Goal: Communication & Community: Answer question/provide support

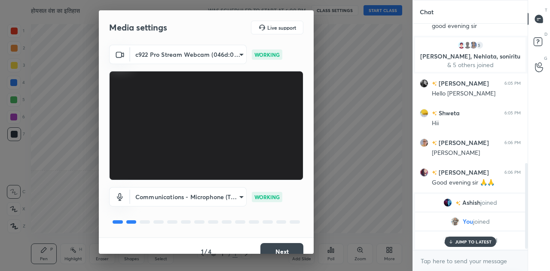
click at [279, 247] on button "Next" at bounding box center [281, 251] width 43 height 17
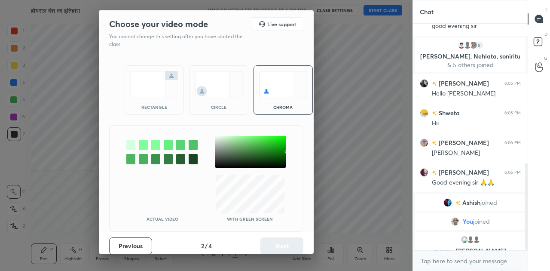
click at [149, 92] on img at bounding box center [154, 84] width 48 height 27
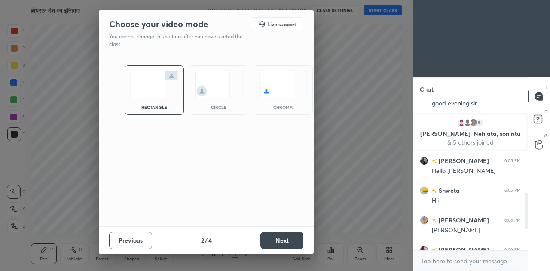
scroll to position [469, 0]
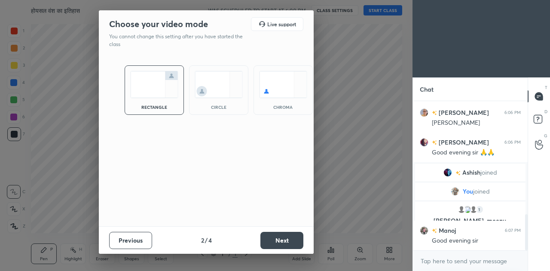
click at [285, 237] on button "Next" at bounding box center [281, 239] width 43 height 17
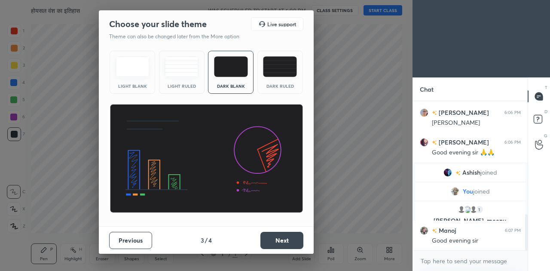
click at [285, 237] on button "Next" at bounding box center [281, 239] width 43 height 17
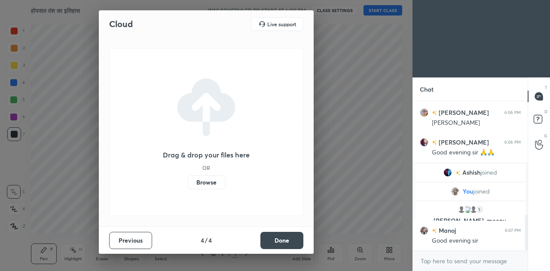
click at [286, 239] on button "Done" at bounding box center [281, 239] width 43 height 17
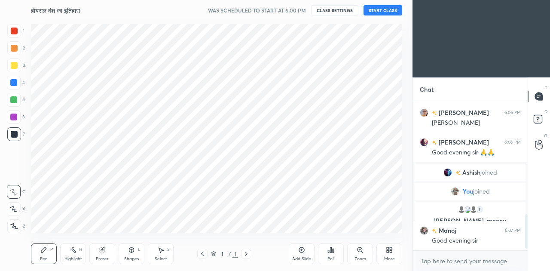
scroll to position [498, 0]
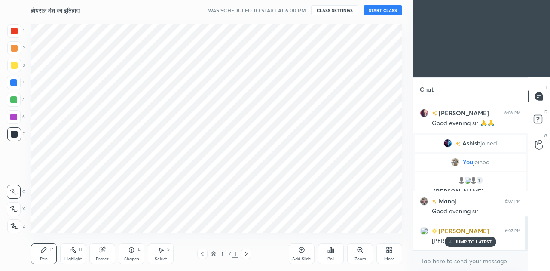
click at [386, 11] on button "START CLASS" at bounding box center [382, 10] width 39 height 10
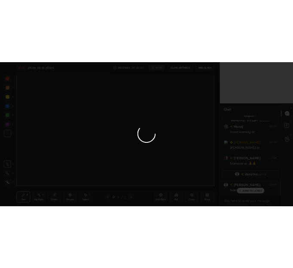
scroll to position [599, 0]
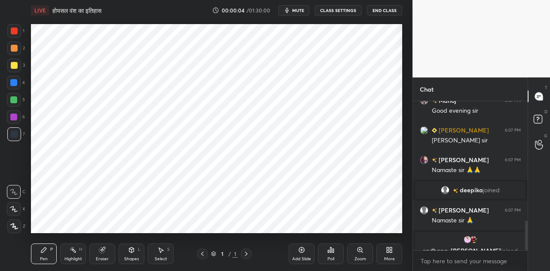
click at [393, 250] on div "More" at bounding box center [389, 253] width 26 height 21
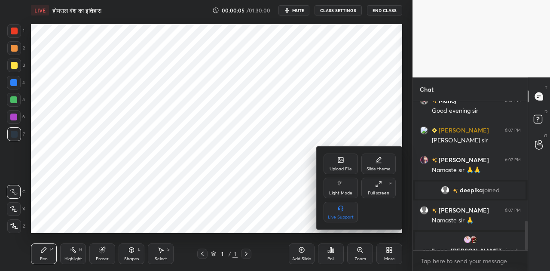
click at [341, 168] on div "Upload File" at bounding box center [340, 169] width 22 height 4
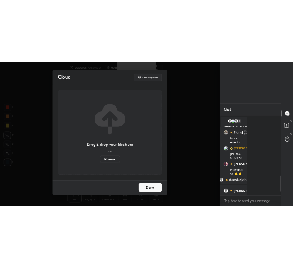
scroll to position [213, 186]
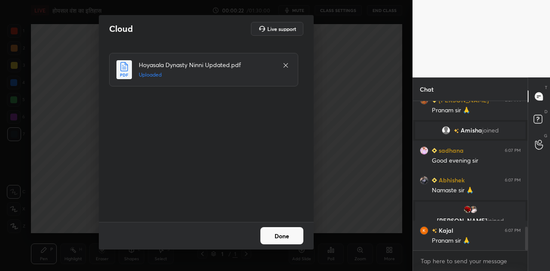
click at [286, 238] on button "Done" at bounding box center [281, 235] width 43 height 17
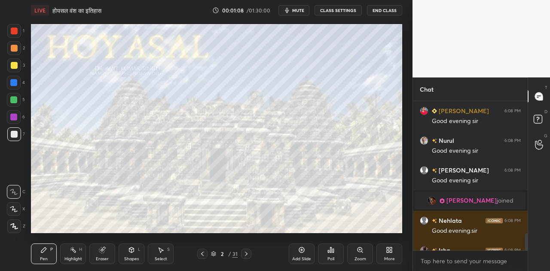
scroll to position [1189, 0]
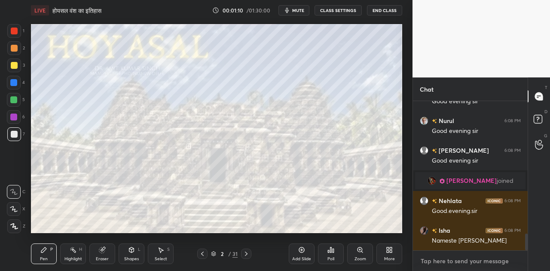
type textarea "x"
click at [458, 259] on textarea at bounding box center [470, 261] width 101 height 14
type textarea "t"
type textarea "x"
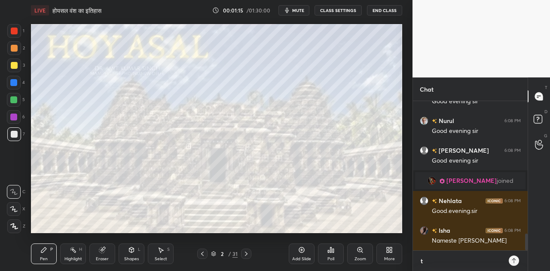
type textarea "t."
type textarea "x"
type textarea "t.m"
type textarea "x"
type textarea "t.me"
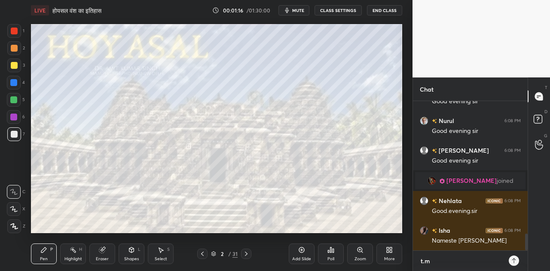
type textarea "x"
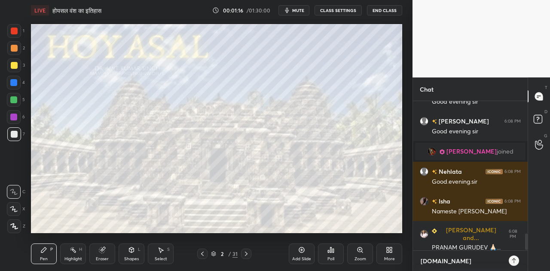
type textarea "t.me/"
type textarea "x"
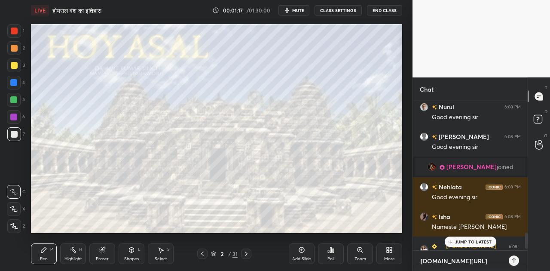
type textarea "t.me/a"
type textarea "x"
type textarea "t.me/am"
type textarea "x"
type textarea "t.me/ami"
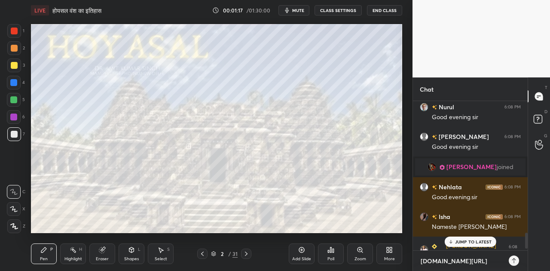
type textarea "x"
type textarea "t.me/amit"
type textarea "x"
type textarea "t.me/amitn"
type textarea "x"
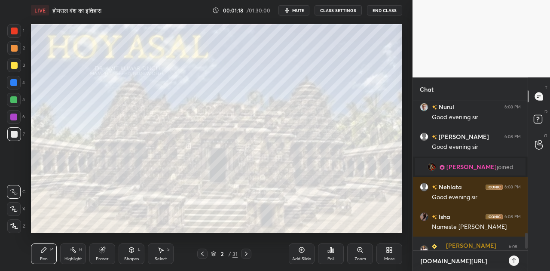
type textarea "t.me/amitne"
type textarea "x"
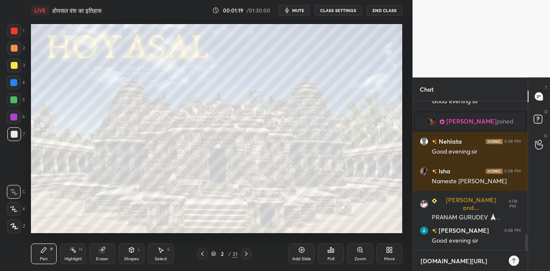
type textarea "t.me/amitnet"
type textarea "x"
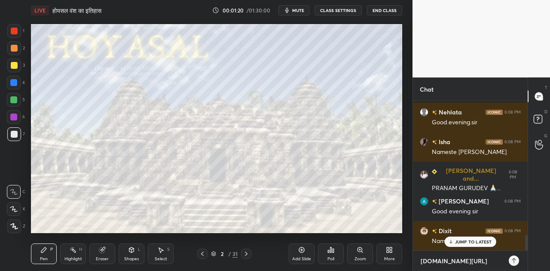
type textarea "t.me/amitnetp"
type textarea "x"
type textarea "t.me/amitnetpl"
type textarea "x"
type textarea "t.me/amitnetplu"
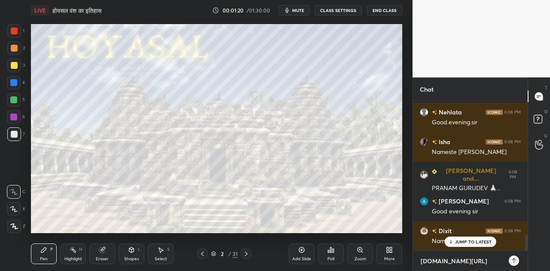
type textarea "x"
type textarea "[DOMAIN_NAME][URL]"
type textarea "x"
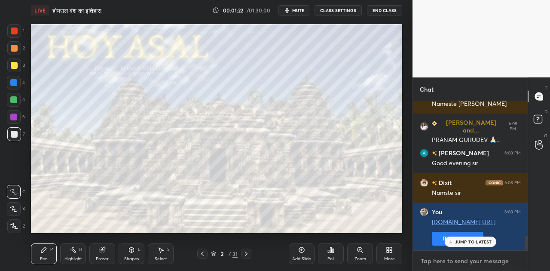
scroll to position [1361, 0]
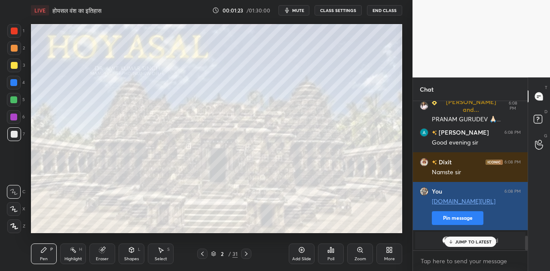
click at [448, 218] on button "Pin message" at bounding box center [458, 218] width 52 height 14
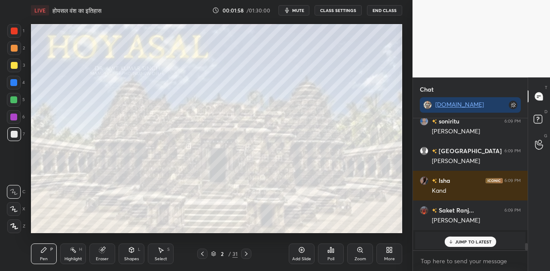
scroll to position [2296, 0]
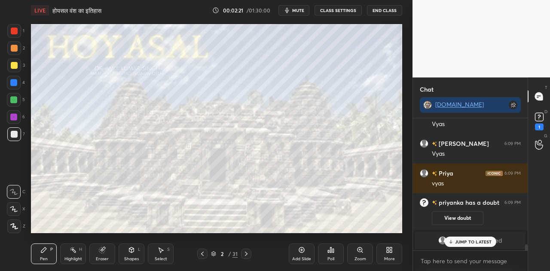
click at [299, 13] on span "mute" at bounding box center [298, 10] width 12 height 6
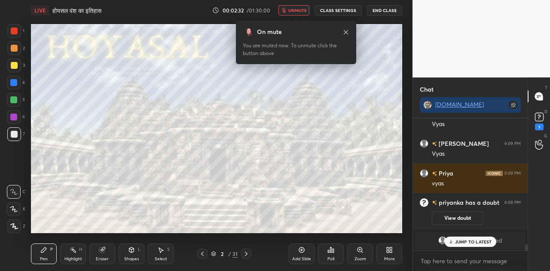
click at [299, 13] on span "unmute" at bounding box center [297, 10] width 18 height 6
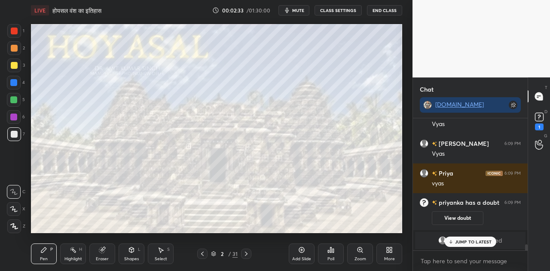
click at [475, 240] on p "JUMP TO LATEST" at bounding box center [473, 241] width 37 height 5
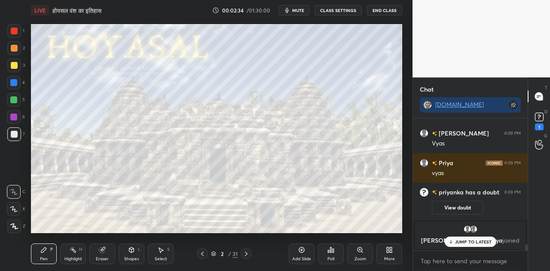
scroll to position [2562, 0]
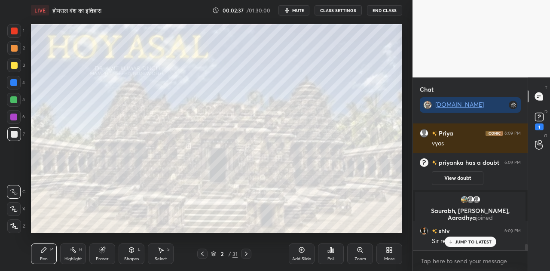
click at [462, 242] on p "JUMP TO LATEST" at bounding box center [473, 241] width 37 height 5
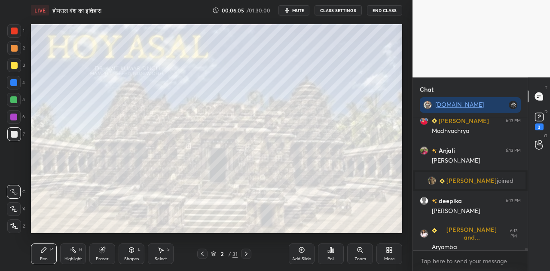
scroll to position [6206, 0]
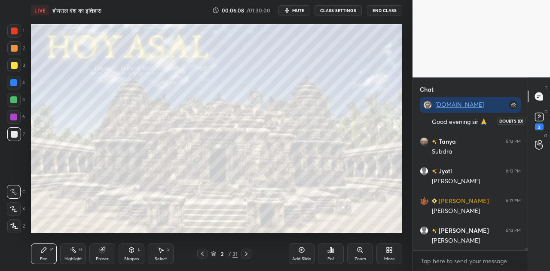
click at [539, 118] on rect at bounding box center [539, 117] width 8 height 8
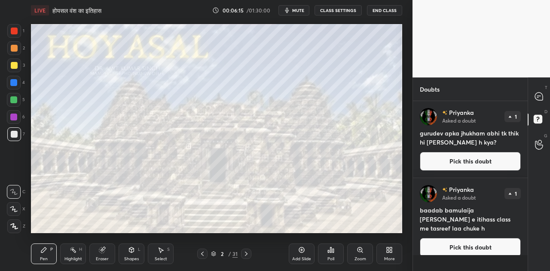
click at [461, 160] on button "Pick this doubt" at bounding box center [470, 161] width 101 height 19
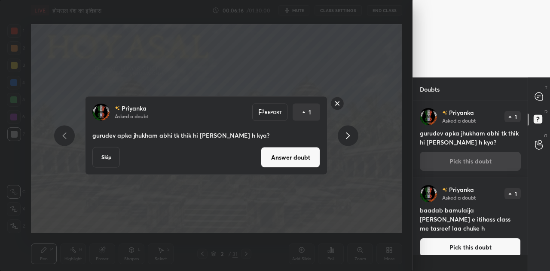
click at [287, 155] on button "Answer doubt" at bounding box center [290, 157] width 59 height 21
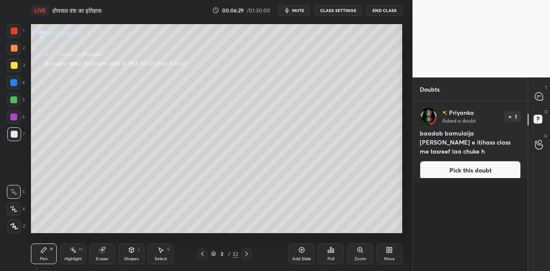
click at [459, 161] on button "Pick this doubt" at bounding box center [470, 170] width 101 height 19
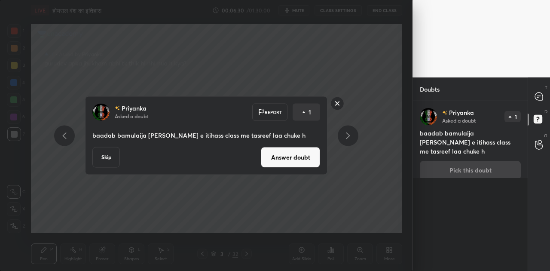
click at [291, 155] on button "Answer doubt" at bounding box center [290, 157] width 59 height 21
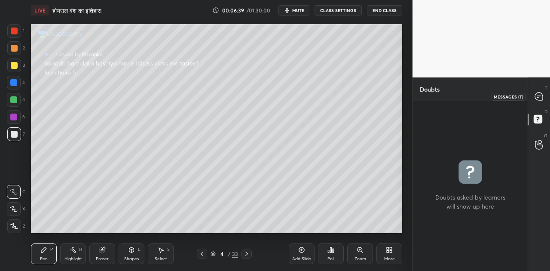
click at [538, 94] on icon at bounding box center [539, 96] width 8 height 8
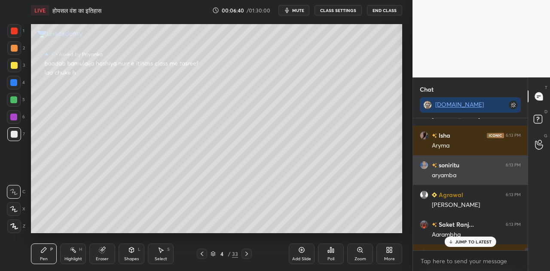
scroll to position [6566, 0]
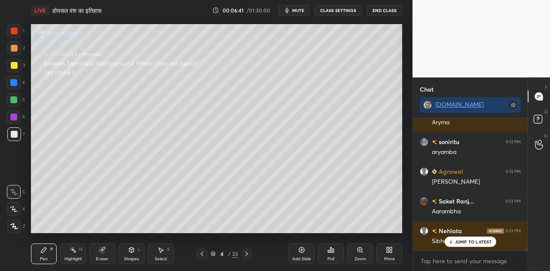
click at [474, 245] on div "JUMP TO LATEST" at bounding box center [470, 241] width 52 height 10
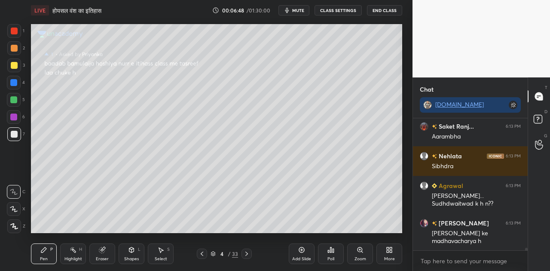
scroll to position [6662, 0]
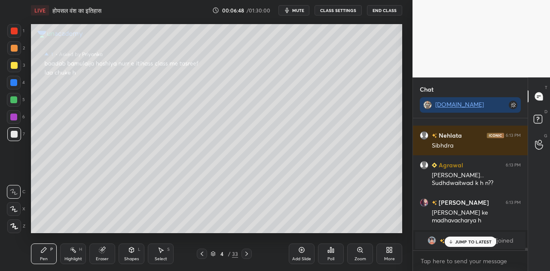
click at [470, 240] on p "JUMP TO LATEST" at bounding box center [473, 241] width 37 height 5
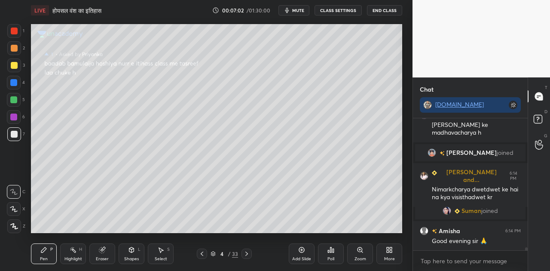
scroll to position [5482, 0]
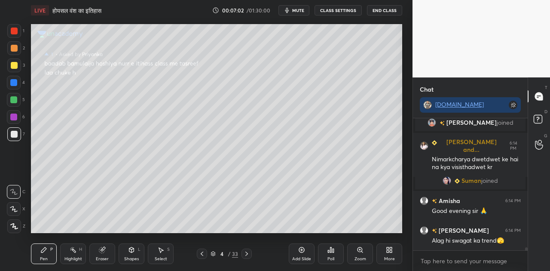
click at [474, 241] on div "ANUPRIYA 6:13 PM Sir dwetwad ke madhavacharya h pratiksha joined Ritika and... …" at bounding box center [470, 184] width 115 height 132
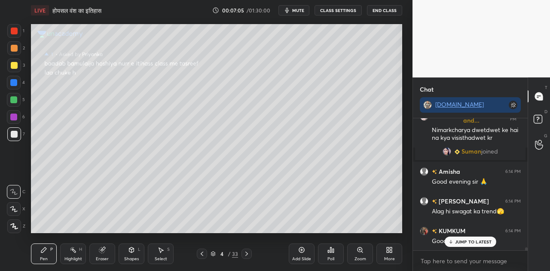
scroll to position [5542, 0]
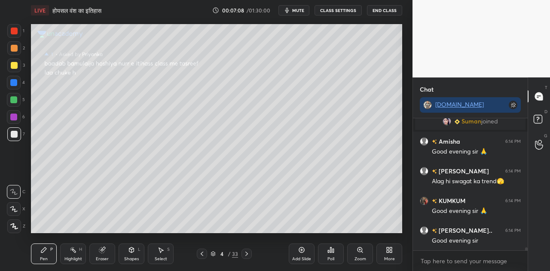
click at [190, 252] on div "4 / 33" at bounding box center [224, 253] width 129 height 10
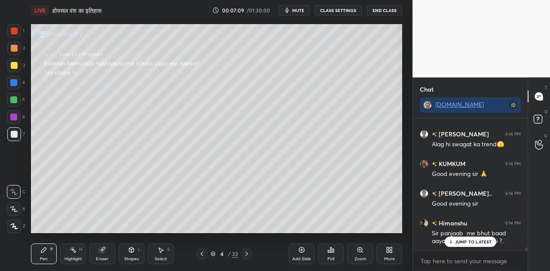
click at [206, 256] on div at bounding box center [202, 253] width 10 height 10
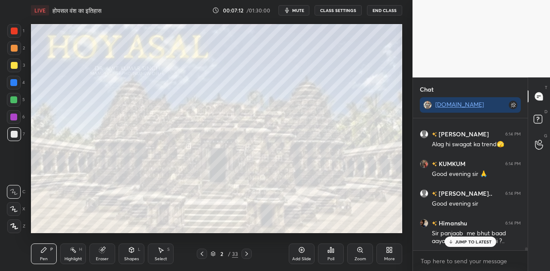
click at [477, 243] on p "JUMP TO LATEST" at bounding box center [473, 241] width 37 height 5
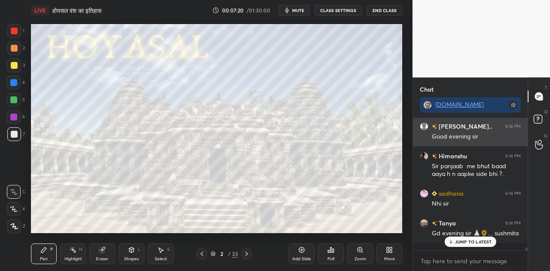
scroll to position [5705, 0]
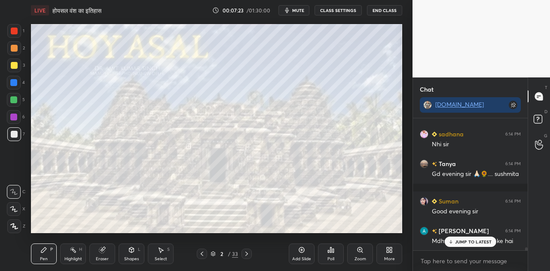
click at [302, 11] on span "mute" at bounding box center [298, 10] width 12 height 6
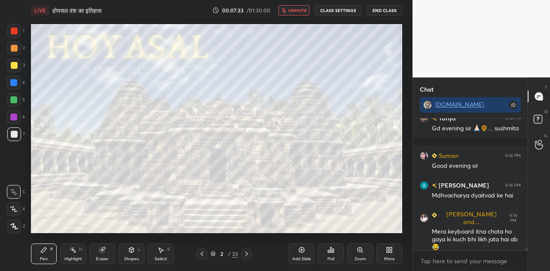
scroll to position [5787, 0]
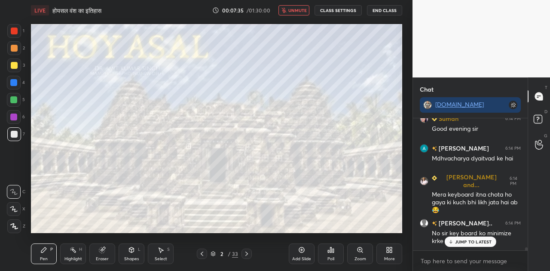
click at [302, 11] on span "unmute" at bounding box center [297, 10] width 18 height 6
click at [478, 242] on p "JUMP TO LATEST" at bounding box center [473, 241] width 37 height 5
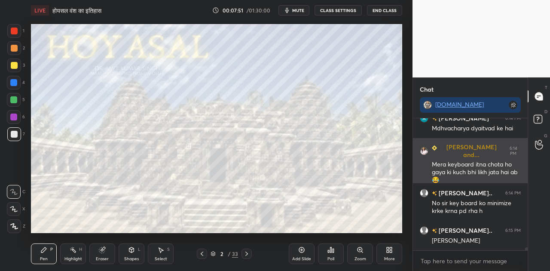
scroll to position [5847, 0]
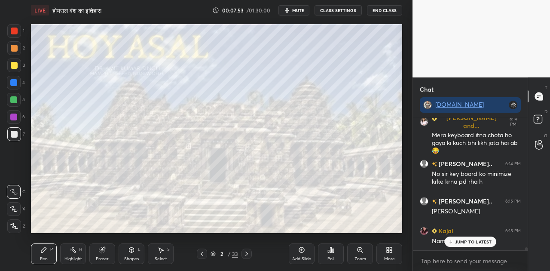
click at [460, 239] on p "JUMP TO LATEST" at bounding box center [473, 241] width 37 height 5
click at [250, 256] on div at bounding box center [246, 253] width 10 height 10
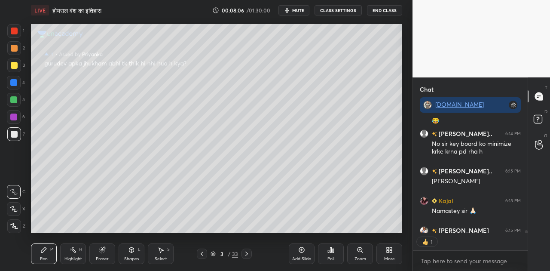
scroll to position [5924, 0]
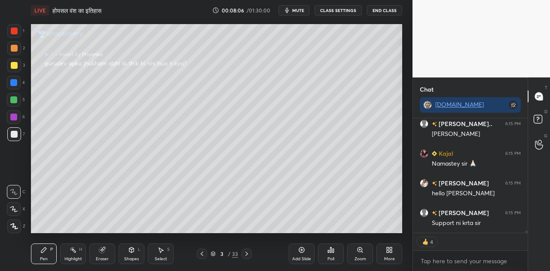
click at [245, 256] on icon at bounding box center [246, 253] width 7 height 7
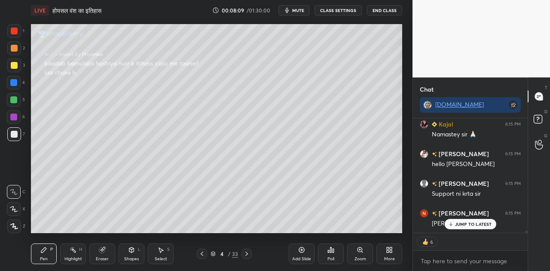
click at [245, 256] on icon at bounding box center [246, 253] width 7 height 7
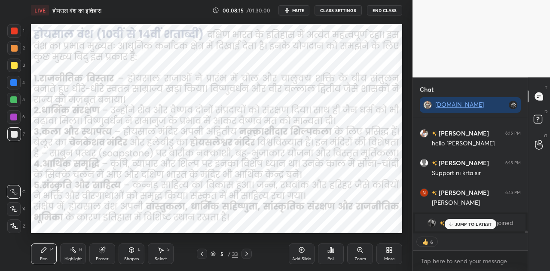
scroll to position [6004, 0]
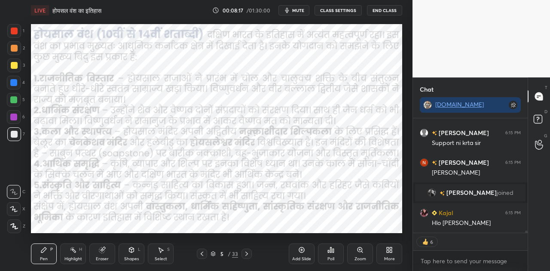
type textarea "x"
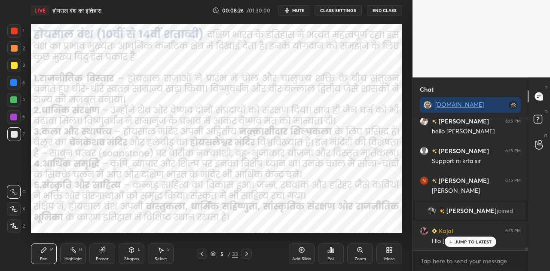
scroll to position [6016, 0]
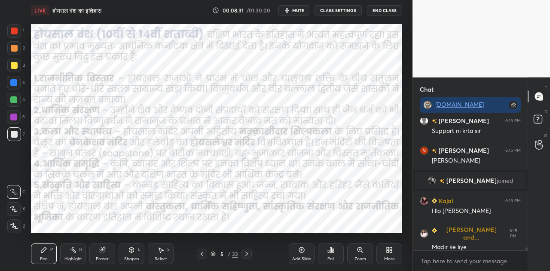
click at [133, 253] on icon at bounding box center [131, 249] width 7 height 7
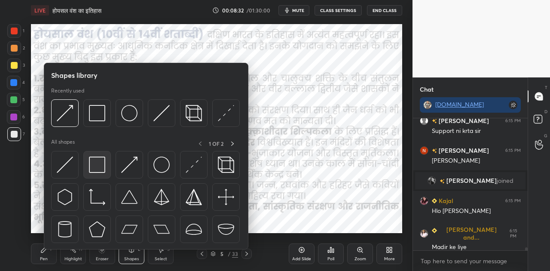
click at [102, 168] on img at bounding box center [97, 164] width 16 height 16
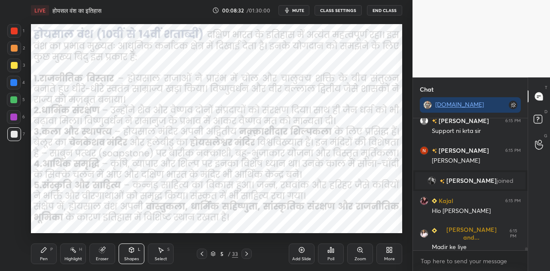
scroll to position [6045, 0]
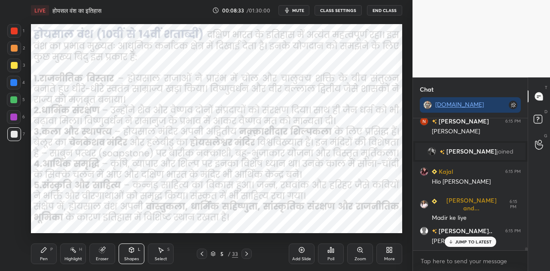
click at [15, 81] on div at bounding box center [13, 82] width 7 height 7
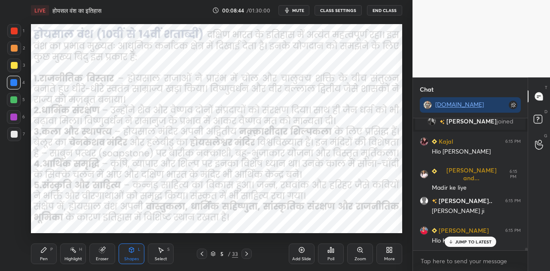
scroll to position [6104, 0]
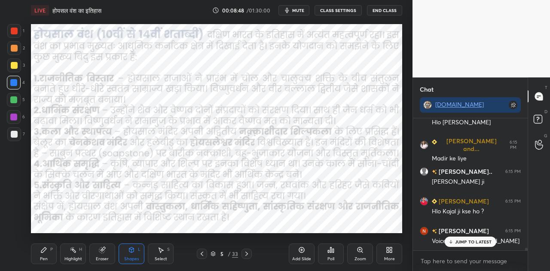
click at [452, 240] on icon at bounding box center [450, 241] width 6 height 5
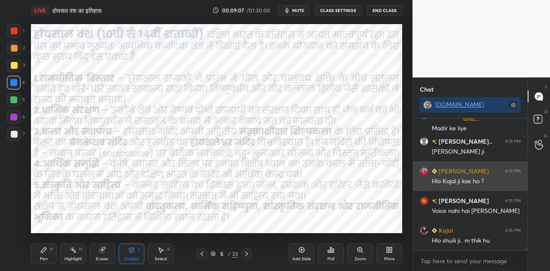
scroll to position [6163, 0]
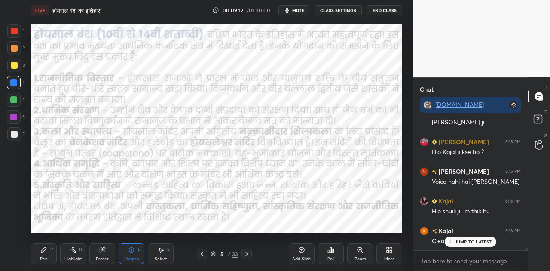
click at [213, 256] on div "5 / 33" at bounding box center [223, 254] width 27 height 8
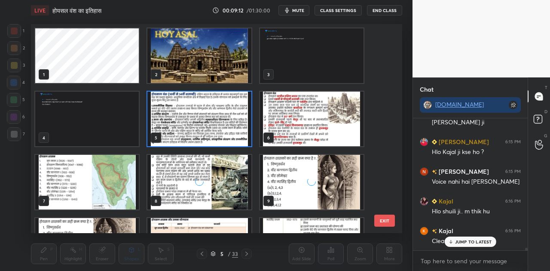
scroll to position [206, 367]
click at [187, 62] on img "grid" at bounding box center [198, 55] width 103 height 55
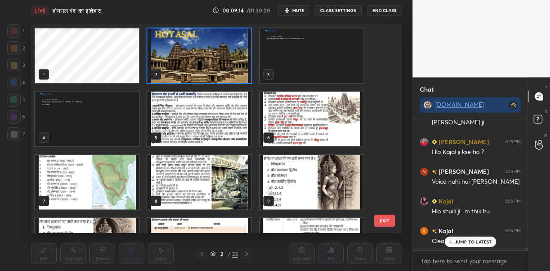
click at [187, 62] on img "grid" at bounding box center [198, 55] width 103 height 55
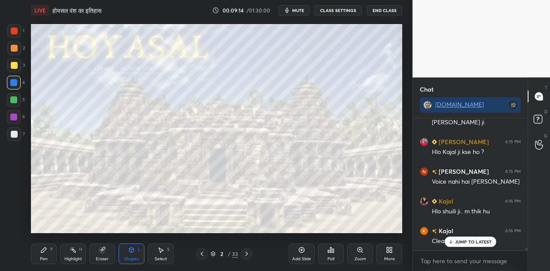
click at [187, 62] on img "grid" at bounding box center [198, 55] width 103 height 55
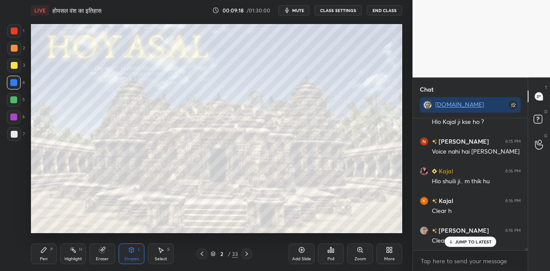
scroll to position [6223, 0]
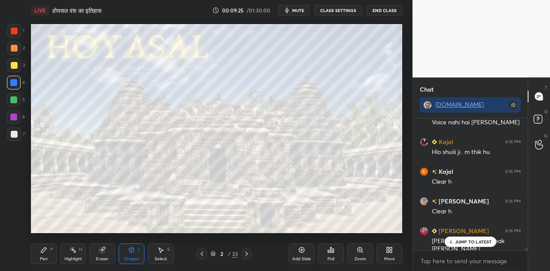
click at [214, 254] on icon at bounding box center [212, 253] width 5 height 5
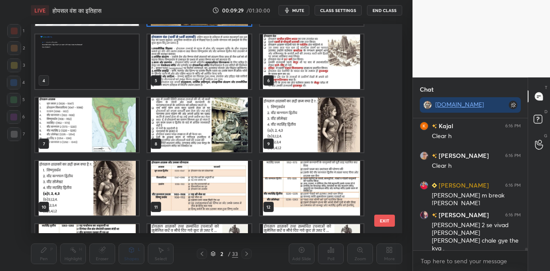
scroll to position [0, 0]
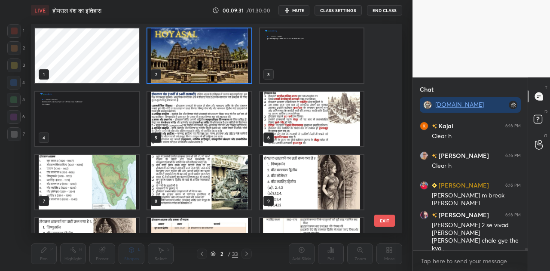
click at [198, 114] on img "grid" at bounding box center [198, 118] width 103 height 55
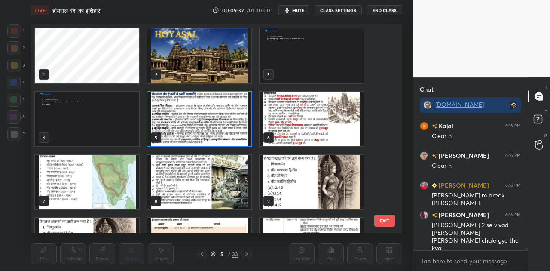
click at [198, 114] on img "grid" at bounding box center [198, 118] width 103 height 55
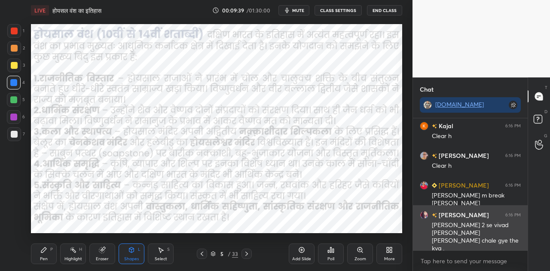
drag, startPoint x: 431, startPoint y: 223, endPoint x: 469, endPoint y: 244, distance: 42.9
click at [469, 244] on div "ANUPRIYA 6:16 PM Sir kulotung 2 se vivad ke karan ramanujacharya hoysal chale g…" at bounding box center [470, 231] width 115 height 53
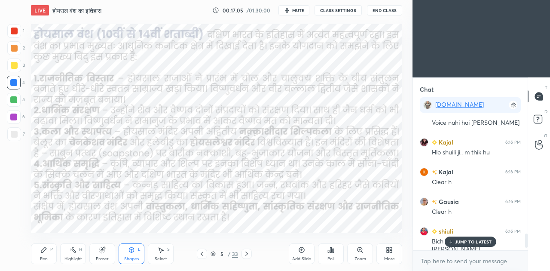
scroll to position [216, 378]
click at [465, 242] on p "JUMP TO LATEST" at bounding box center [473, 241] width 37 height 5
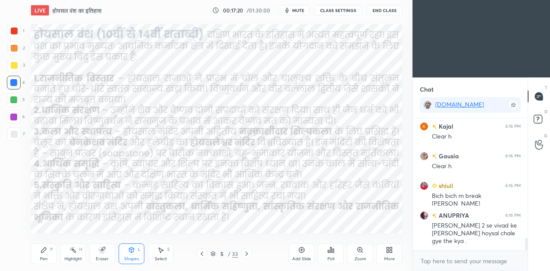
click at [389, 245] on div "More" at bounding box center [389, 253] width 26 height 21
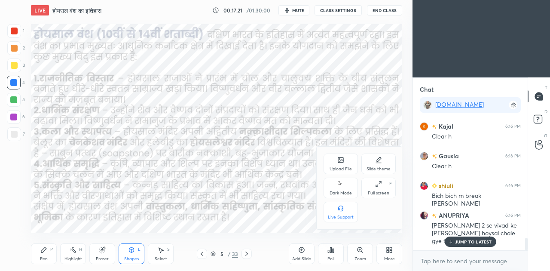
scroll to position [1289, 0]
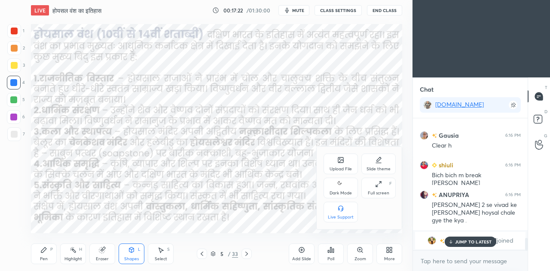
click at [342, 186] on icon at bounding box center [340, 184] width 7 height 10
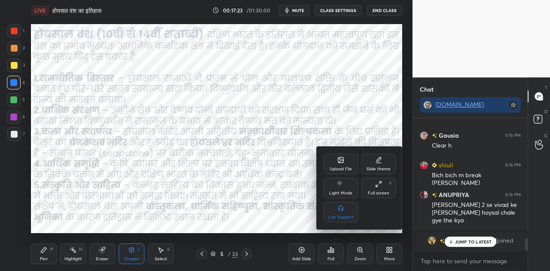
click at [475, 240] on div at bounding box center [275, 135] width 550 height 271
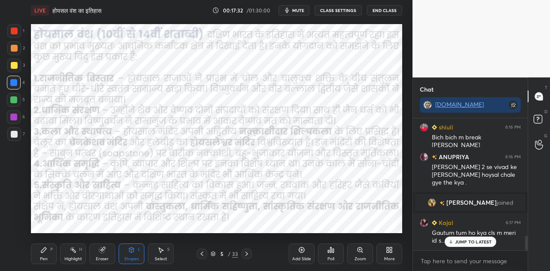
scroll to position [1077, 0]
click at [476, 240] on p "JUMP TO LATEST" at bounding box center [473, 241] width 37 height 5
click at [245, 255] on icon at bounding box center [246, 253] width 3 height 4
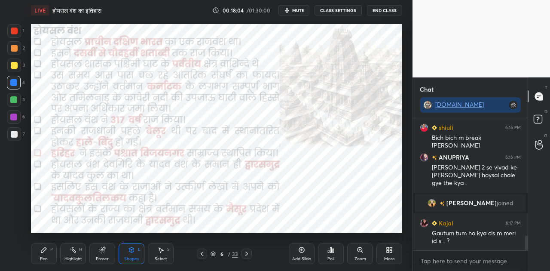
click at [300, 252] on icon at bounding box center [301, 249] width 7 height 7
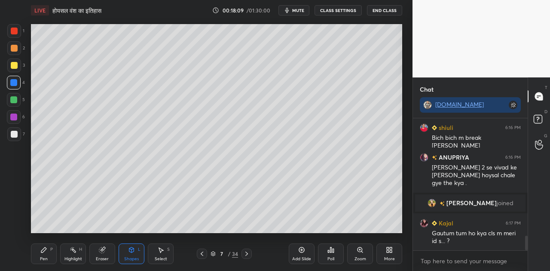
click at [15, 135] on div at bounding box center [14, 134] width 7 height 7
click at [41, 250] on icon at bounding box center [43, 249] width 5 height 5
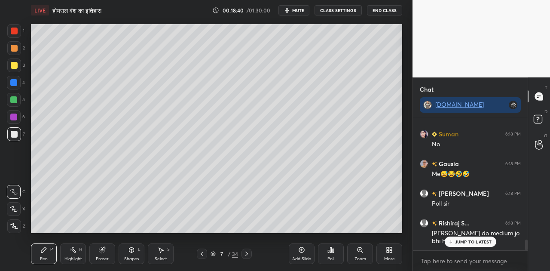
scroll to position [1482, 0]
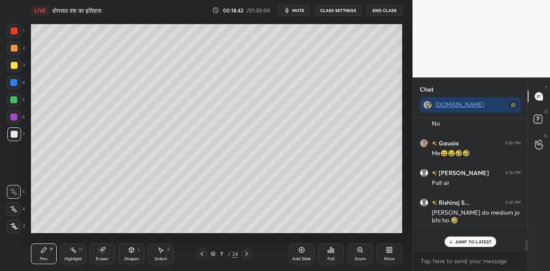
click at [470, 242] on p "JUMP TO LATEST" at bounding box center [473, 241] width 37 height 5
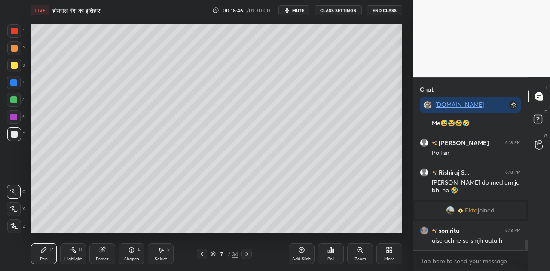
scroll to position [1541, 0]
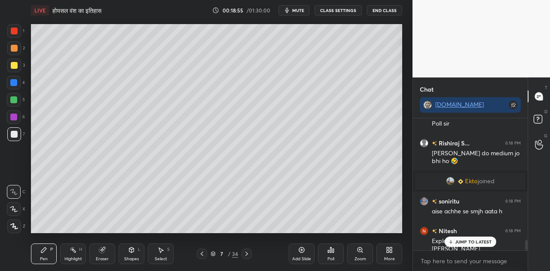
click at [13, 66] on div at bounding box center [14, 65] width 7 height 7
click at [77, 254] on div "Highlight H" at bounding box center [73, 253] width 26 height 21
click at [17, 223] on div at bounding box center [14, 226] width 14 height 14
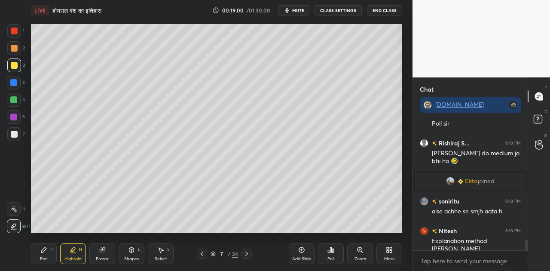
scroll to position [1571, 0]
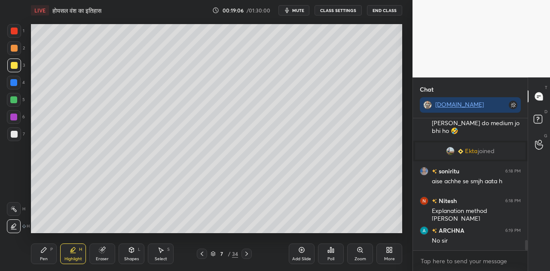
click at [42, 253] on div "Pen P" at bounding box center [44, 253] width 26 height 21
click at [16, 134] on div at bounding box center [14, 134] width 7 height 7
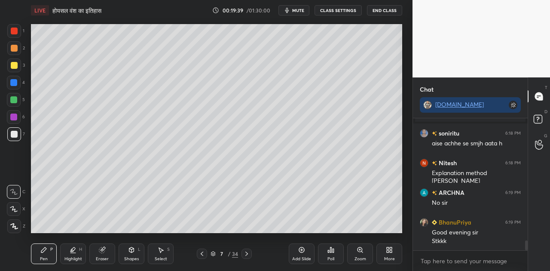
scroll to position [1639, 0]
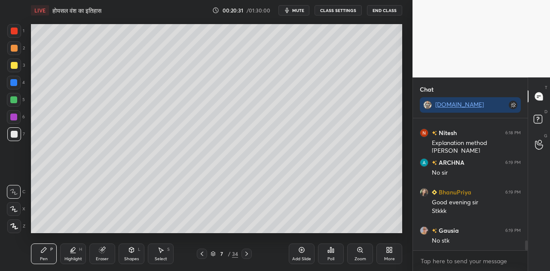
click at [298, 10] on span "mute" at bounding box center [298, 10] width 12 height 6
click at [301, 11] on span "unmute" at bounding box center [297, 10] width 18 height 6
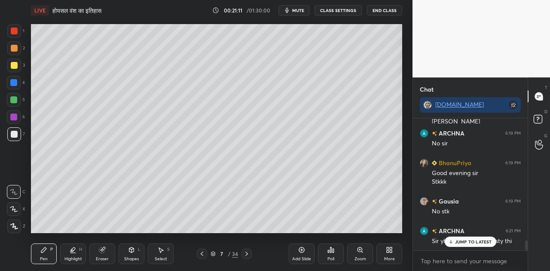
click at [457, 240] on p "JUMP TO LATEST" at bounding box center [473, 241] width 37 height 5
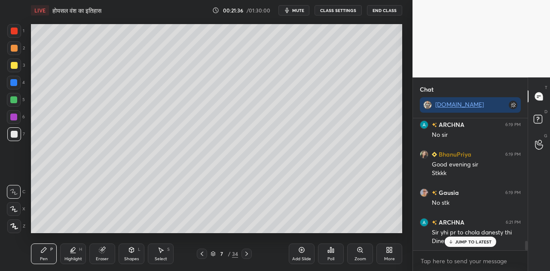
click at [469, 242] on p "JUMP TO LATEST" at bounding box center [473, 241] width 37 height 5
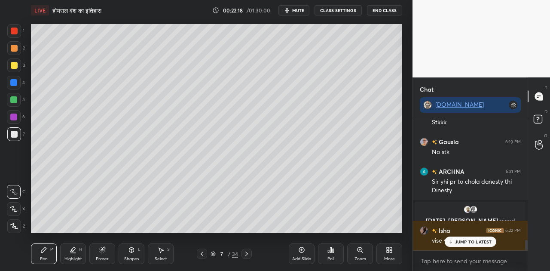
scroll to position [1587, 0]
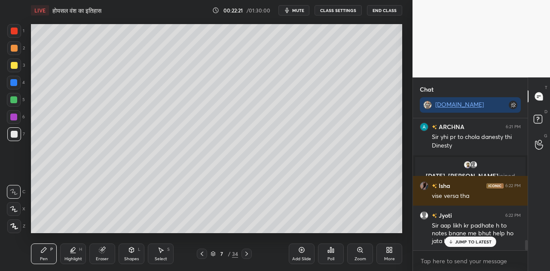
click at [460, 242] on p "JUMP TO LATEST" at bounding box center [473, 241] width 37 height 5
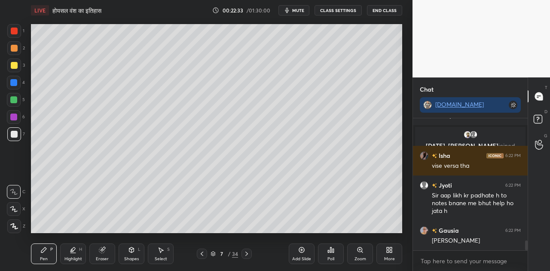
click at [247, 250] on icon at bounding box center [246, 253] width 7 height 7
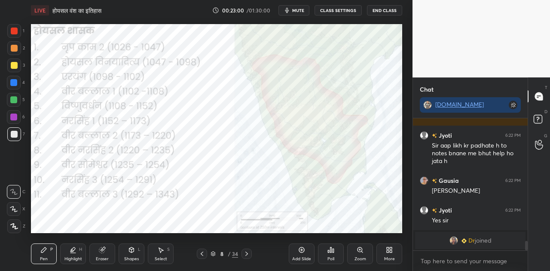
scroll to position [1697, 0]
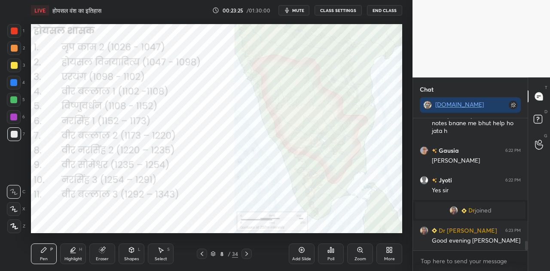
click at [201, 253] on icon at bounding box center [202, 253] width 3 height 4
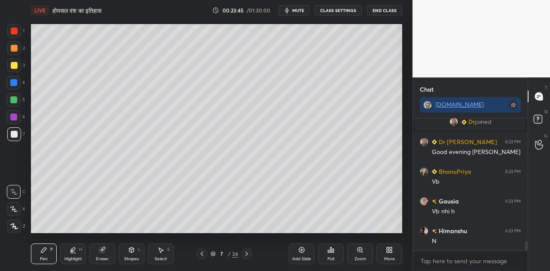
scroll to position [1816, 0]
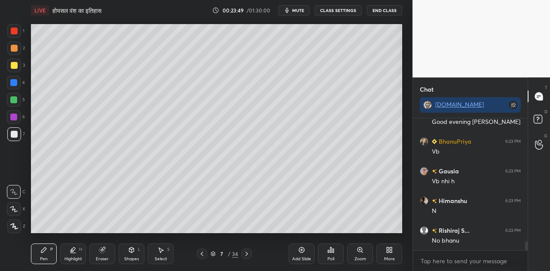
click at [13, 48] on div at bounding box center [14, 48] width 7 height 7
click at [14, 135] on div at bounding box center [14, 134] width 7 height 7
click at [14, 100] on div at bounding box center [13, 99] width 7 height 7
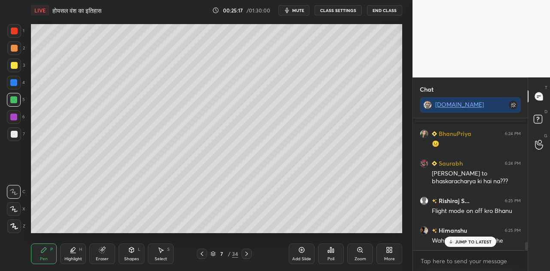
scroll to position [1946, 0]
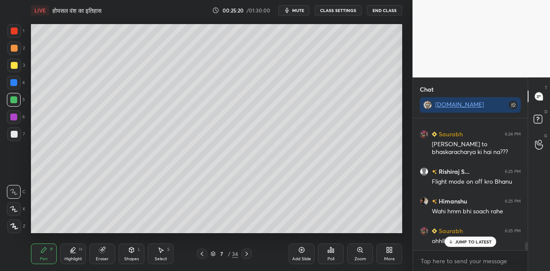
click at [478, 243] on p "JUMP TO LATEST" at bounding box center [473, 241] width 37 height 5
click at [246, 254] on icon at bounding box center [246, 253] width 7 height 7
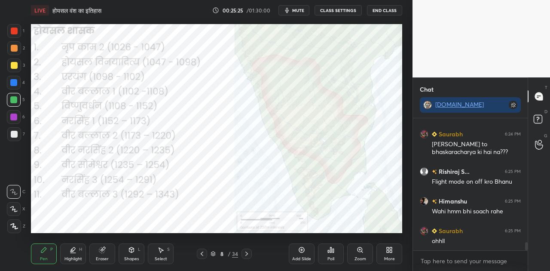
click at [246, 254] on icon at bounding box center [246, 253] width 7 height 7
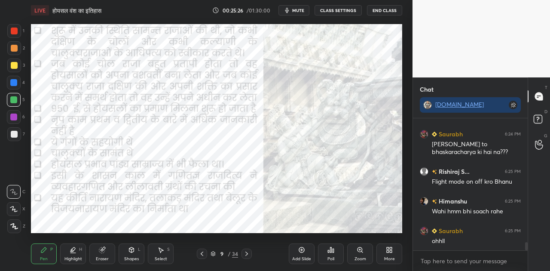
scroll to position [1976, 0]
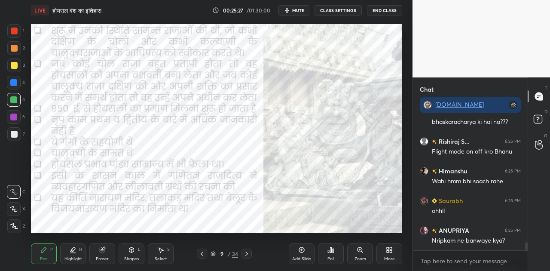
click at [204, 256] on icon at bounding box center [201, 253] width 7 height 7
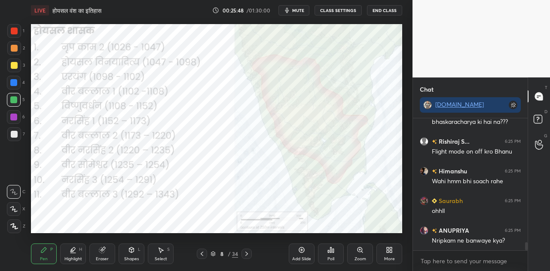
click at [247, 254] on icon at bounding box center [246, 253] width 3 height 4
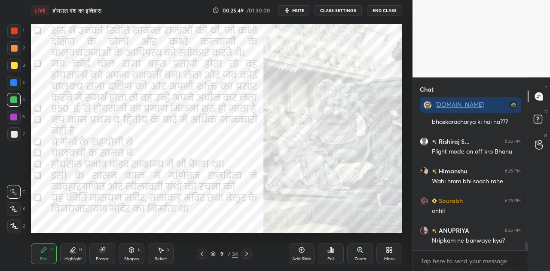
click at [247, 254] on icon at bounding box center [246, 253] width 3 height 4
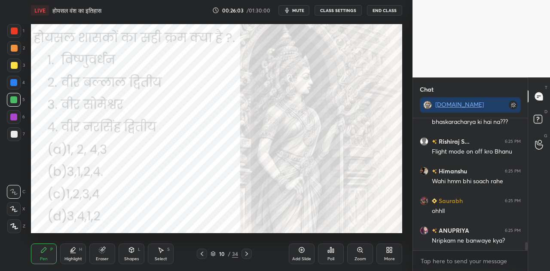
click at [298, 12] on span "mute" at bounding box center [298, 10] width 12 height 6
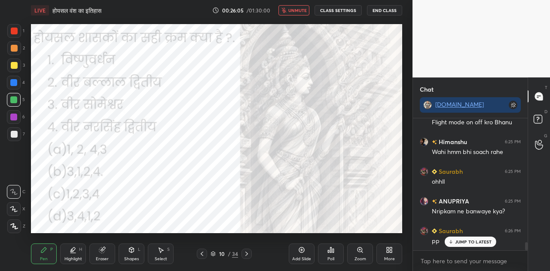
click at [332, 254] on div "Poll" at bounding box center [331, 253] width 26 height 21
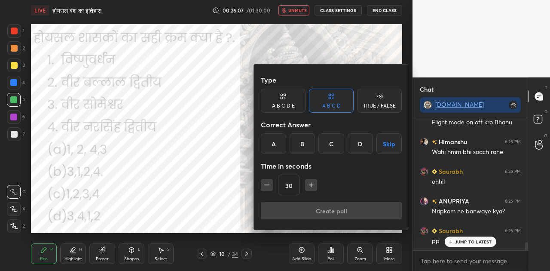
click at [271, 140] on div "A" at bounding box center [273, 143] width 25 height 21
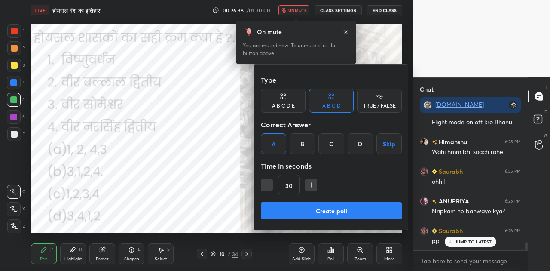
click at [334, 211] on button "Create poll" at bounding box center [331, 210] width 141 height 17
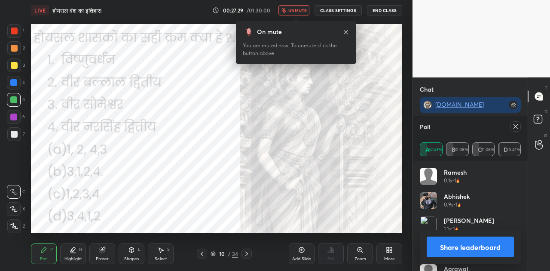
scroll to position [2117, 0]
click at [449, 244] on button "Share leaderboard" at bounding box center [469, 246] width 87 height 21
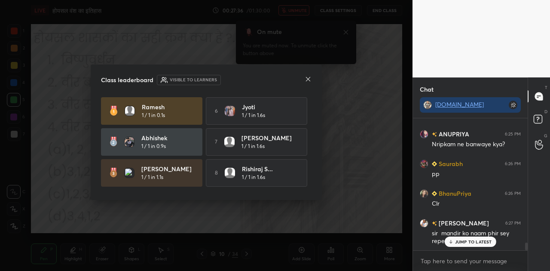
scroll to position [150, 112]
click at [454, 242] on div "JUMP TO LATEST" at bounding box center [470, 241] width 52 height 10
click at [312, 82] on div "Class leaderboard Visible to learners [PERSON_NAME] 1 / 1 in 0.1s 6 Jyoti 1 / 1…" at bounding box center [206, 131] width 231 height 135
click at [309, 80] on icon at bounding box center [308, 79] width 4 height 4
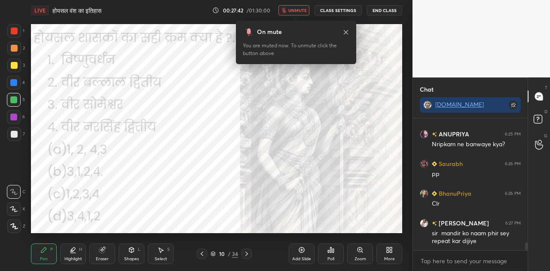
click at [301, 13] on span "unmute" at bounding box center [297, 10] width 18 height 6
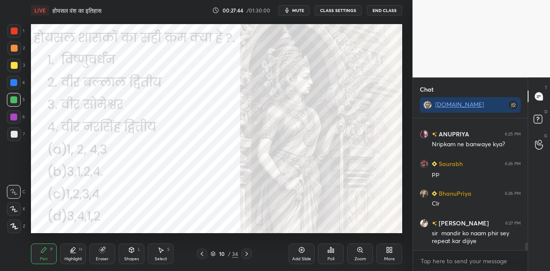
click at [201, 252] on icon at bounding box center [201, 253] width 7 height 7
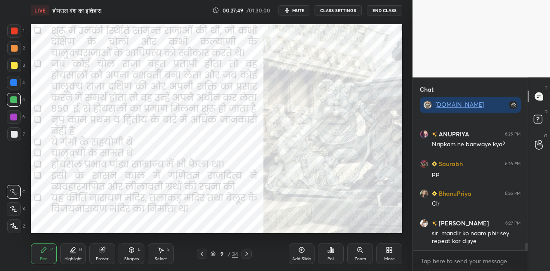
click at [131, 254] on div "Shapes L" at bounding box center [132, 253] width 26 height 21
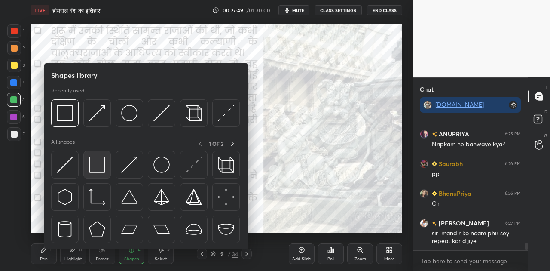
click at [97, 163] on img at bounding box center [97, 164] width 16 height 16
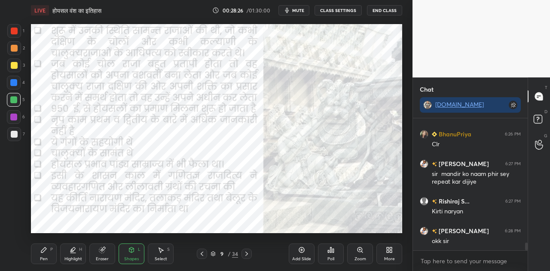
scroll to position [2162, 0]
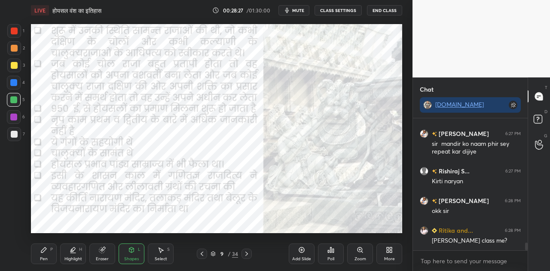
click at [198, 251] on icon at bounding box center [201, 253] width 7 height 7
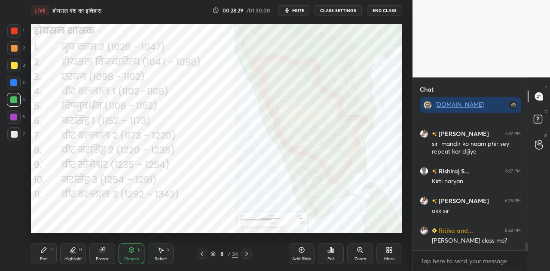
click at [198, 251] on icon at bounding box center [201, 253] width 7 height 7
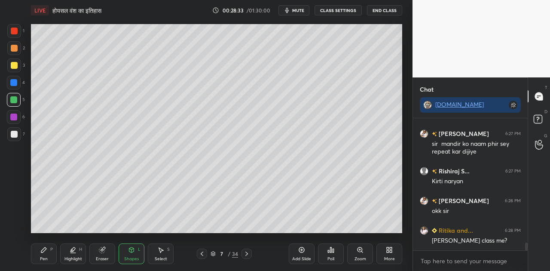
click at [15, 133] on div at bounding box center [14, 134] width 7 height 7
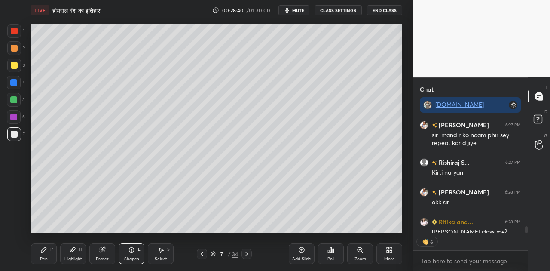
scroll to position [2218, 0]
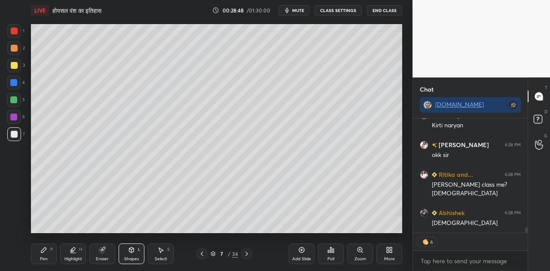
click at [41, 249] on icon at bounding box center [43, 249] width 7 height 7
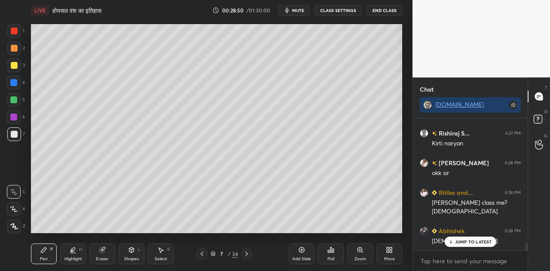
scroll to position [2200, 0]
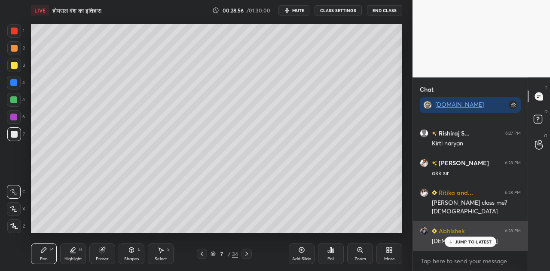
click at [472, 240] on p "JUMP TO LATEST" at bounding box center [473, 241] width 37 height 5
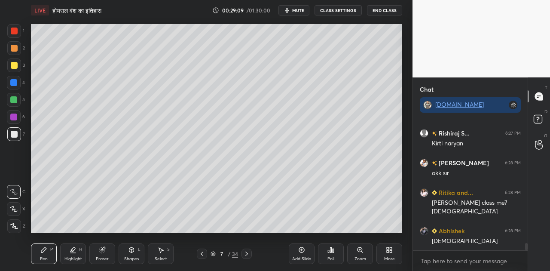
click at [247, 253] on icon at bounding box center [246, 253] width 3 height 4
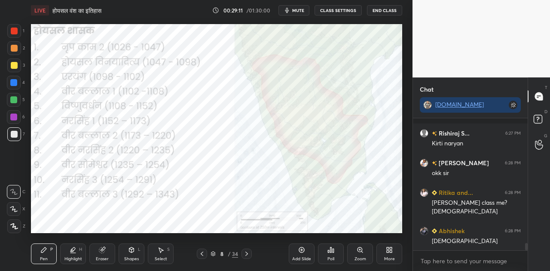
scroll to position [2237, 0]
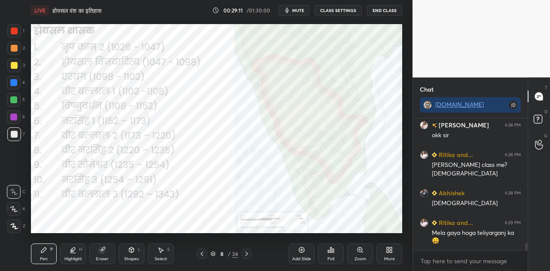
click at [18, 82] on div at bounding box center [14, 83] width 14 height 14
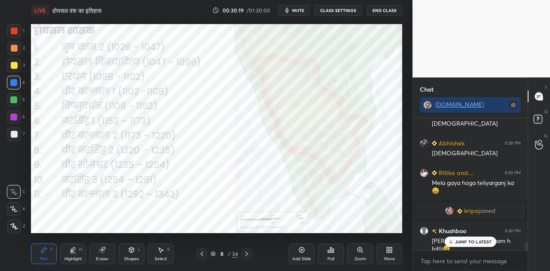
scroll to position [2153, 0]
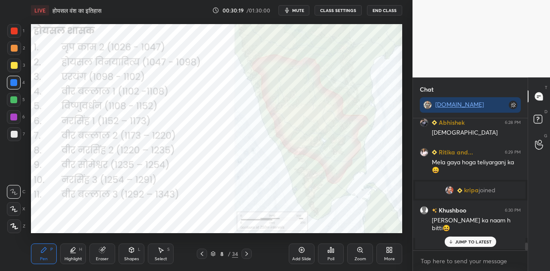
click at [458, 240] on p "JUMP TO LATEST" at bounding box center [473, 241] width 37 height 5
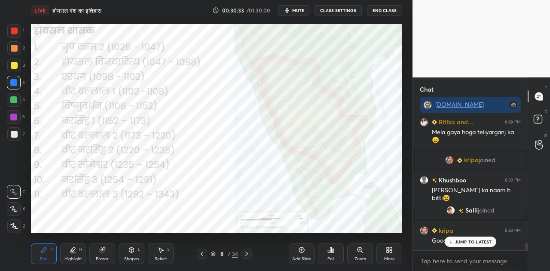
scroll to position [2213, 0]
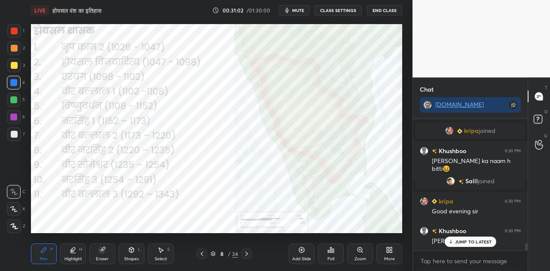
click at [134, 250] on icon at bounding box center [131, 249] width 7 height 7
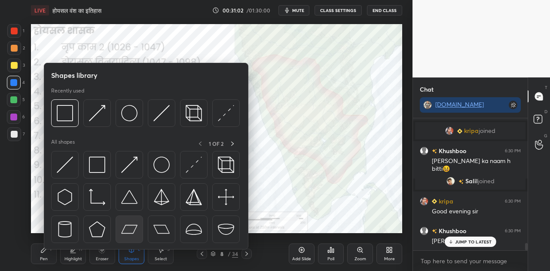
scroll to position [2243, 0]
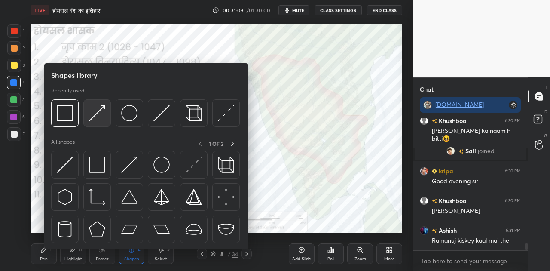
click at [100, 108] on img at bounding box center [97, 113] width 16 height 16
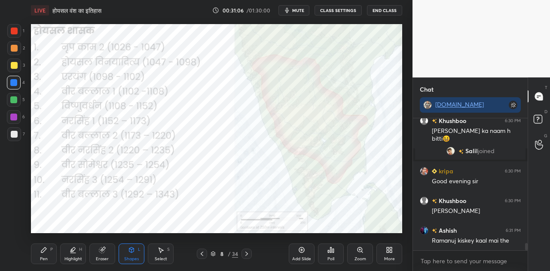
click at [41, 251] on icon at bounding box center [43, 249] width 5 height 5
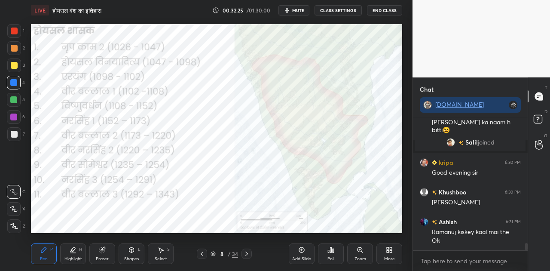
click at [15, 30] on div at bounding box center [14, 30] width 7 height 7
click at [134, 252] on icon at bounding box center [131, 249] width 7 height 7
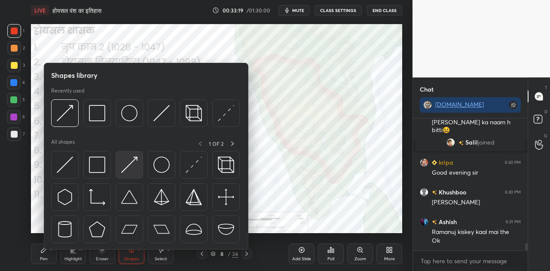
click at [128, 166] on img at bounding box center [129, 164] width 16 height 16
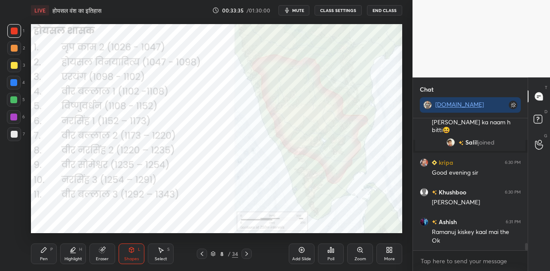
click at [37, 251] on div "Pen P" at bounding box center [44, 253] width 26 height 21
click at [16, 80] on div at bounding box center [13, 82] width 7 height 7
click at [130, 256] on div "Shapes" at bounding box center [131, 258] width 15 height 4
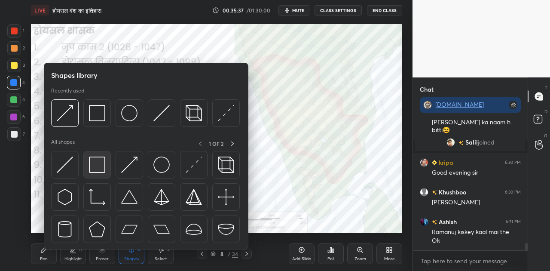
click at [96, 166] on img at bounding box center [97, 164] width 16 height 16
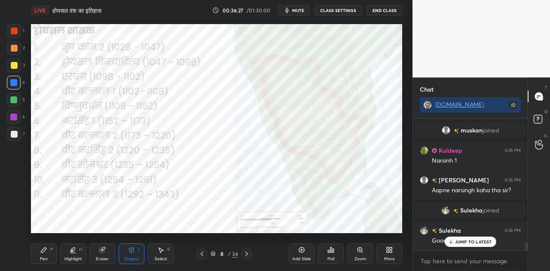
scroll to position [2309, 0]
click at [469, 240] on p "JUMP TO LATEST" at bounding box center [473, 241] width 37 height 5
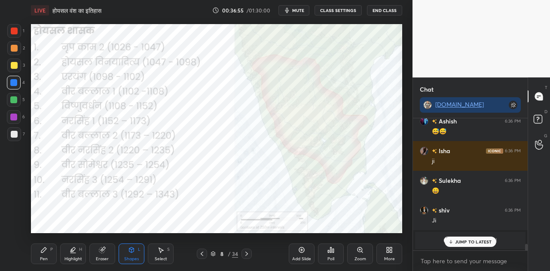
scroll to position [2626, 0]
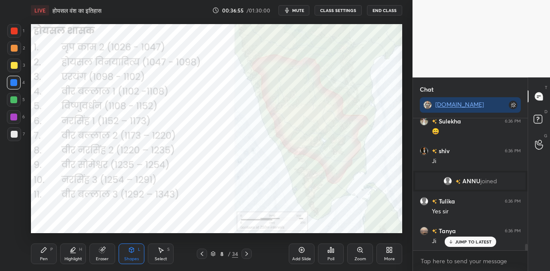
click at [247, 251] on icon at bounding box center [246, 253] width 7 height 7
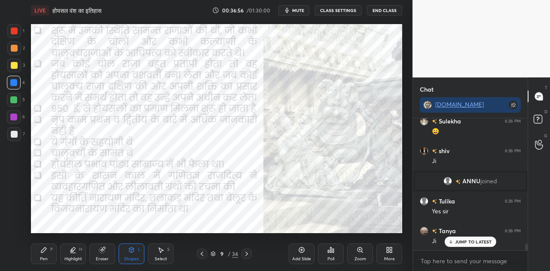
click at [247, 251] on icon at bounding box center [246, 253] width 7 height 7
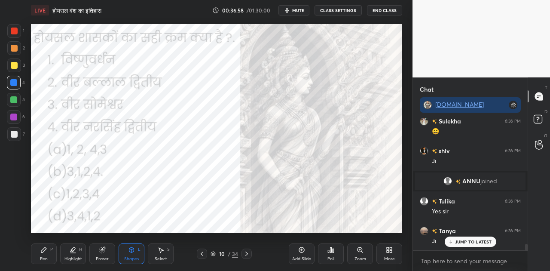
click at [247, 251] on icon at bounding box center [246, 253] width 7 height 7
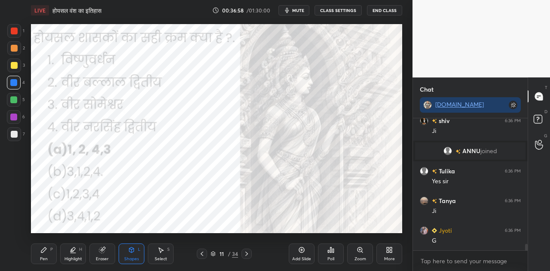
click at [247, 251] on icon at bounding box center [246, 253] width 7 height 7
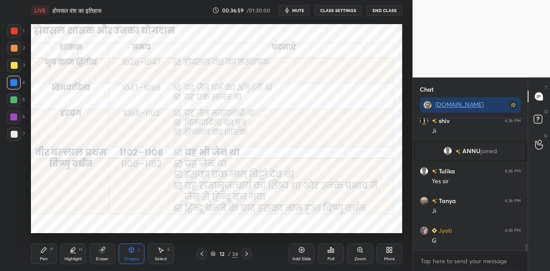
scroll to position [2685, 0]
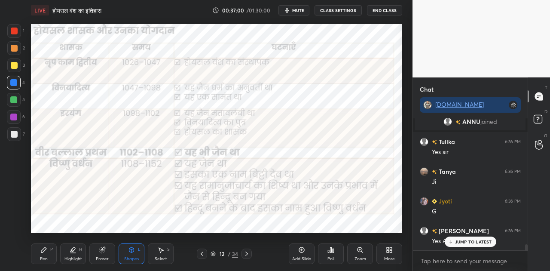
click at [247, 251] on icon at bounding box center [246, 253] width 7 height 7
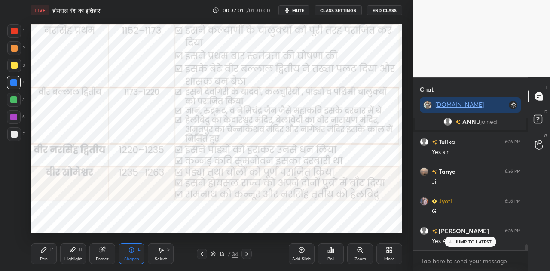
click at [247, 251] on icon at bounding box center [246, 253] width 7 height 7
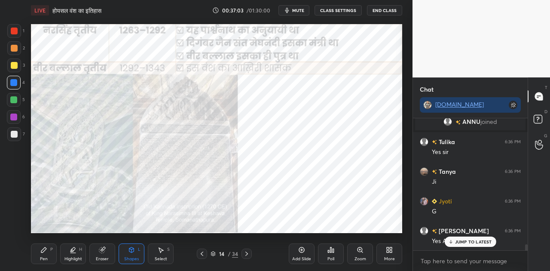
click at [247, 251] on icon at bounding box center [246, 253] width 7 height 7
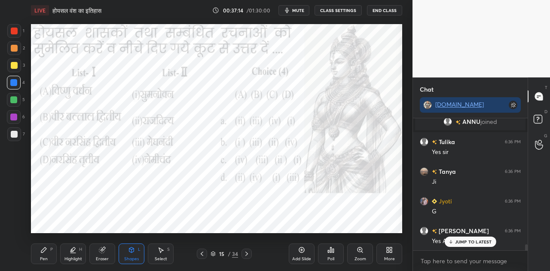
click at [453, 242] on icon at bounding box center [450, 241] width 6 height 5
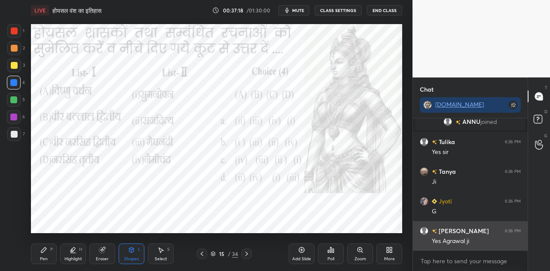
scroll to position [2715, 0]
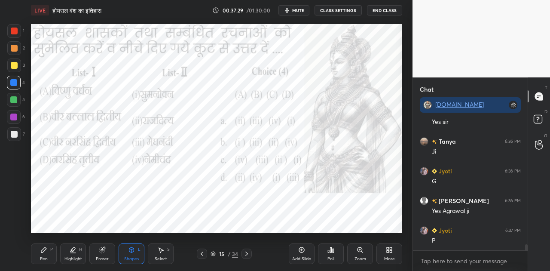
click at [299, 10] on span "mute" at bounding box center [298, 10] width 12 height 6
click at [337, 254] on div "Poll" at bounding box center [331, 253] width 26 height 21
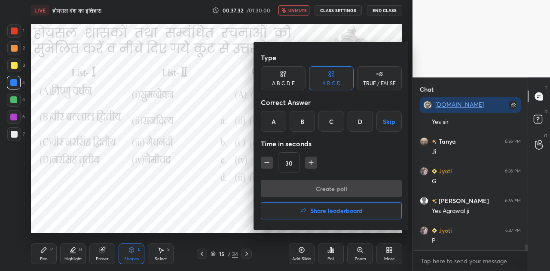
click at [360, 124] on div "D" at bounding box center [359, 121] width 25 height 21
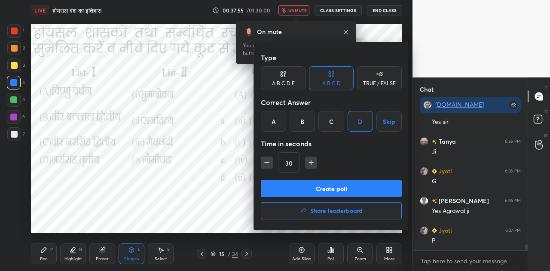
scroll to position [2736, 0]
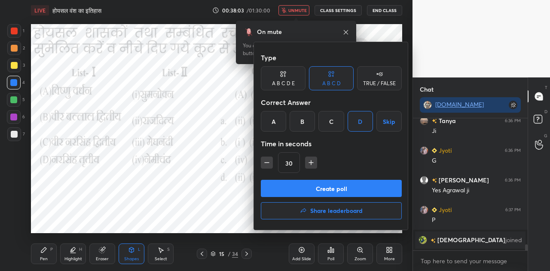
click at [351, 186] on button "Create poll" at bounding box center [331, 188] width 141 height 17
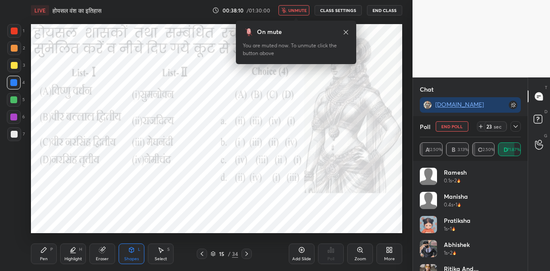
scroll to position [2703, 0]
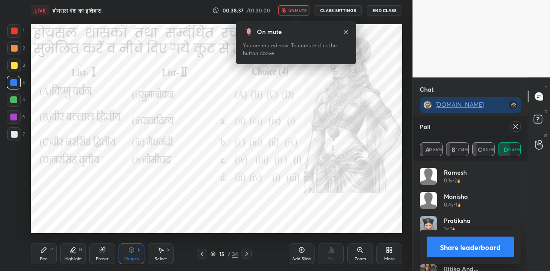
click at [477, 245] on button "Share leaderboard" at bounding box center [469, 246] width 87 height 21
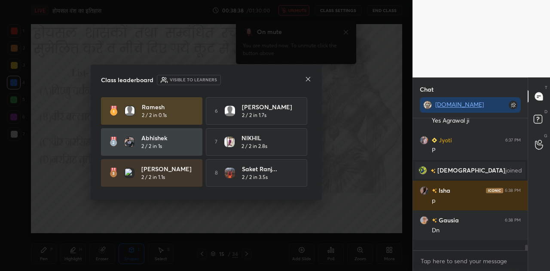
scroll to position [129, 112]
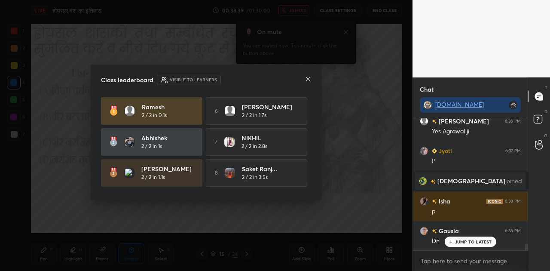
click at [476, 244] on div "JUMP TO LATEST" at bounding box center [470, 241] width 52 height 10
click at [307, 77] on icon at bounding box center [307, 79] width 7 height 7
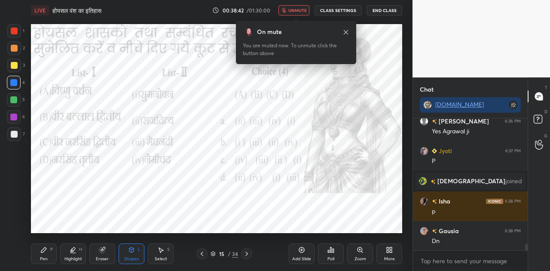
click at [297, 12] on span "unmute" at bounding box center [297, 10] width 18 height 6
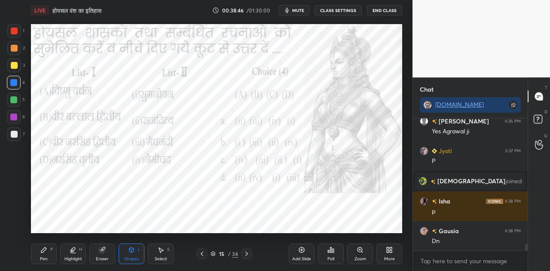
click at [247, 254] on icon at bounding box center [246, 253] width 3 height 4
click at [213, 252] on icon at bounding box center [212, 253] width 5 height 5
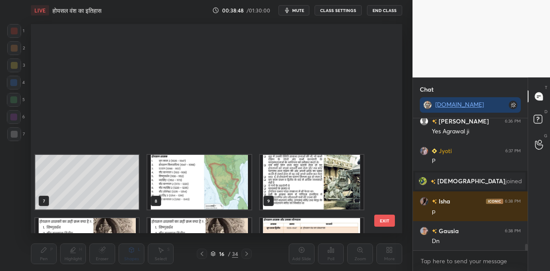
scroll to position [206, 367]
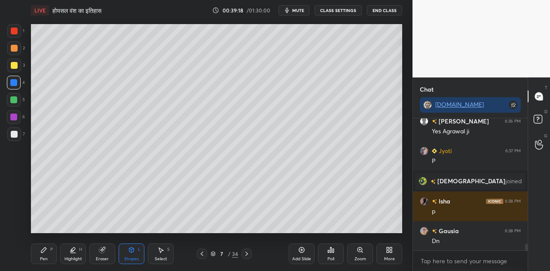
click at [16, 131] on div at bounding box center [14, 134] width 7 height 7
click at [44, 252] on icon at bounding box center [43, 249] width 7 height 7
click at [16, 209] on icon at bounding box center [14, 209] width 8 height 6
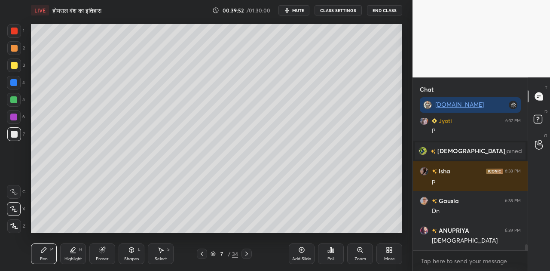
click at [12, 193] on icon at bounding box center [14, 192] width 8 height 6
click at [13, 48] on div at bounding box center [14, 48] width 7 height 7
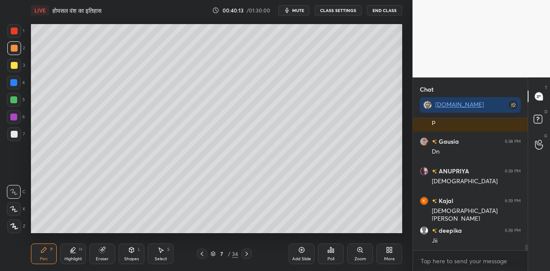
scroll to position [2791, 0]
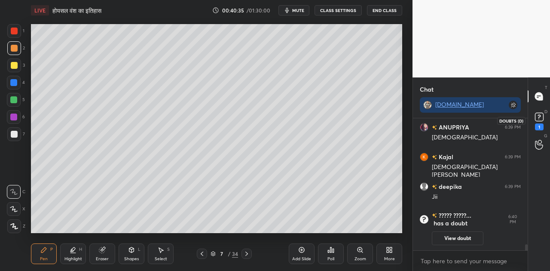
click at [537, 117] on rect at bounding box center [539, 117] width 8 height 8
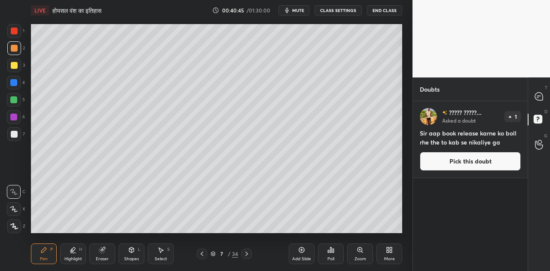
click at [472, 159] on button "Pick this doubt" at bounding box center [470, 161] width 101 height 19
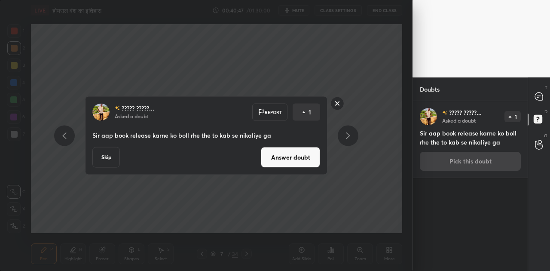
click at [104, 156] on button "Skip" at bounding box center [105, 157] width 27 height 21
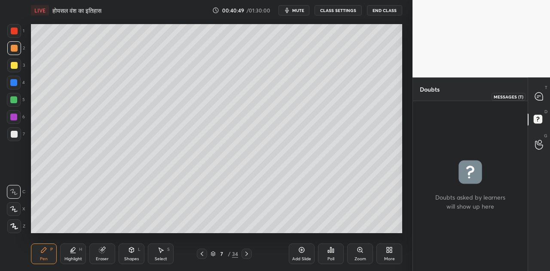
click at [541, 93] on icon at bounding box center [538, 96] width 9 height 9
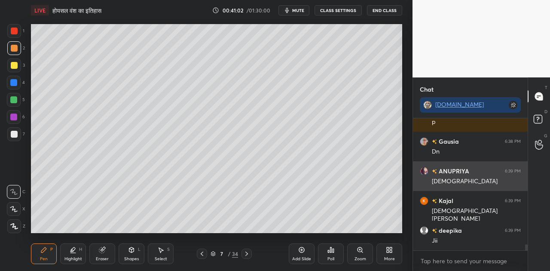
scroll to position [2809, 0]
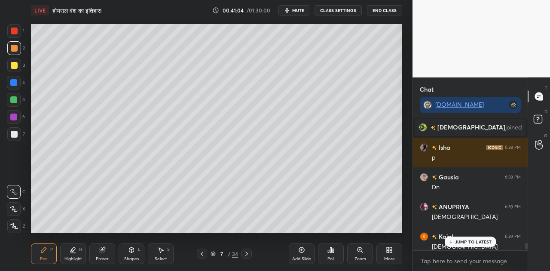
click at [459, 237] on div "JUMP TO LATEST" at bounding box center [470, 241] width 52 height 10
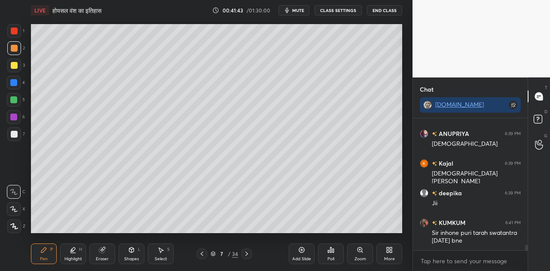
click at [15, 135] on div at bounding box center [14, 134] width 7 height 7
click at [15, 210] on icon at bounding box center [13, 208] width 7 height 5
click at [15, 191] on icon at bounding box center [14, 192] width 8 height 6
click at [14, 47] on div at bounding box center [14, 48] width 7 height 7
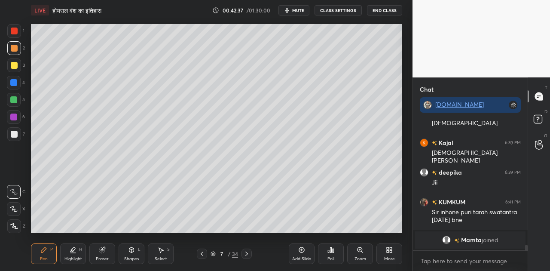
scroll to position [2779, 0]
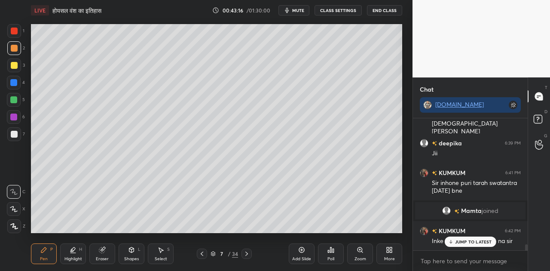
click at [455, 242] on p "JUMP TO LATEST" at bounding box center [473, 241] width 37 height 5
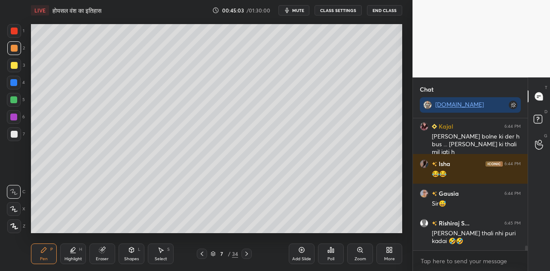
scroll to position [3424, 0]
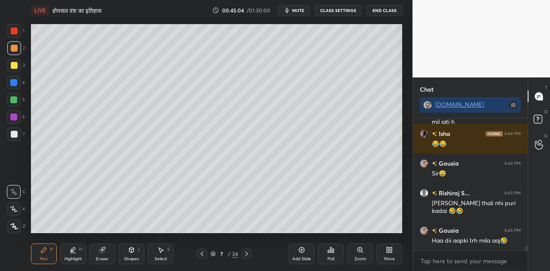
click at [15, 134] on div at bounding box center [14, 134] width 7 height 7
click at [14, 228] on icon at bounding box center [14, 226] width 8 height 6
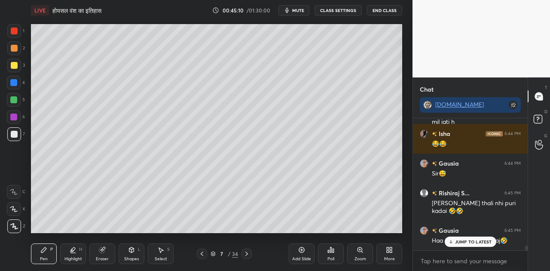
scroll to position [3461, 0]
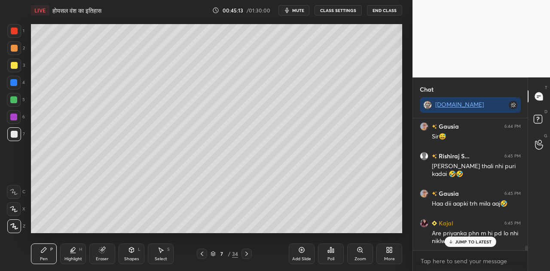
click at [15, 68] on div at bounding box center [14, 65] width 7 height 7
click at [18, 192] on div at bounding box center [14, 192] width 14 height 14
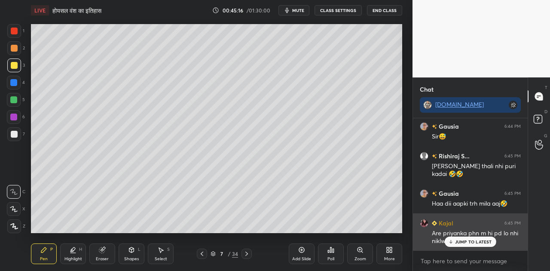
click at [466, 240] on p "JUMP TO LATEST" at bounding box center [473, 241] width 37 height 5
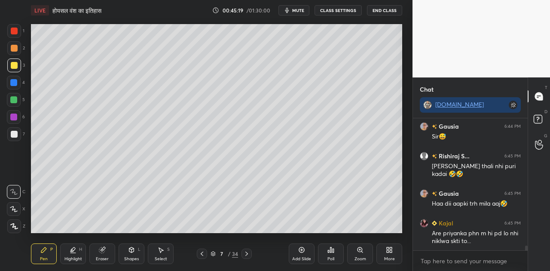
scroll to position [3491, 0]
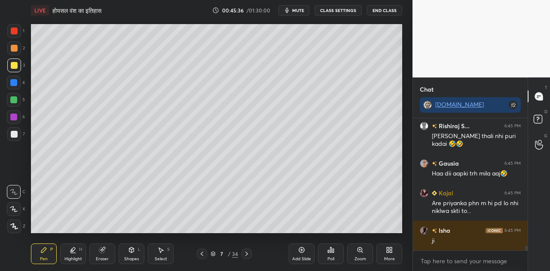
click at [18, 213] on div at bounding box center [14, 209] width 14 height 14
click at [14, 132] on div at bounding box center [14, 134] width 7 height 7
click at [15, 100] on div at bounding box center [13, 99] width 7 height 7
click at [14, 191] on icon at bounding box center [14, 192] width 8 height 6
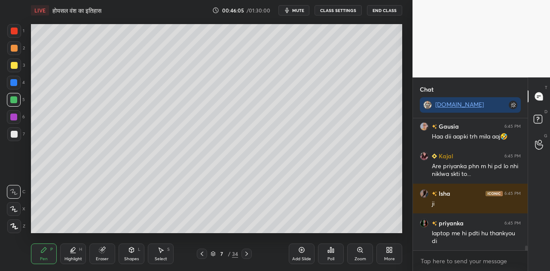
scroll to position [3582, 0]
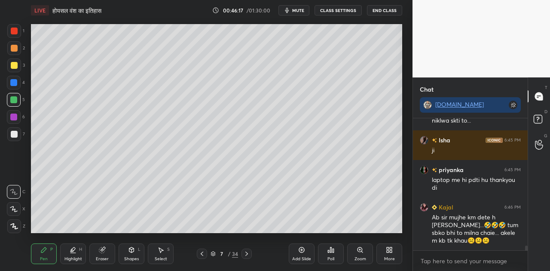
click at [14, 47] on div at bounding box center [14, 48] width 7 height 7
click at [15, 227] on icon at bounding box center [14, 225] width 7 height 5
click at [15, 210] on icon at bounding box center [14, 209] width 8 height 6
click at [15, 132] on div at bounding box center [14, 134] width 7 height 7
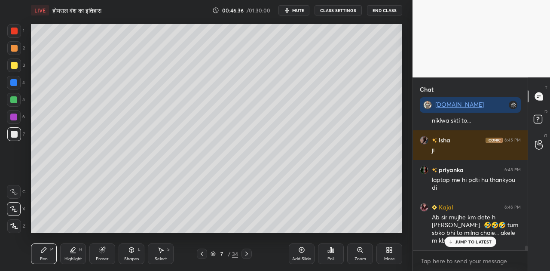
scroll to position [3619, 0]
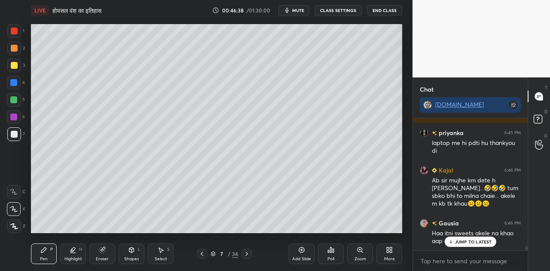
click at [457, 240] on p "JUMP TO LATEST" at bounding box center [473, 241] width 37 height 5
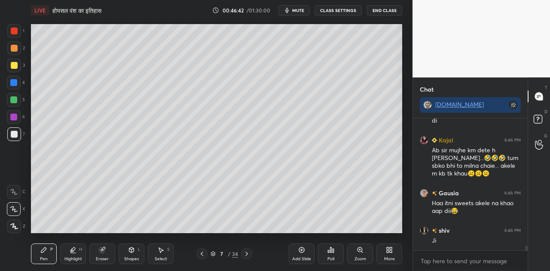
click at [245, 250] on icon at bounding box center [246, 253] width 7 height 7
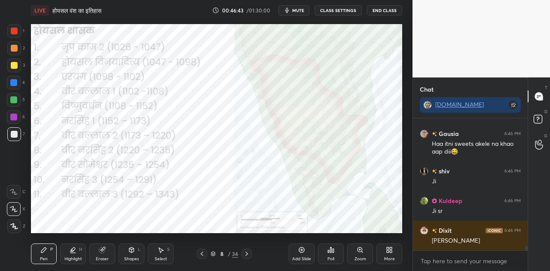
click at [245, 250] on icon at bounding box center [246, 253] width 7 height 7
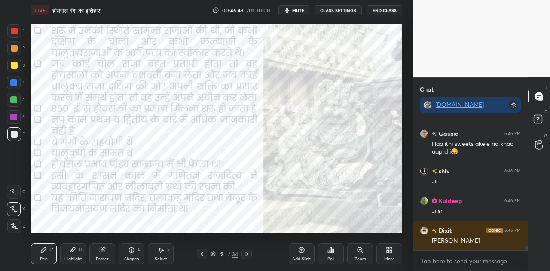
scroll to position [3767, 0]
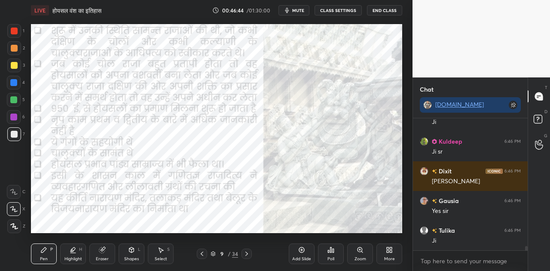
click at [245, 250] on icon at bounding box center [246, 253] width 7 height 7
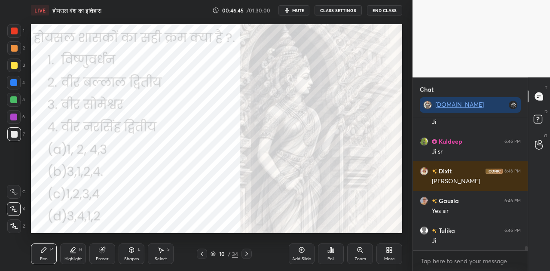
click at [245, 250] on icon at bounding box center [246, 253] width 7 height 7
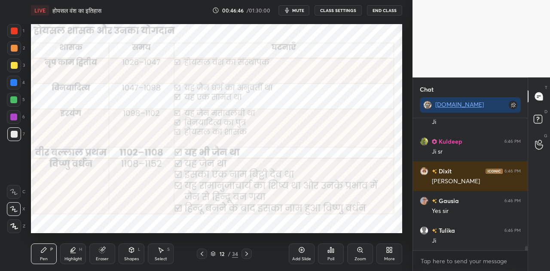
click at [245, 250] on icon at bounding box center [246, 253] width 7 height 7
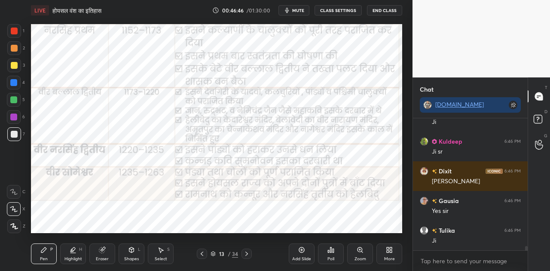
click at [245, 250] on icon at bounding box center [246, 253] width 7 height 7
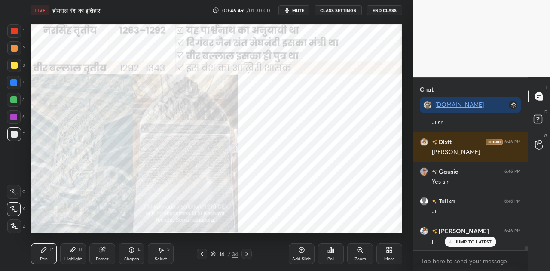
scroll to position [3826, 0]
click at [245, 250] on icon at bounding box center [246, 253] width 7 height 7
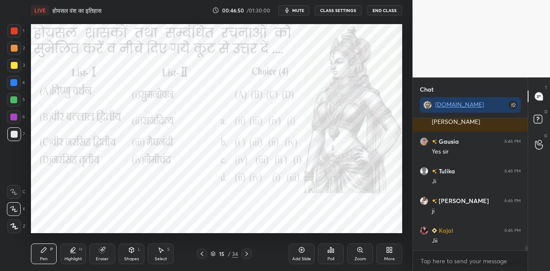
click at [245, 250] on icon at bounding box center [246, 253] width 7 height 7
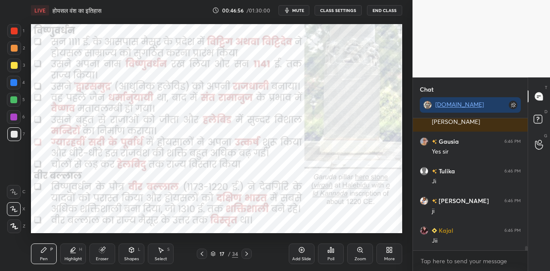
click at [245, 250] on icon at bounding box center [246, 253] width 7 height 7
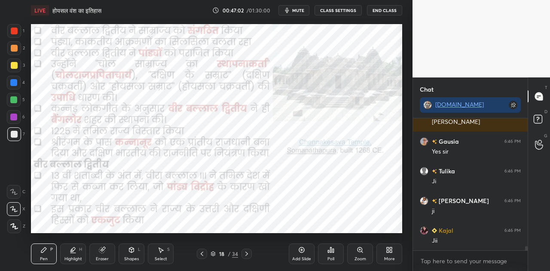
click at [245, 250] on icon at bounding box center [246, 253] width 7 height 7
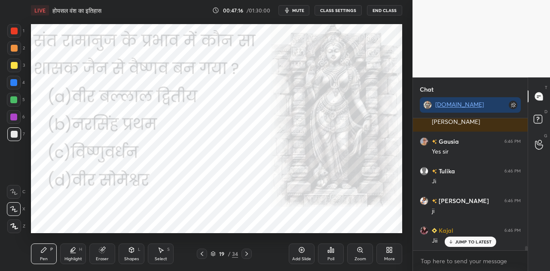
scroll to position [3856, 0]
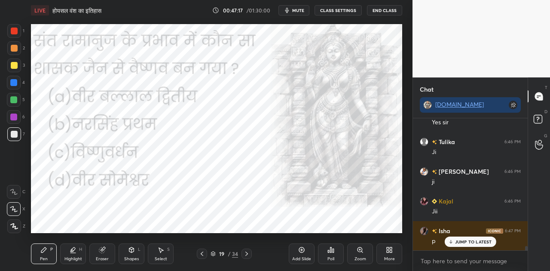
click at [301, 13] on button "mute" at bounding box center [293, 10] width 31 height 10
click at [461, 243] on p "JUMP TO LATEST" at bounding box center [473, 241] width 37 height 5
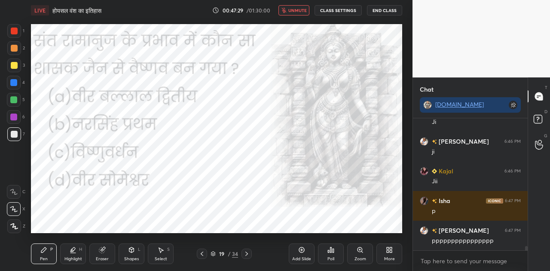
click at [335, 253] on div "Poll" at bounding box center [331, 253] width 26 height 21
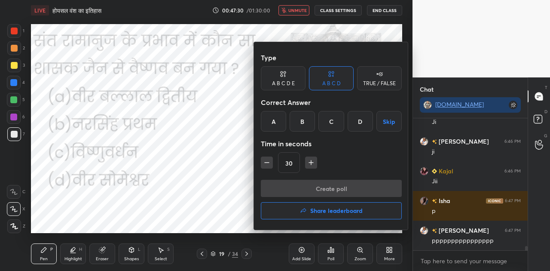
scroll to position [3915, 0]
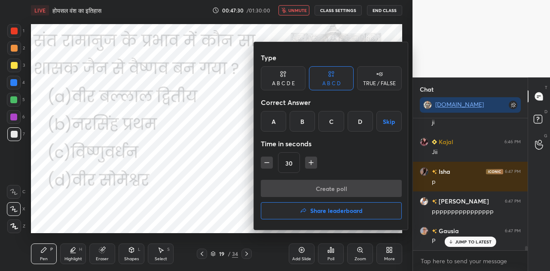
click at [335, 119] on div "C" at bounding box center [330, 121] width 25 height 21
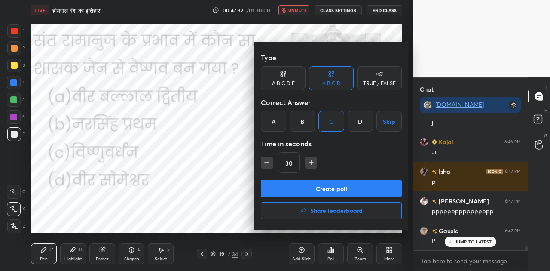
click at [326, 185] on button "Create poll" at bounding box center [331, 188] width 141 height 17
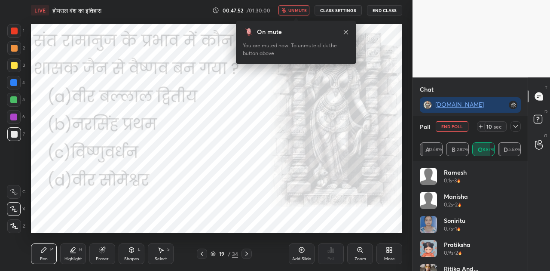
scroll to position [4027, 0]
click at [479, 125] on icon at bounding box center [480, 126] width 7 height 7
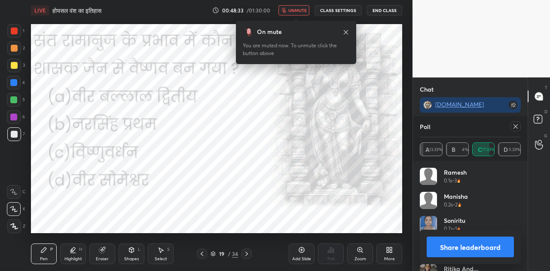
click at [484, 247] on button "Share leaderboard" at bounding box center [469, 246] width 87 height 21
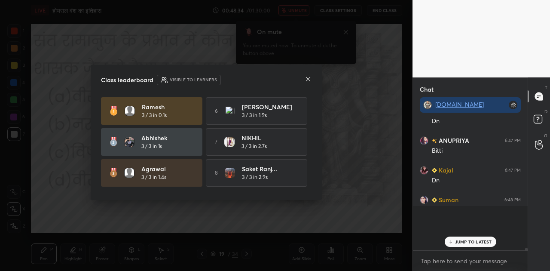
scroll to position [4045, 0]
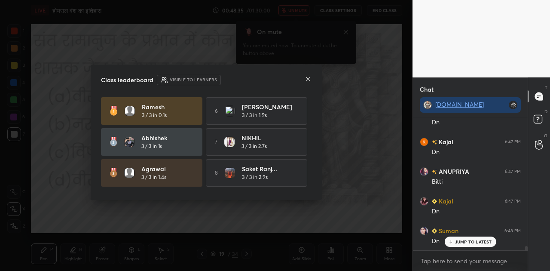
click at [469, 240] on p "JUMP TO LATEST" at bounding box center [473, 241] width 37 height 5
click at [308, 80] on icon at bounding box center [307, 79] width 7 height 7
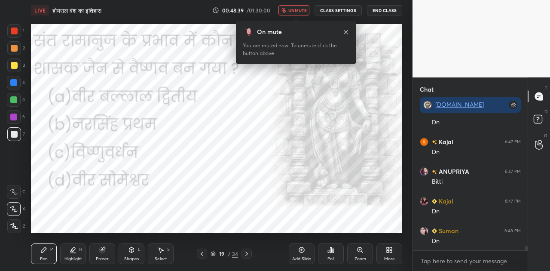
click at [301, 12] on span "unmute" at bounding box center [297, 10] width 18 height 6
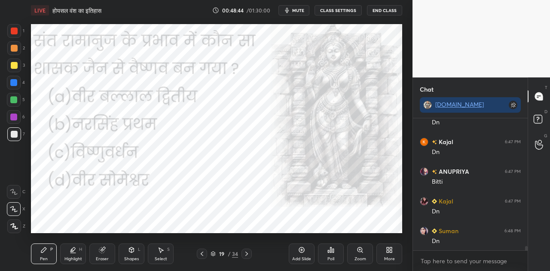
scroll to position [4072, 0]
click at [244, 255] on icon at bounding box center [246, 253] width 7 height 7
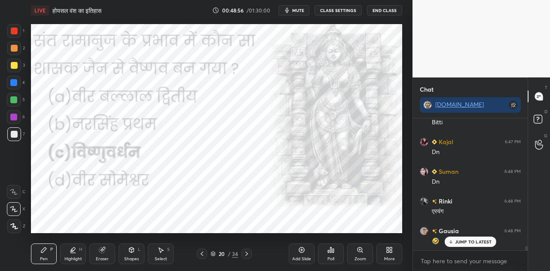
click at [461, 243] on p "JUMP TO LATEST" at bounding box center [473, 241] width 37 height 5
click at [214, 253] on icon at bounding box center [212, 253] width 5 height 5
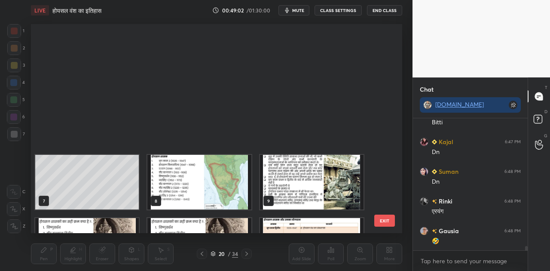
scroll to position [3, 5]
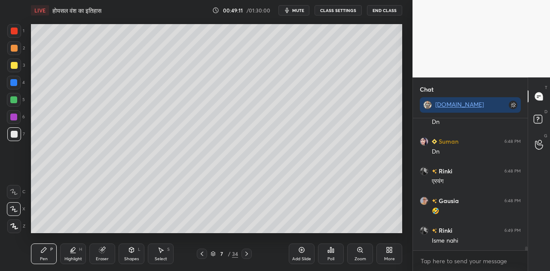
click at [15, 192] on icon at bounding box center [13, 191] width 7 height 5
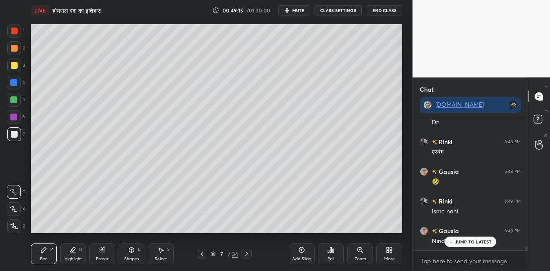
click at [15, 208] on icon at bounding box center [14, 209] width 8 height 6
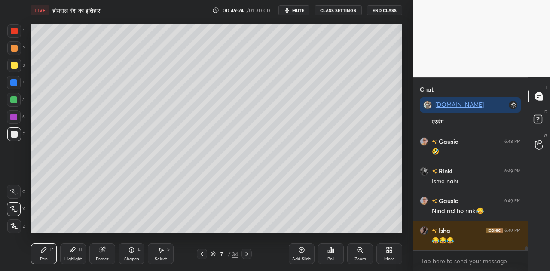
click at [15, 190] on icon at bounding box center [14, 192] width 8 height 6
click at [15, 48] on div at bounding box center [14, 48] width 7 height 7
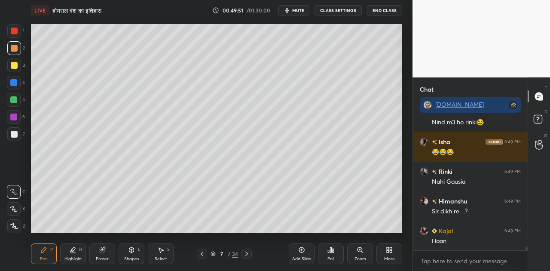
scroll to position [4309, 0]
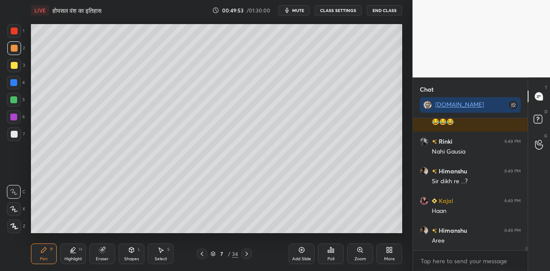
click at [15, 134] on div at bounding box center [14, 134] width 7 height 7
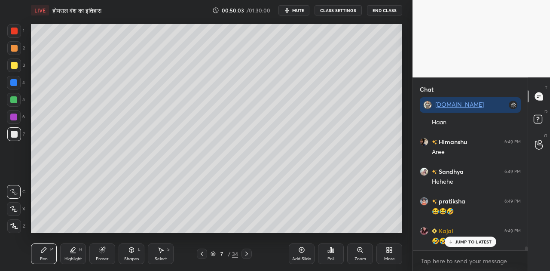
scroll to position [4428, 0]
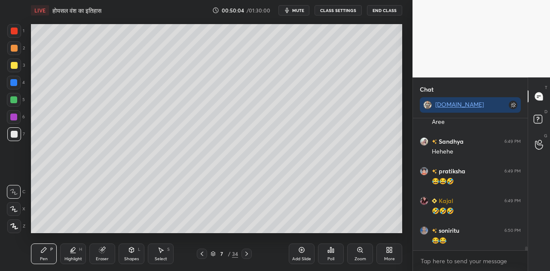
click at [15, 209] on icon at bounding box center [14, 209] width 8 height 6
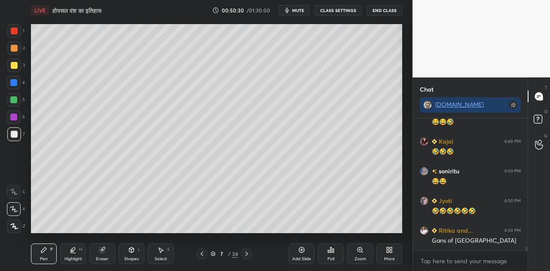
scroll to position [4524, 0]
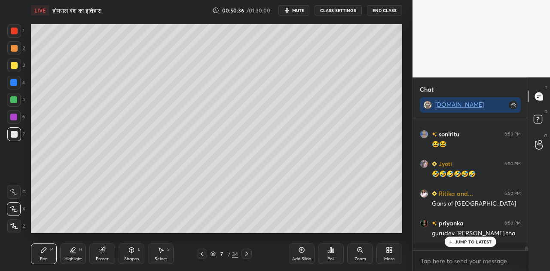
click at [132, 254] on div "Shapes L" at bounding box center [132, 253] width 26 height 21
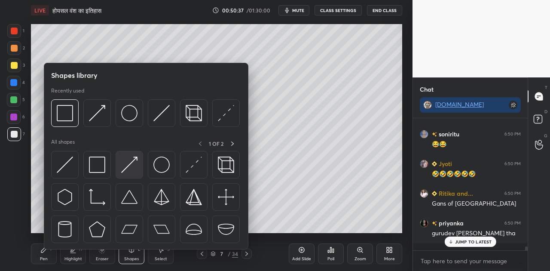
click at [126, 167] on img at bounding box center [129, 164] width 16 height 16
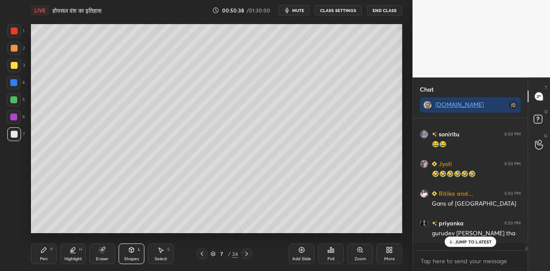
click at [15, 80] on div at bounding box center [13, 82] width 7 height 7
click at [44, 250] on icon at bounding box center [43, 249] width 5 height 5
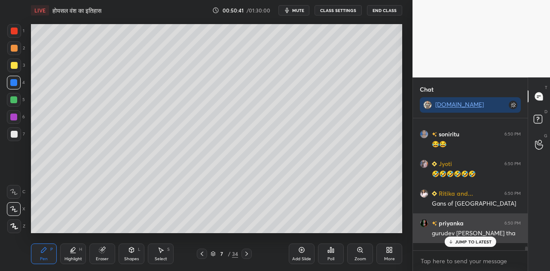
click at [472, 240] on p "JUMP TO LATEST" at bounding box center [473, 241] width 37 height 5
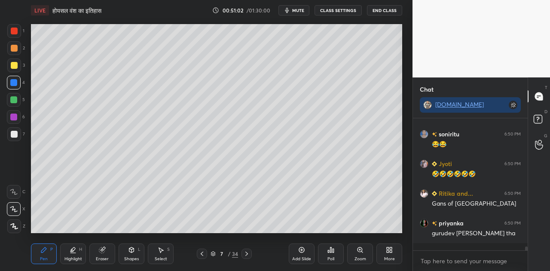
click at [16, 134] on div at bounding box center [14, 134] width 7 height 7
click at [132, 250] on icon at bounding box center [131, 249] width 5 height 5
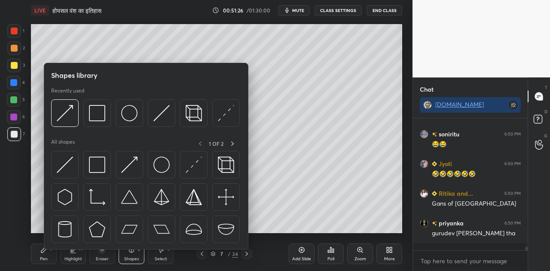
click at [14, 134] on div at bounding box center [14, 134] width 7 height 7
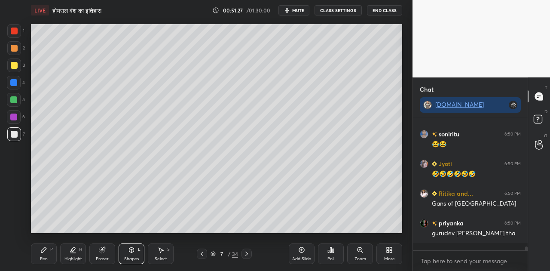
click at [47, 252] on div "Pen P" at bounding box center [44, 253] width 26 height 21
click at [14, 190] on icon at bounding box center [14, 192] width 8 height 6
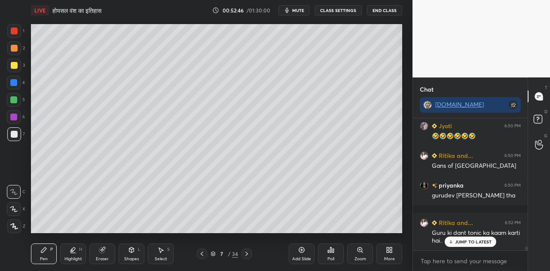
scroll to position [4591, 0]
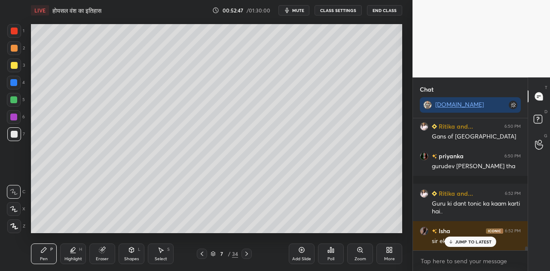
click at [466, 242] on p "JUMP TO LATEST" at bounding box center [473, 241] width 37 height 5
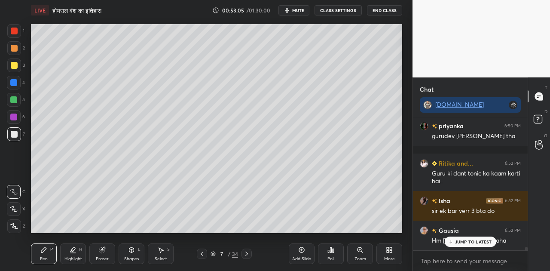
scroll to position [4650, 0]
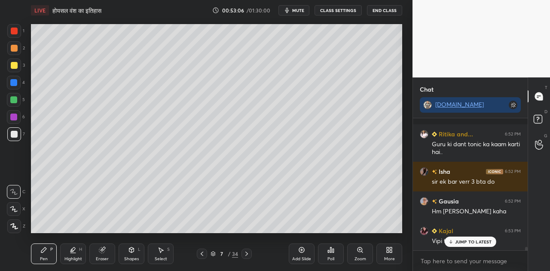
click at [301, 250] on icon at bounding box center [301, 249] width 3 height 3
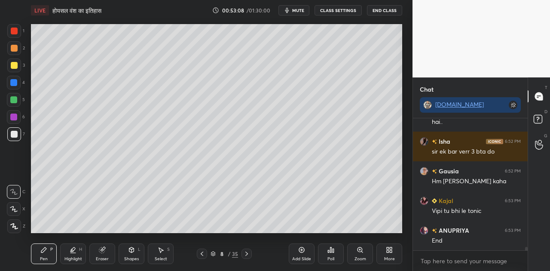
click at [15, 226] on icon at bounding box center [14, 225] width 7 height 5
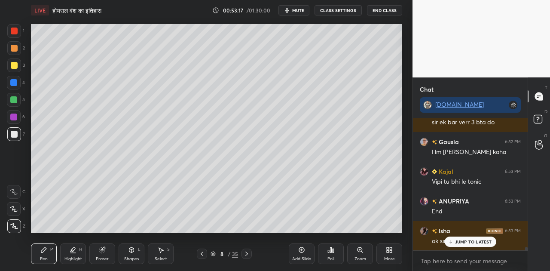
click at [15, 190] on icon at bounding box center [14, 192] width 8 height 6
click at [16, 31] on div at bounding box center [14, 30] width 7 height 7
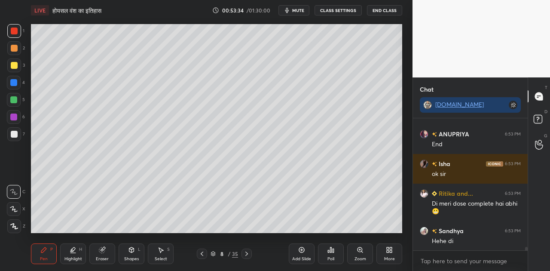
scroll to position [4806, 0]
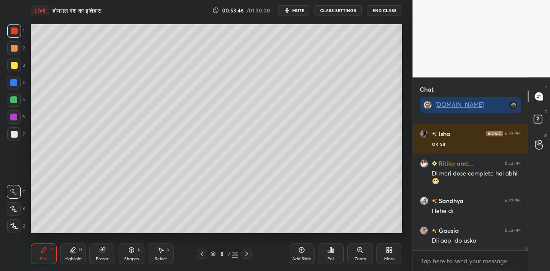
click at [13, 46] on div at bounding box center [14, 48] width 7 height 7
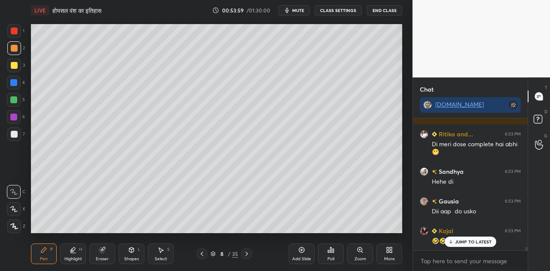
scroll to position [4866, 0]
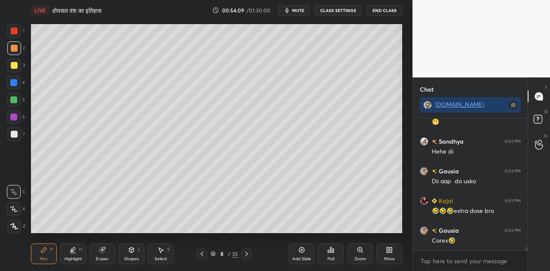
click at [127, 252] on div "Shapes L" at bounding box center [132, 253] width 26 height 21
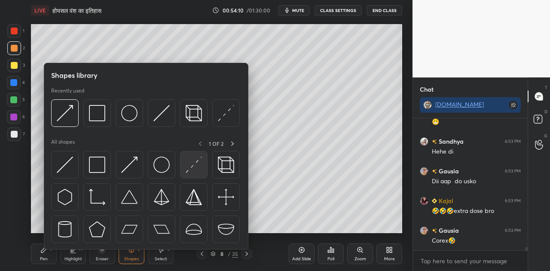
click at [192, 166] on img at bounding box center [194, 164] width 16 height 16
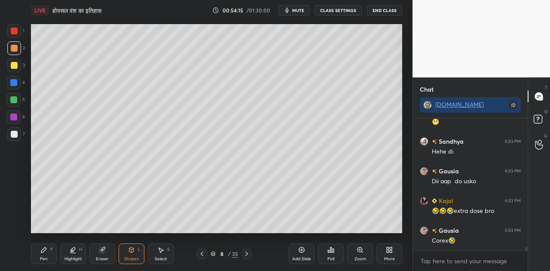
click at [44, 250] on icon at bounding box center [43, 249] width 5 height 5
click at [15, 133] on div at bounding box center [14, 134] width 7 height 7
click at [131, 249] on icon at bounding box center [131, 248] width 5 height 1
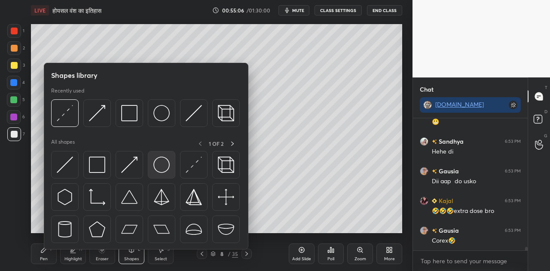
click at [163, 167] on img at bounding box center [161, 164] width 16 height 16
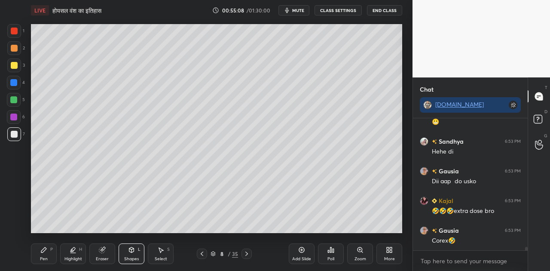
click at [13, 100] on div at bounding box center [13, 99] width 7 height 7
click at [41, 254] on div "Pen P" at bounding box center [44, 253] width 26 height 21
click at [12, 32] on div at bounding box center [14, 30] width 7 height 7
click at [14, 48] on div at bounding box center [14, 48] width 7 height 7
click at [14, 64] on div at bounding box center [14, 65] width 7 height 7
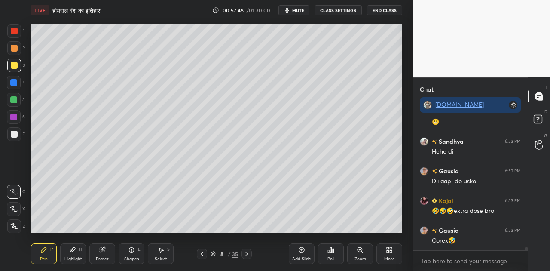
scroll to position [4903, 0]
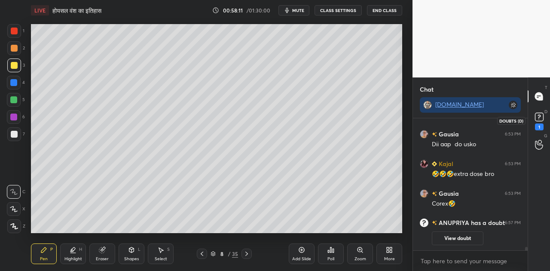
click at [543, 117] on icon at bounding box center [539, 116] width 13 height 13
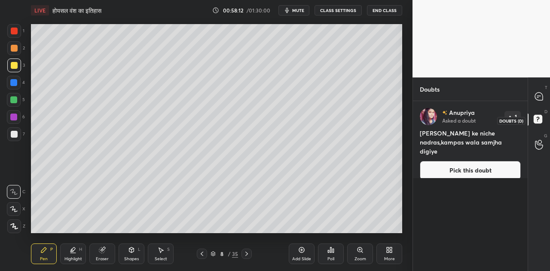
scroll to position [167, 112]
click at [486, 161] on button "Pick this doubt" at bounding box center [470, 170] width 101 height 19
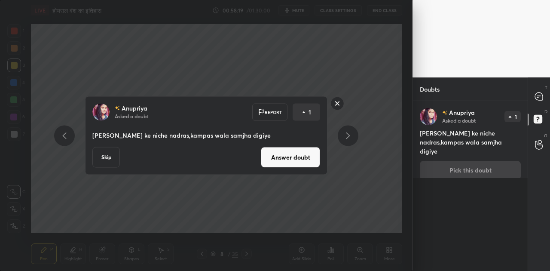
click at [298, 153] on button "Answer doubt" at bounding box center [290, 157] width 59 height 21
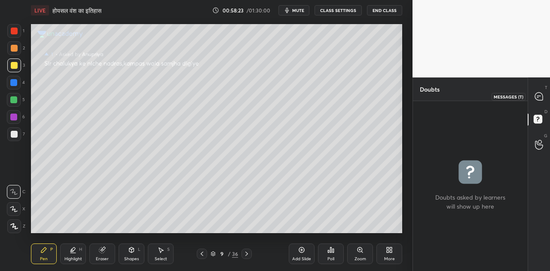
click at [539, 96] on icon at bounding box center [539, 96] width 8 height 8
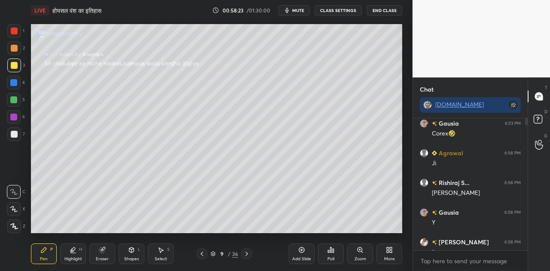
scroll to position [129, 112]
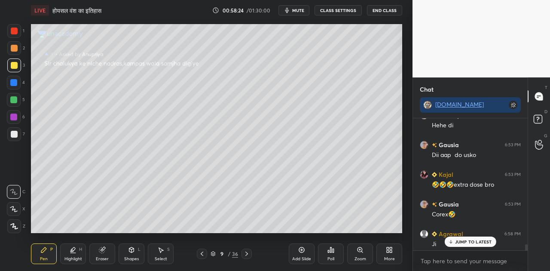
click at [465, 238] on div "JUMP TO LATEST" at bounding box center [470, 241] width 52 height 10
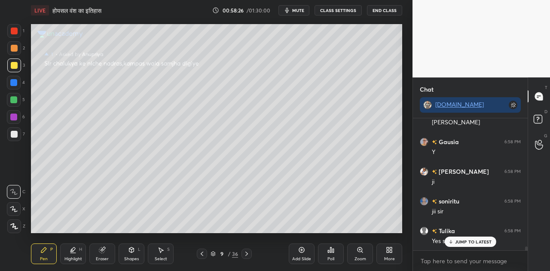
scroll to position [4581, 0]
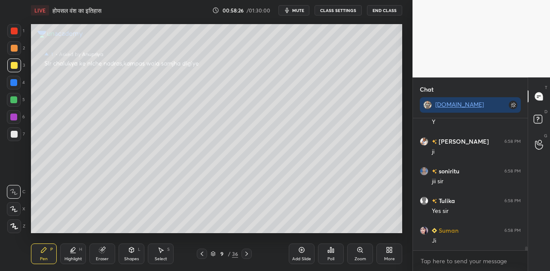
click at [201, 250] on icon at bounding box center [201, 253] width 7 height 7
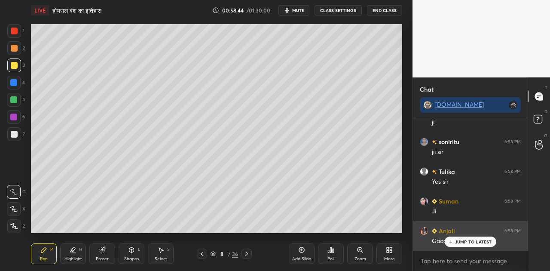
click at [460, 244] on p "JUMP TO LATEST" at bounding box center [473, 241] width 37 height 5
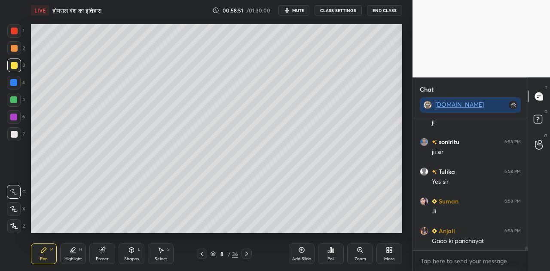
click at [129, 248] on icon at bounding box center [131, 248] width 5 height 1
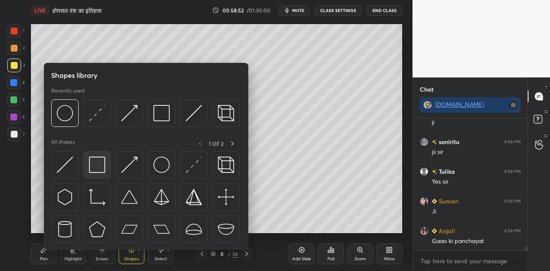
click at [95, 166] on img at bounding box center [97, 164] width 16 height 16
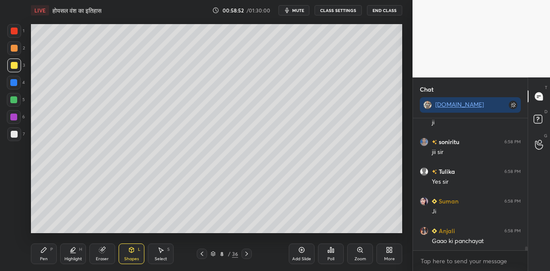
click at [18, 96] on div at bounding box center [14, 100] width 14 height 14
click at [41, 250] on icon at bounding box center [43, 249] width 7 height 7
click at [13, 211] on icon at bounding box center [14, 209] width 8 height 6
click at [16, 135] on div at bounding box center [14, 134] width 7 height 7
click at [13, 192] on icon at bounding box center [13, 191] width 7 height 5
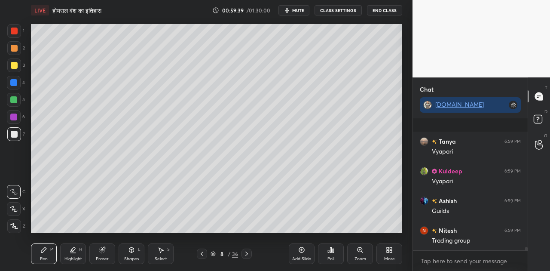
scroll to position [4981, 0]
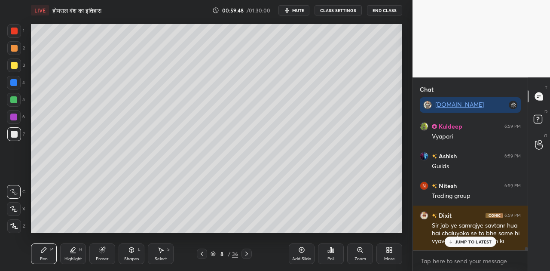
click at [475, 241] on p "JUMP TO LATEST" at bounding box center [473, 241] width 37 height 5
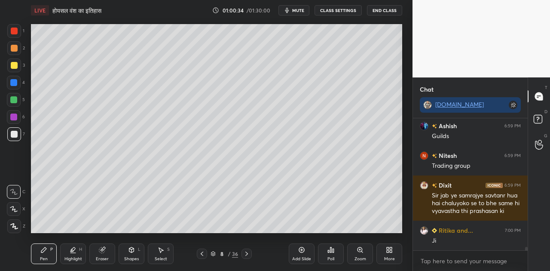
click at [132, 253] on icon at bounding box center [131, 249] width 7 height 7
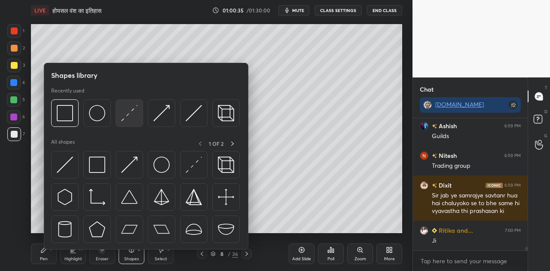
click at [130, 116] on img at bounding box center [129, 113] width 16 height 16
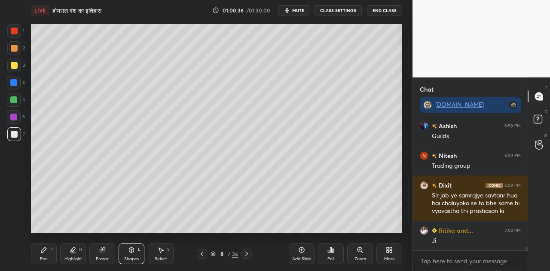
click at [15, 45] on div at bounding box center [14, 48] width 7 height 7
click at [17, 131] on div at bounding box center [14, 134] width 14 height 14
click at [40, 251] on icon at bounding box center [43, 249] width 7 height 7
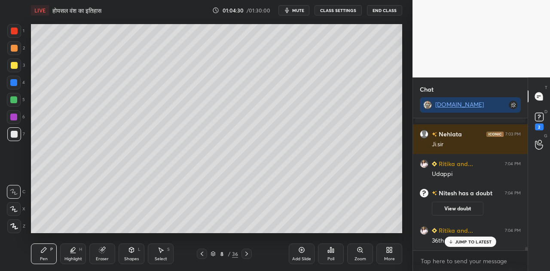
scroll to position [5089, 0]
click at [459, 241] on p "JUMP TO LATEST" at bounding box center [473, 241] width 37 height 5
click at [537, 120] on rect at bounding box center [539, 117] width 8 height 8
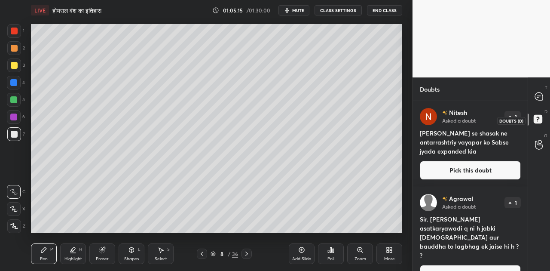
scroll to position [167, 112]
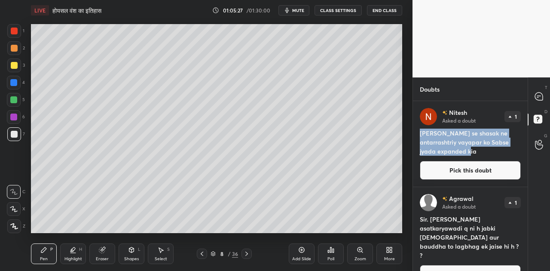
drag, startPoint x: 420, startPoint y: 131, endPoint x: 478, endPoint y: 152, distance: 61.4
click at [478, 152] on h4 "[PERSON_NAME] se shasak ne antarrashtriy vayapar ko Sabse jyada expanded kia" at bounding box center [470, 141] width 101 height 27
copy h4 "[PERSON_NAME] se shasak ne antarrashtriy vayapar ko Sabse jyada expanded kia"
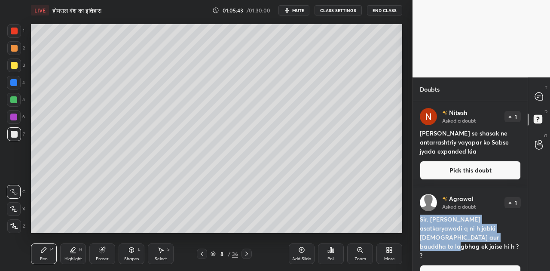
drag, startPoint x: 420, startPoint y: 217, endPoint x: 456, endPoint y: 238, distance: 41.8
click at [456, 238] on h4 "Sir. [PERSON_NAME] asatkaryawadi q ni h jabki [DEMOGRAPHIC_DATA] aur bauddha to…" at bounding box center [470, 236] width 101 height 45
copy h4 "Sir. [PERSON_NAME] asatkaryawadi q ni h jabki [DEMOGRAPHIC_DATA] aur bauddha to…"
click at [540, 94] on icon at bounding box center [539, 96] width 8 height 8
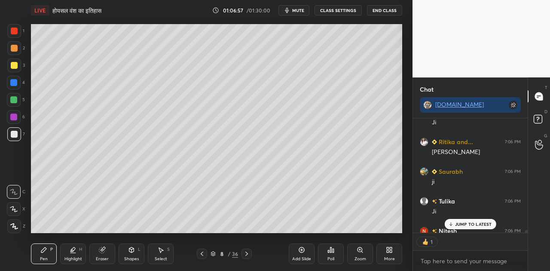
scroll to position [3, 3]
click at [14, 67] on div at bounding box center [14, 65] width 7 height 7
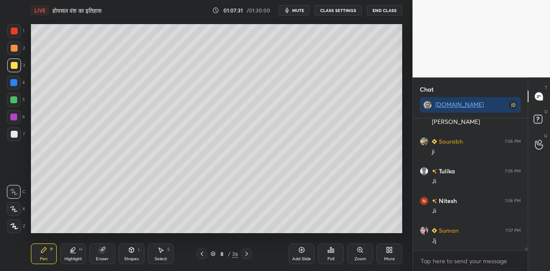
scroll to position [5539, 0]
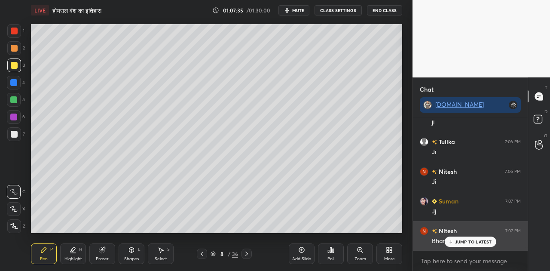
click at [454, 238] on div "JUMP TO LATEST" at bounding box center [470, 241] width 52 height 10
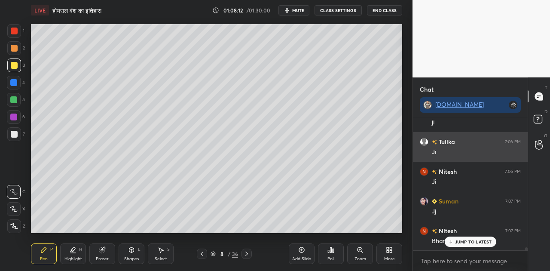
scroll to position [129, 112]
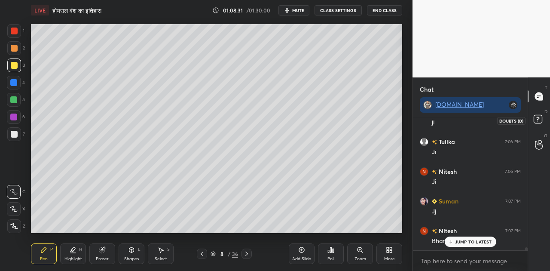
click at [536, 120] on rect at bounding box center [537, 119] width 8 height 8
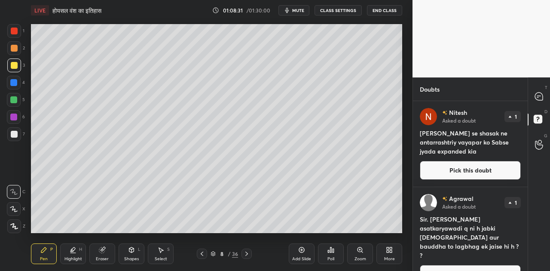
scroll to position [167, 112]
click at [477, 170] on button "Pick this doubt" at bounding box center [470, 170] width 101 height 19
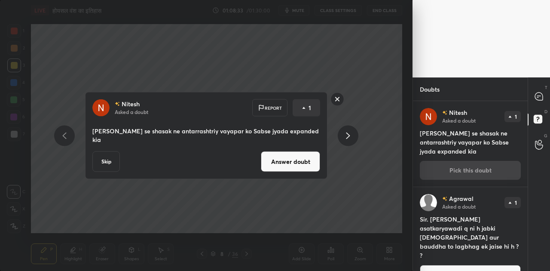
click at [289, 155] on button "Answer doubt" at bounding box center [290, 161] width 59 height 21
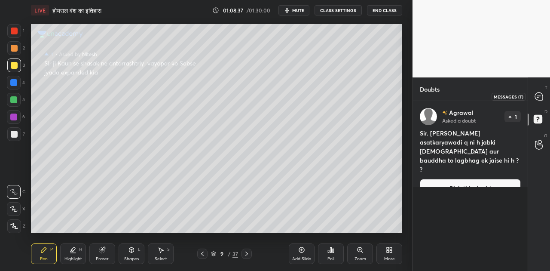
click at [541, 99] on icon at bounding box center [539, 96] width 8 height 8
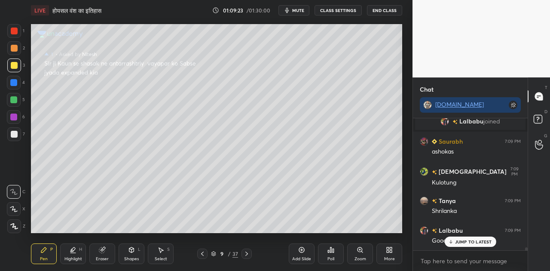
scroll to position [5641, 0]
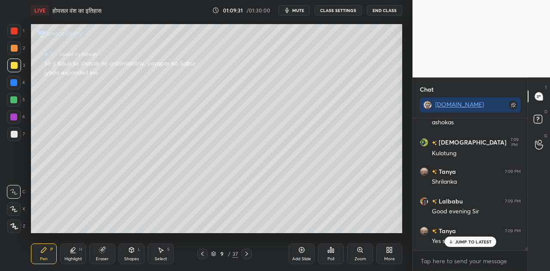
click at [465, 237] on div "JUMP TO LATEST" at bounding box center [470, 241] width 52 height 10
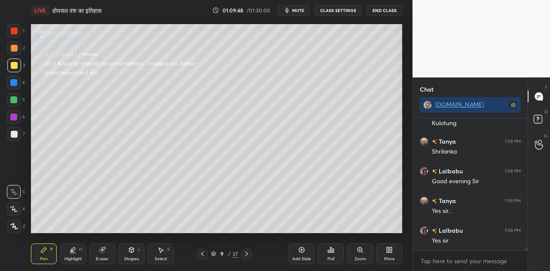
scroll to position [5701, 0]
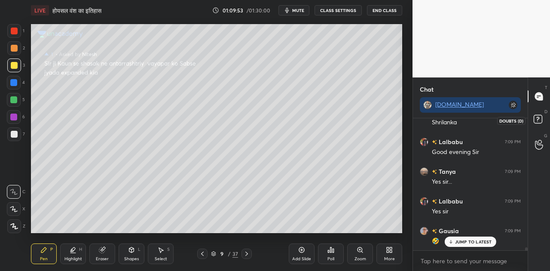
click at [536, 116] on rect at bounding box center [537, 119] width 8 height 8
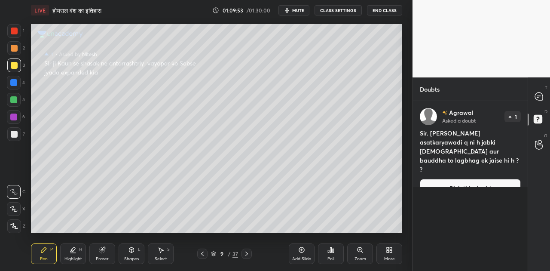
scroll to position [167, 112]
click at [489, 179] on button "Pick this doubt" at bounding box center [470, 188] width 101 height 19
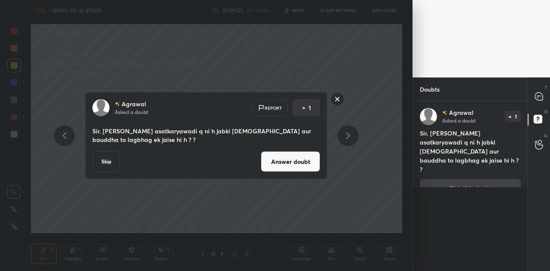
click at [275, 160] on button "Answer doubt" at bounding box center [290, 161] width 59 height 21
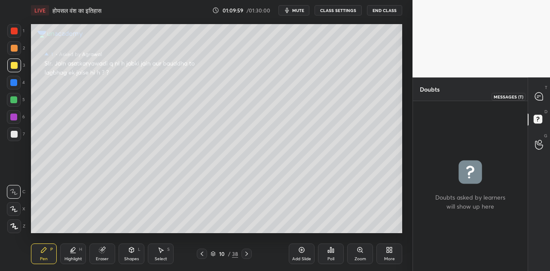
click at [538, 97] on icon at bounding box center [537, 97] width 1 height 0
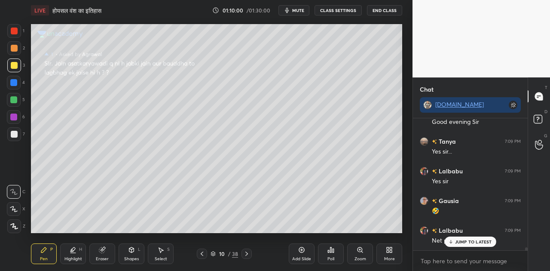
scroll to position [5724, 0]
click at [456, 239] on p "JUMP TO LATEST" at bounding box center [473, 241] width 37 height 5
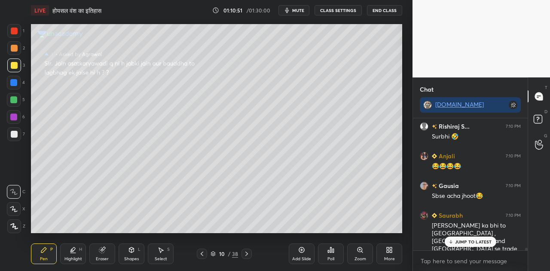
click at [461, 241] on p "JUMP TO LATEST" at bounding box center [473, 241] width 37 height 5
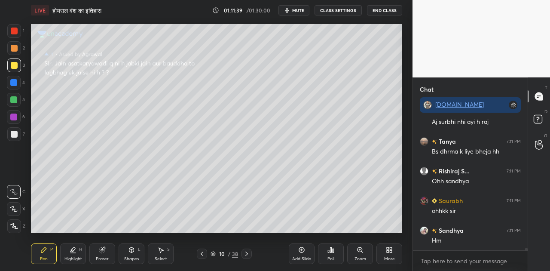
scroll to position [6297, 0]
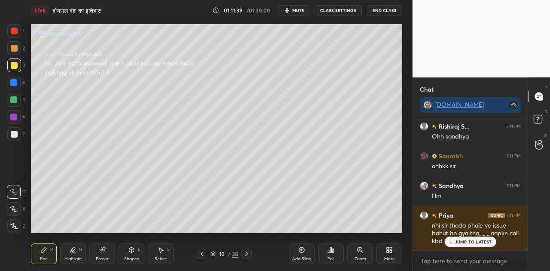
click at [297, 14] on button "mute" at bounding box center [293, 10] width 31 height 10
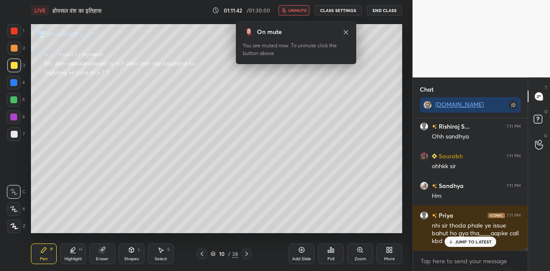
click at [297, 14] on button "unmute" at bounding box center [293, 10] width 31 height 10
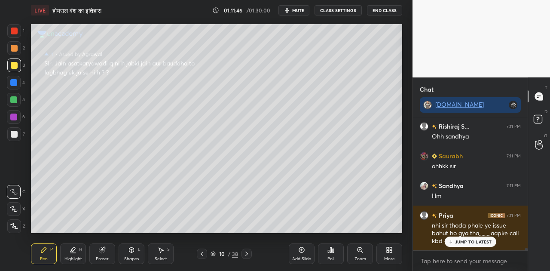
click at [471, 240] on p "JUMP TO LATEST" at bounding box center [473, 241] width 37 height 5
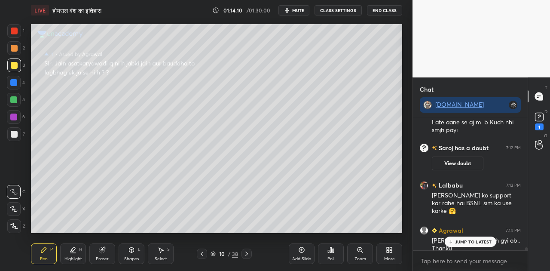
scroll to position [6019, 0]
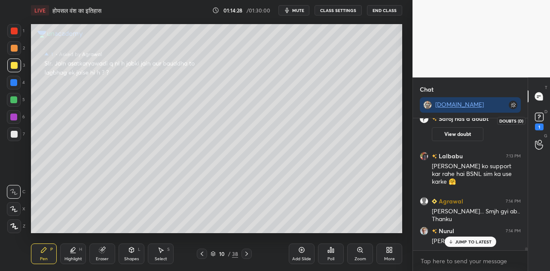
click at [536, 116] on rect at bounding box center [539, 117] width 8 height 8
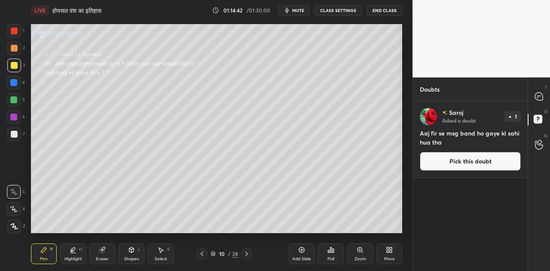
click at [481, 157] on button "Pick this doubt" at bounding box center [470, 161] width 101 height 19
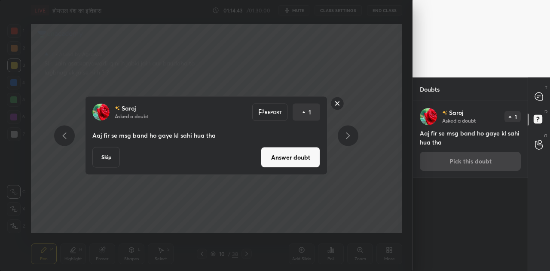
click at [106, 160] on button "Skip" at bounding box center [105, 157] width 27 height 21
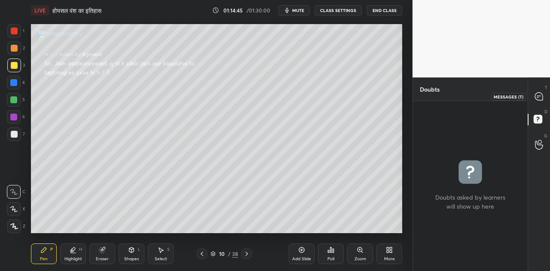
click at [538, 98] on icon at bounding box center [539, 96] width 8 height 8
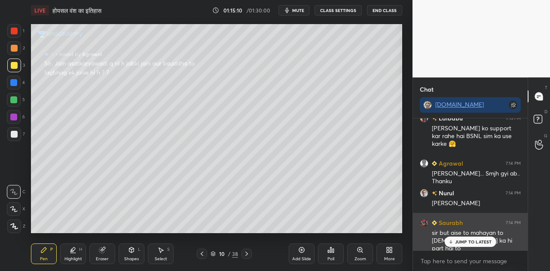
scroll to position [6187, 0]
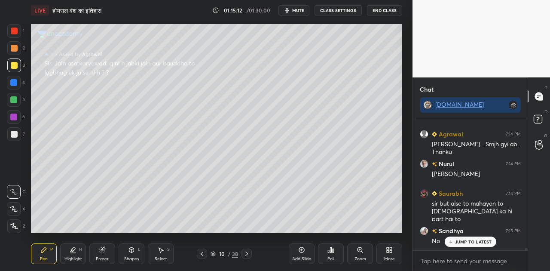
click at [471, 242] on p "JUMP TO LATEST" at bounding box center [473, 241] width 37 height 5
click at [244, 255] on icon at bounding box center [246, 253] width 7 height 7
click at [244, 254] on icon at bounding box center [246, 253] width 7 height 7
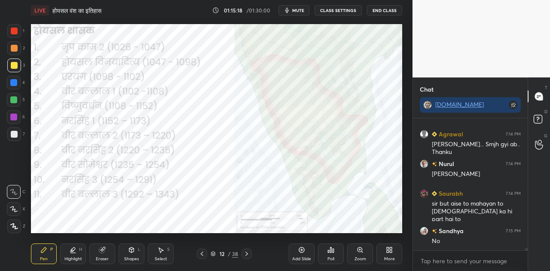
click at [244, 254] on icon at bounding box center [246, 253] width 7 height 7
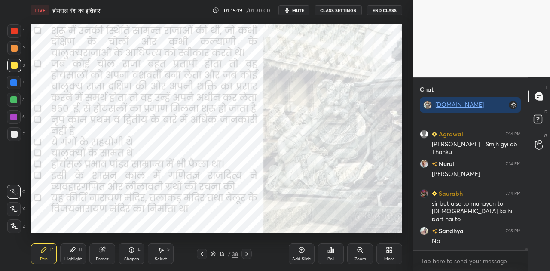
scroll to position [6217, 0]
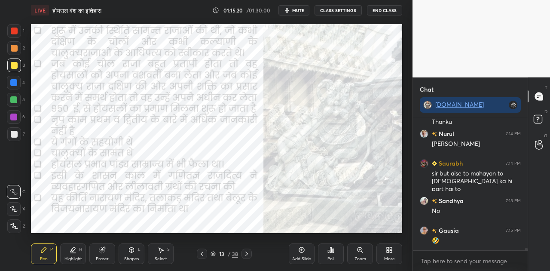
click at [244, 254] on icon at bounding box center [246, 253] width 7 height 7
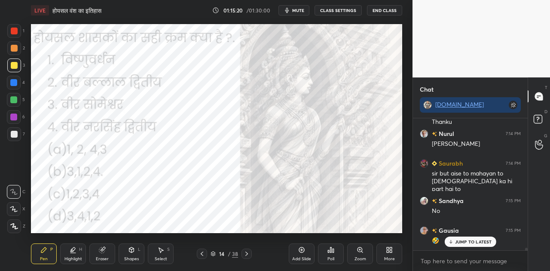
scroll to position [6254, 0]
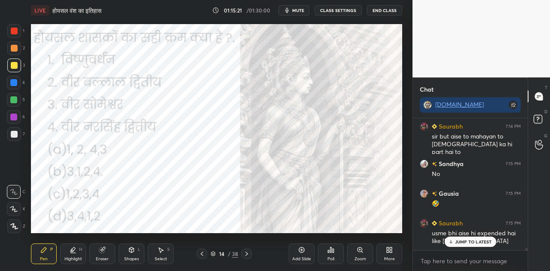
click at [244, 254] on icon at bounding box center [246, 253] width 7 height 7
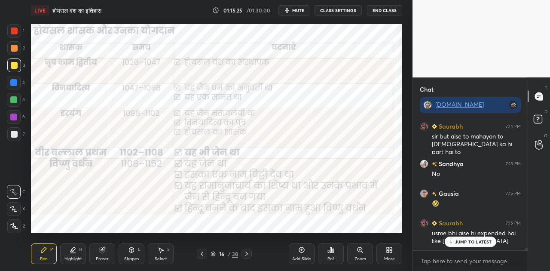
click at [467, 239] on p "JUMP TO LATEST" at bounding box center [473, 241] width 37 height 5
click at [247, 252] on icon at bounding box center [246, 253] width 7 height 7
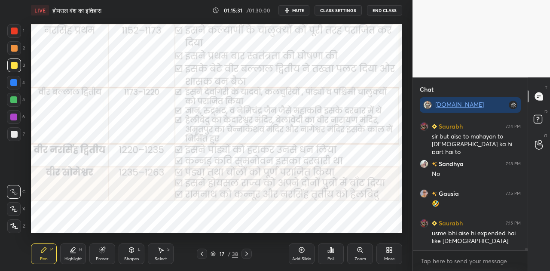
click at [247, 251] on icon at bounding box center [246, 253] width 7 height 7
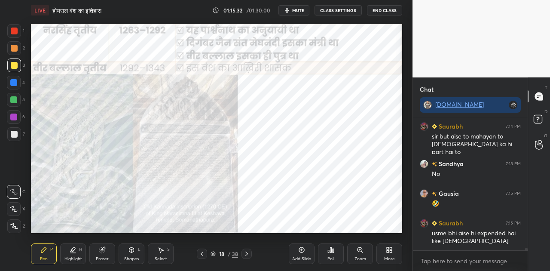
click at [247, 251] on icon at bounding box center [246, 253] width 7 height 7
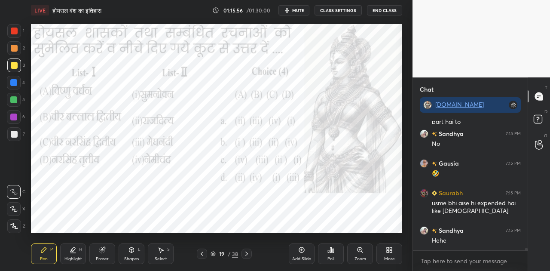
scroll to position [6313, 0]
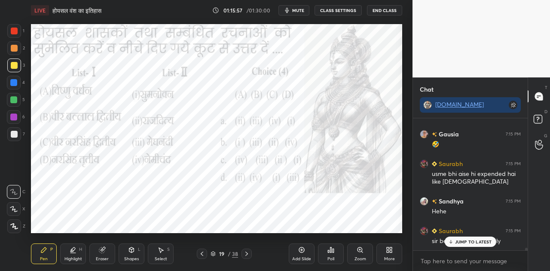
click at [245, 253] on icon at bounding box center [246, 253] width 7 height 7
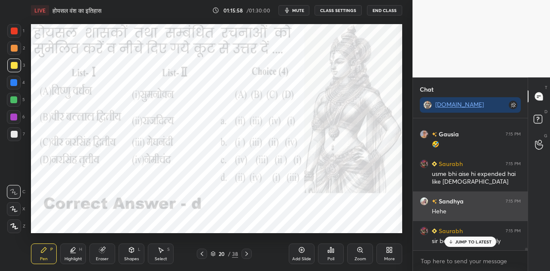
drag, startPoint x: 468, startPoint y: 240, endPoint x: 422, endPoint y: 216, distance: 51.9
click at [466, 240] on p "JUMP TO LATEST" at bounding box center [473, 241] width 37 height 5
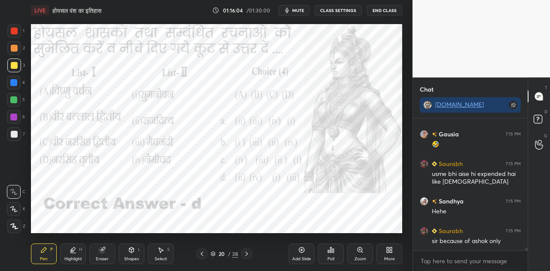
click at [246, 253] on icon at bounding box center [246, 253] width 7 height 7
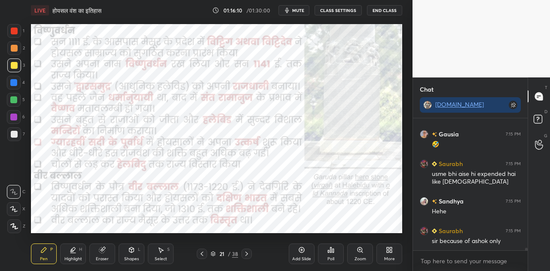
click at [247, 256] on icon at bounding box center [246, 253] width 7 height 7
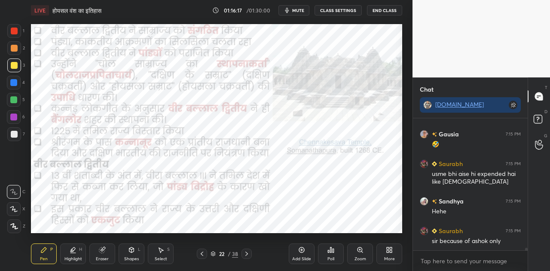
click at [247, 255] on icon at bounding box center [246, 253] width 7 height 7
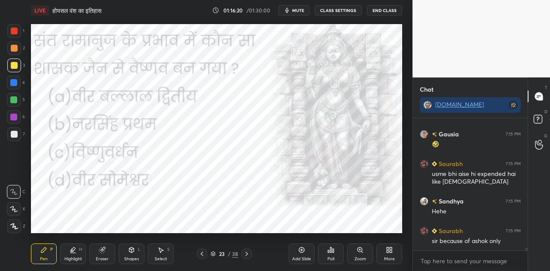
click at [247, 253] on icon at bounding box center [246, 253] width 3 height 4
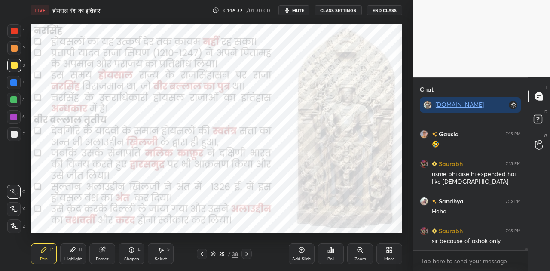
scroll to position [6343, 0]
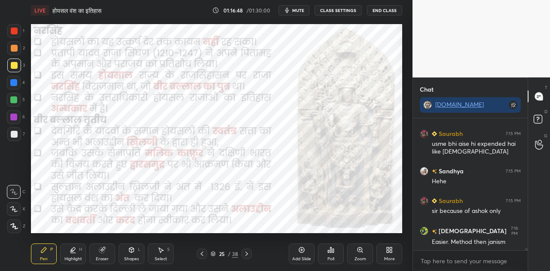
click at [247, 254] on icon at bounding box center [246, 253] width 7 height 7
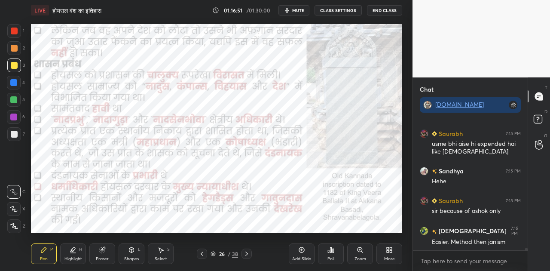
click at [247, 254] on icon at bounding box center [246, 253] width 7 height 7
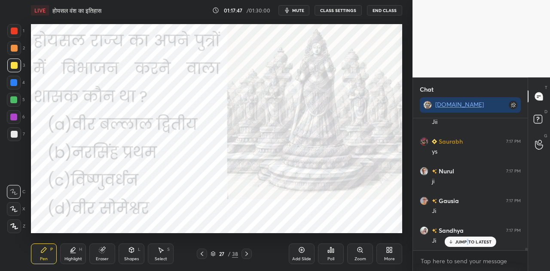
scroll to position [6632, 0]
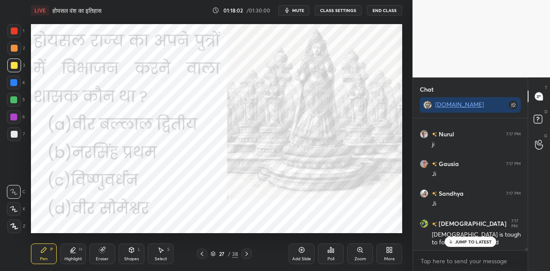
click at [461, 243] on div "Sandhya 7:15 PM No Gausia 7:15 PM 🤣 Saurabh 7:15 PM usme bhi aise hi expended h…" at bounding box center [470, 184] width 115 height 132
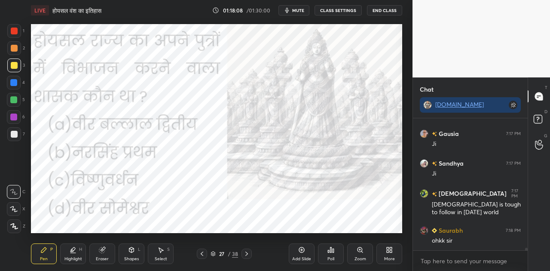
scroll to position [6692, 0]
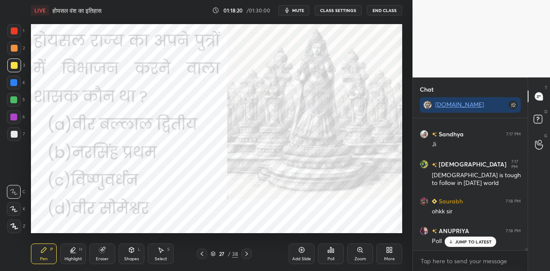
click at [458, 240] on p "JUMP TO LATEST" at bounding box center [473, 241] width 37 height 5
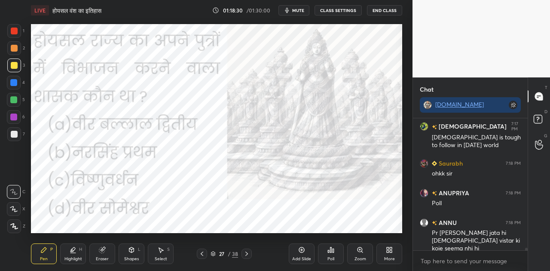
click at [338, 252] on div "Poll" at bounding box center [331, 253] width 26 height 21
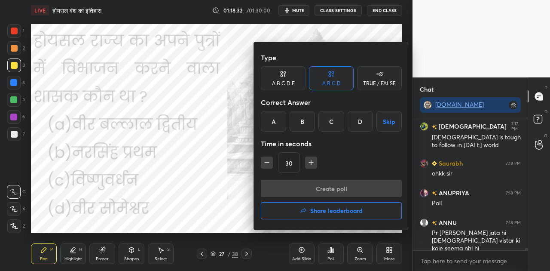
click at [362, 121] on div "D" at bounding box center [359, 121] width 25 height 21
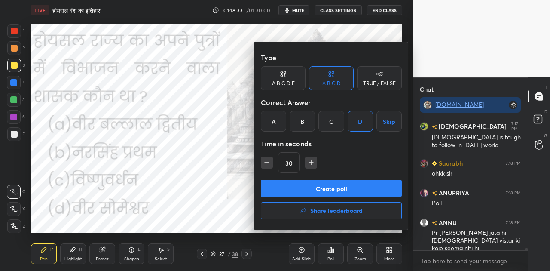
click at [346, 188] on button "Create poll" at bounding box center [331, 188] width 141 height 17
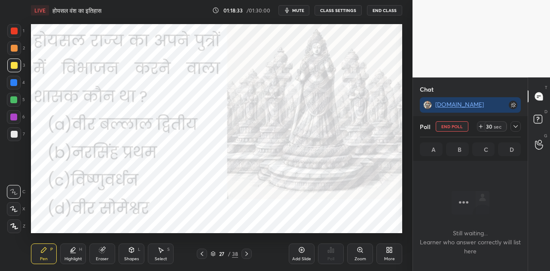
scroll to position [105, 112]
click at [302, 7] on button "mute" at bounding box center [293, 10] width 31 height 10
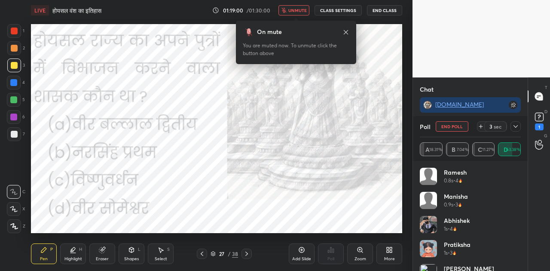
scroll to position [6870, 0]
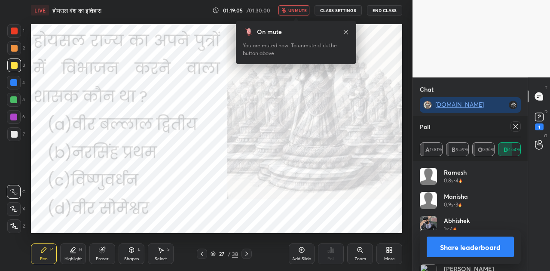
click at [471, 246] on button "Share leaderboard" at bounding box center [469, 246] width 87 height 21
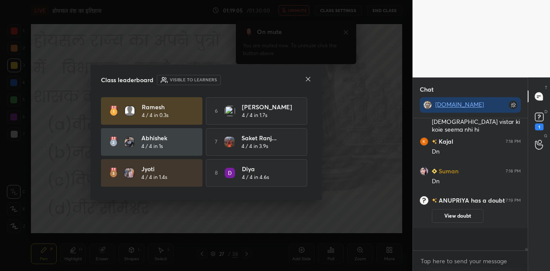
scroll to position [119, 112]
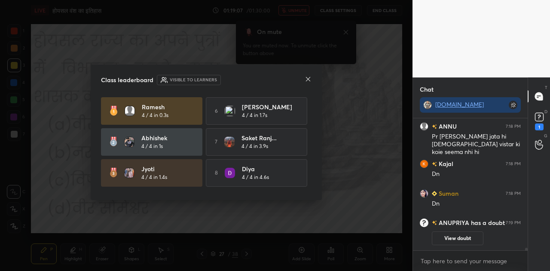
click at [311, 79] on div "Class leaderboard Visible to learners [PERSON_NAME] 4 / 4 in 0.3s 6 [PERSON_NAM…" at bounding box center [206, 131] width 231 height 135
click at [310, 77] on icon at bounding box center [308, 79] width 4 height 4
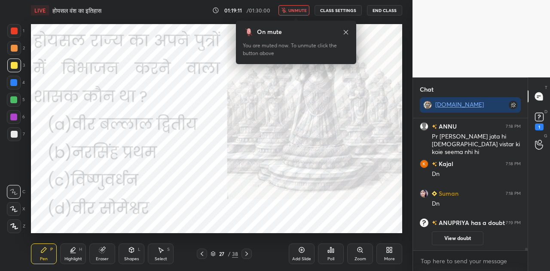
click at [295, 9] on span "unmute" at bounding box center [297, 10] width 18 height 6
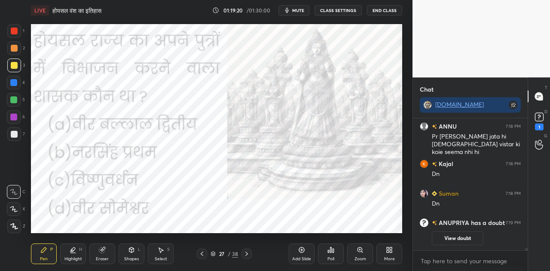
click at [249, 251] on icon at bounding box center [246, 253] width 7 height 7
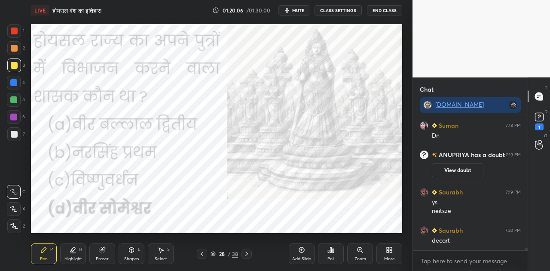
scroll to position [6480, 0]
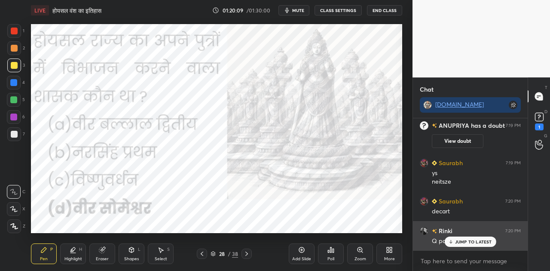
click at [464, 243] on p "JUMP TO LATEST" at bounding box center [473, 241] width 37 height 5
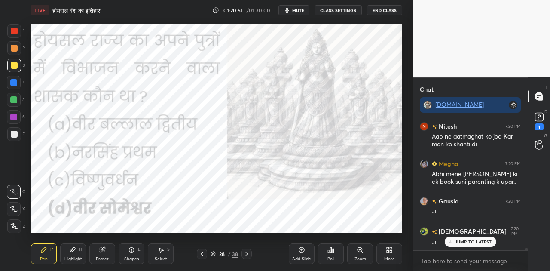
scroll to position [6693, 0]
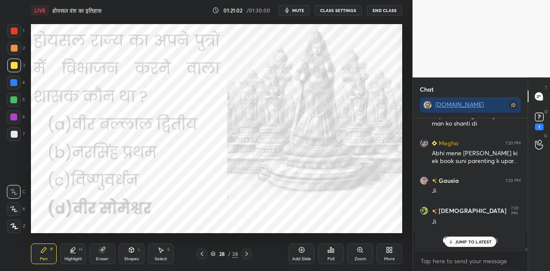
click at [17, 85] on div at bounding box center [13, 82] width 7 height 7
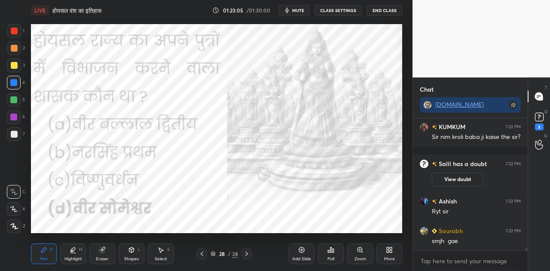
scroll to position [6893, 0]
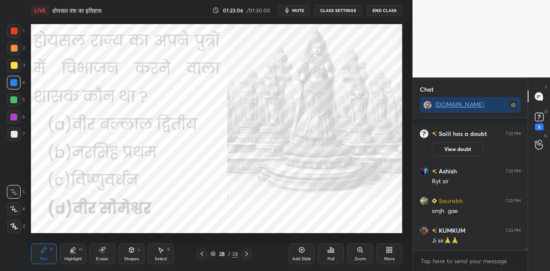
click at [456, 238] on div "Ji sir🙏🙏" at bounding box center [476, 240] width 89 height 9
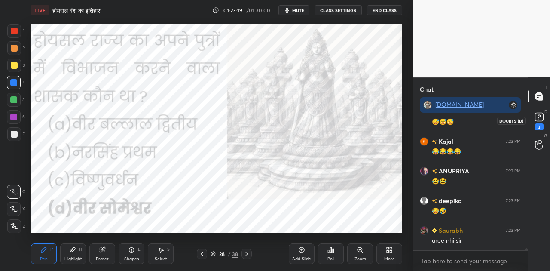
scroll to position [7277, 0]
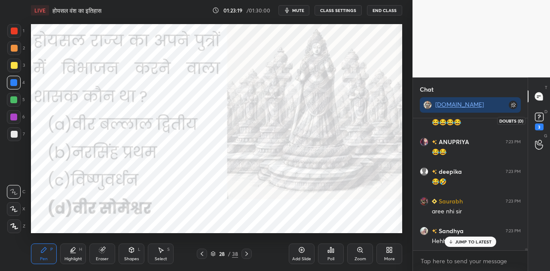
click at [536, 116] on rect at bounding box center [539, 117] width 8 height 8
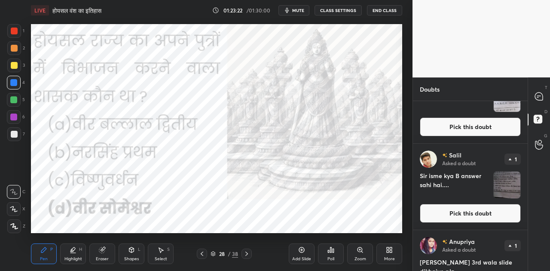
scroll to position [80, 0]
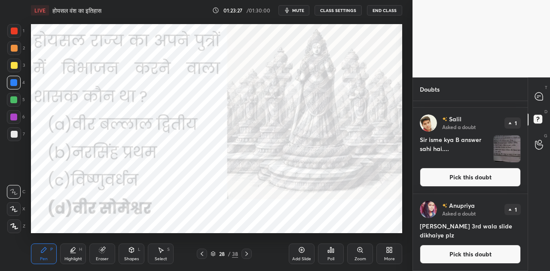
click at [463, 253] on button "Pick this doubt" at bounding box center [470, 253] width 101 height 19
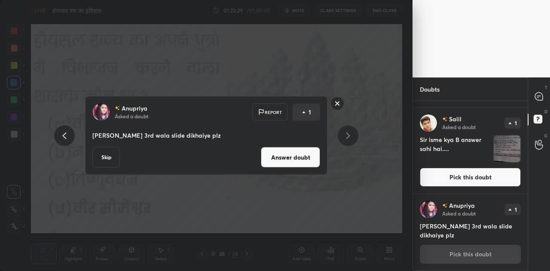
click at [295, 160] on button "Answer doubt" at bounding box center [290, 157] width 59 height 21
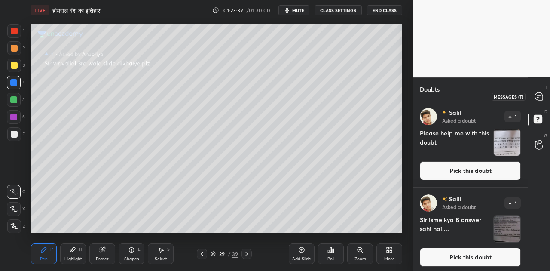
click at [537, 96] on icon at bounding box center [538, 96] width 3 height 0
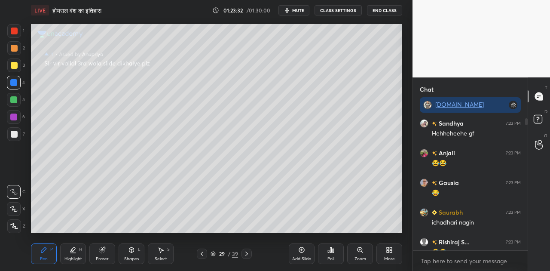
scroll to position [129, 112]
click at [203, 254] on icon at bounding box center [201, 253] width 7 height 7
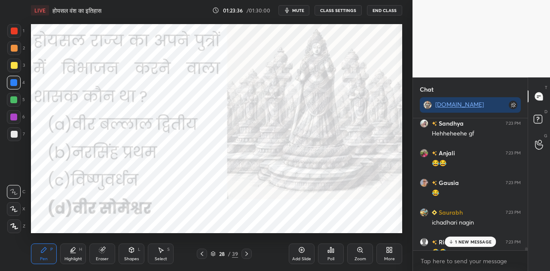
click at [203, 254] on icon at bounding box center [201, 253] width 7 height 7
click at [202, 253] on icon at bounding box center [201, 253] width 7 height 7
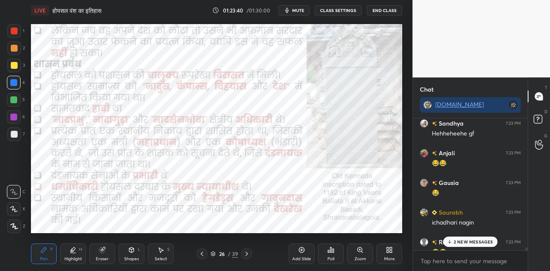
click at [202, 253] on icon at bounding box center [201, 253] width 7 height 7
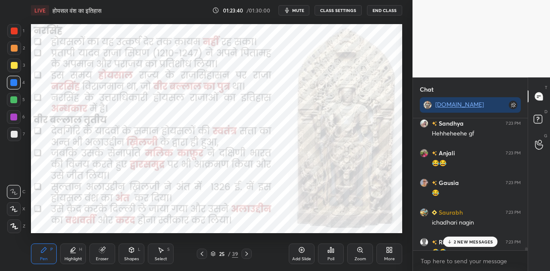
click at [202, 253] on icon at bounding box center [201, 253] width 7 height 7
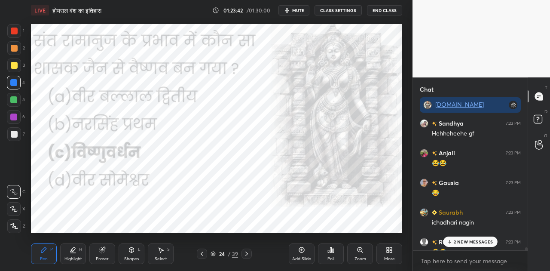
click at [246, 253] on icon at bounding box center [246, 253] width 7 height 7
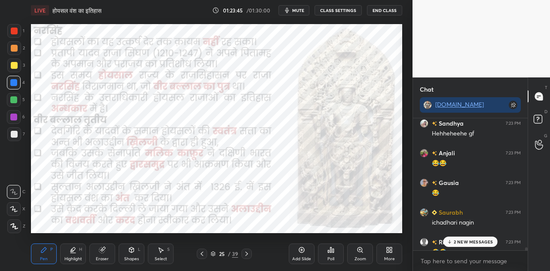
click at [453, 240] on div "2 NEW MESSAGES" at bounding box center [470, 241] width 54 height 10
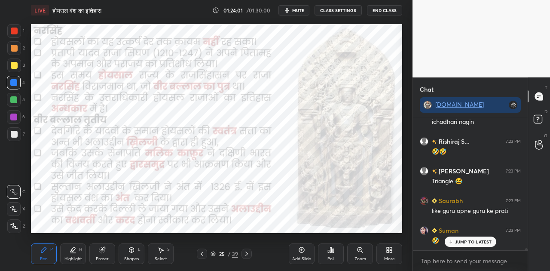
scroll to position [7624, 0]
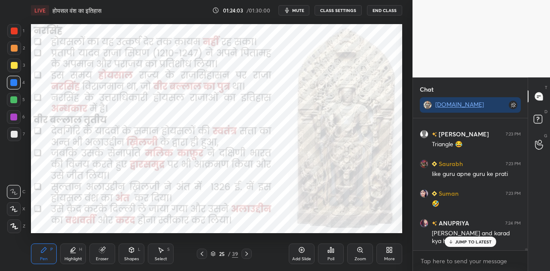
click at [460, 243] on p "JUMP TO LATEST" at bounding box center [473, 241] width 37 height 5
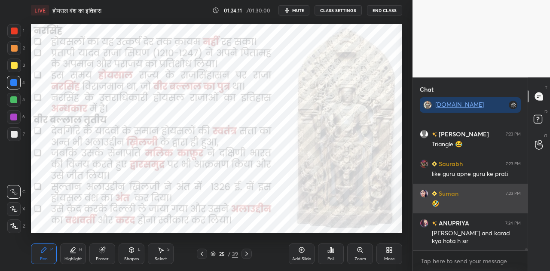
scroll to position [7654, 0]
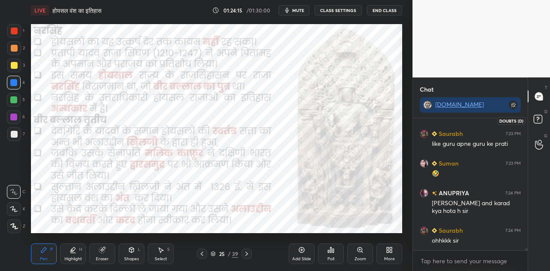
click at [534, 118] on rect at bounding box center [537, 119] width 8 height 8
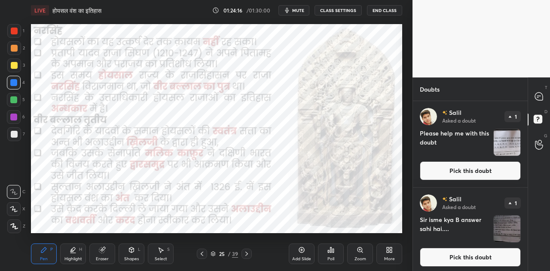
click at [453, 257] on button "Pick this doubt" at bounding box center [470, 256] width 101 height 19
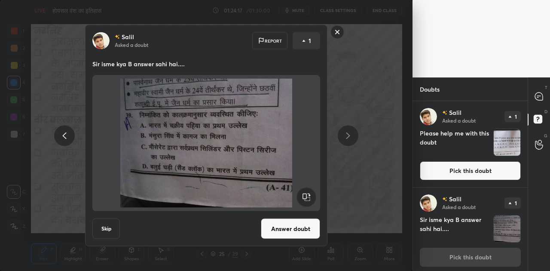
scroll to position [3, 0]
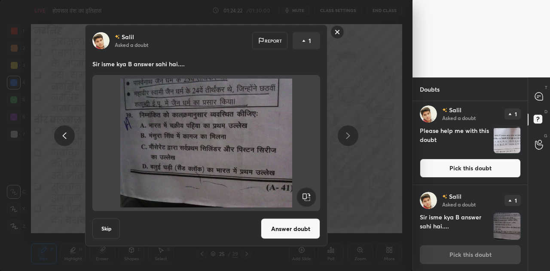
click at [469, 168] on button "Pick this doubt" at bounding box center [470, 167] width 101 height 19
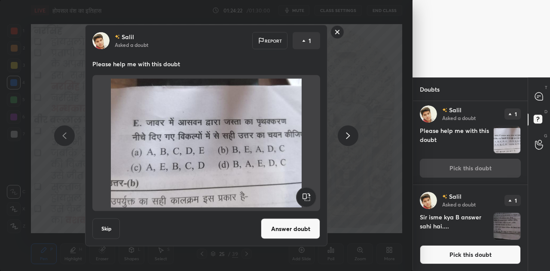
scroll to position [0, 0]
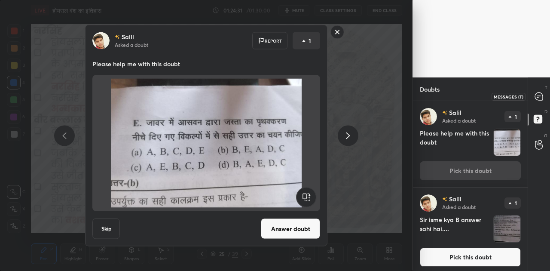
click at [538, 97] on icon at bounding box center [537, 97] width 1 height 0
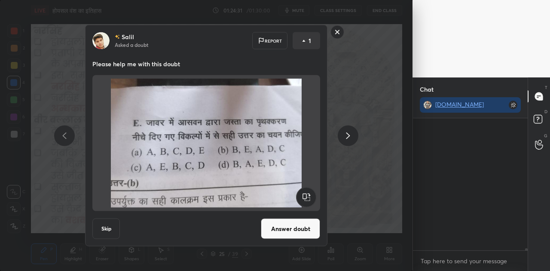
scroll to position [129, 112]
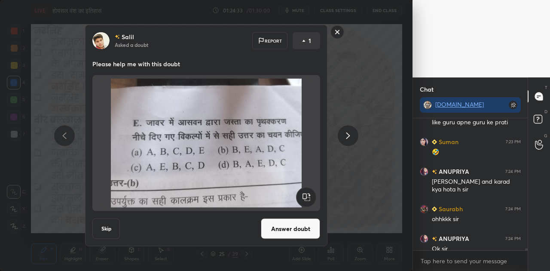
click at [340, 31] on rect at bounding box center [337, 31] width 13 height 13
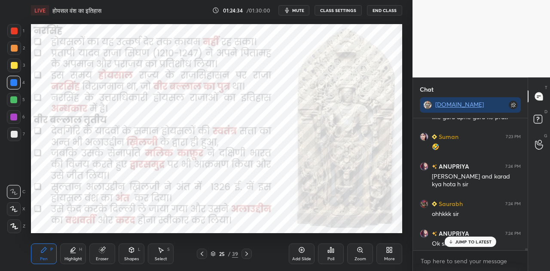
scroll to position [7683, 0]
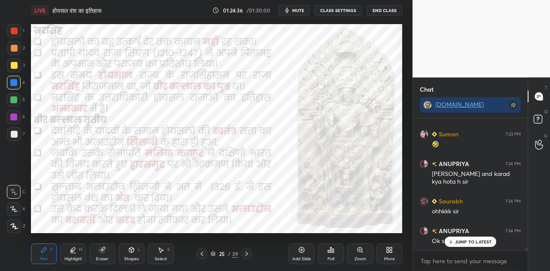
click at [245, 253] on icon at bounding box center [246, 253] width 7 height 7
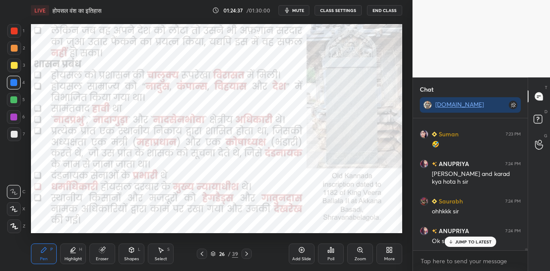
click at [245, 253] on icon at bounding box center [246, 253] width 7 height 7
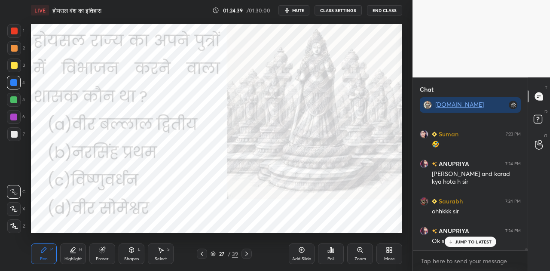
click at [245, 253] on icon at bounding box center [246, 253] width 7 height 7
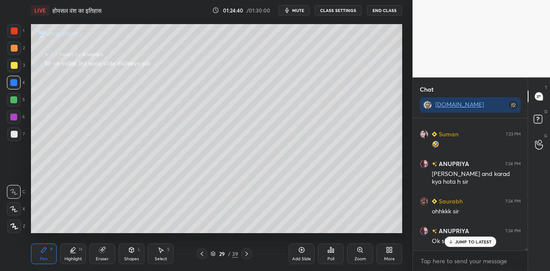
click at [245, 253] on icon at bounding box center [246, 253] width 7 height 7
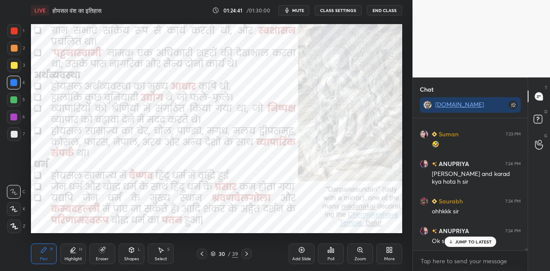
click at [245, 253] on icon at bounding box center [246, 253] width 7 height 7
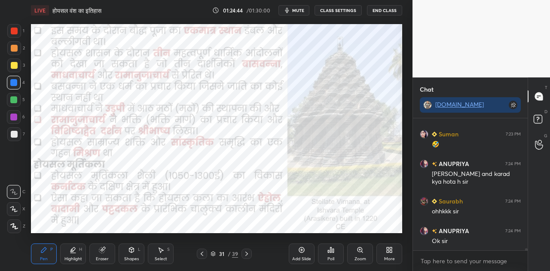
scroll to position [7713, 0]
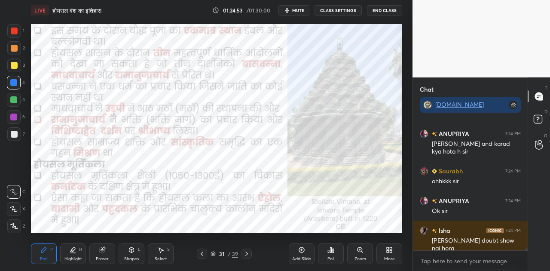
click at [245, 256] on icon at bounding box center [246, 253] width 7 height 7
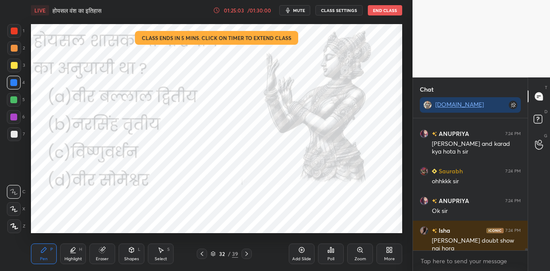
click at [333, 250] on icon at bounding box center [332, 250] width 1 height 4
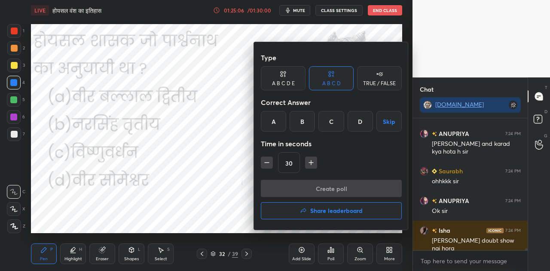
click at [301, 120] on div "B" at bounding box center [301, 121] width 25 height 21
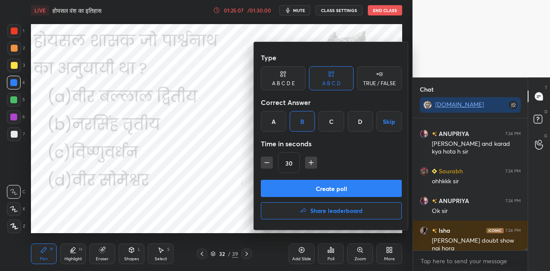
click at [323, 182] on button "Create poll" at bounding box center [331, 188] width 141 height 17
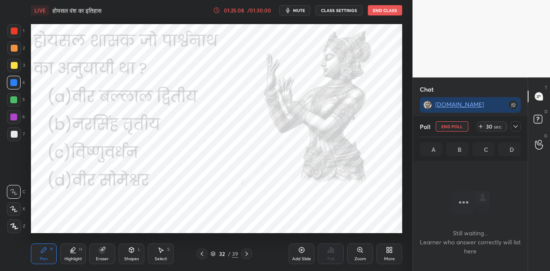
scroll to position [105, 112]
click at [537, 116] on rect at bounding box center [537, 119] width 8 height 8
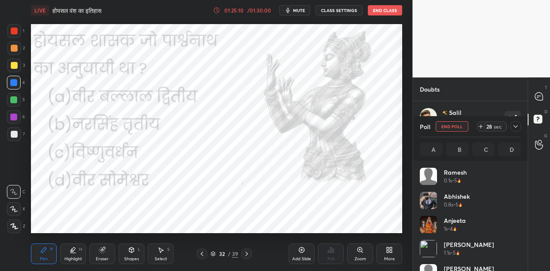
scroll to position [100, 98]
click at [534, 96] on icon at bounding box center [538, 96] width 9 height 9
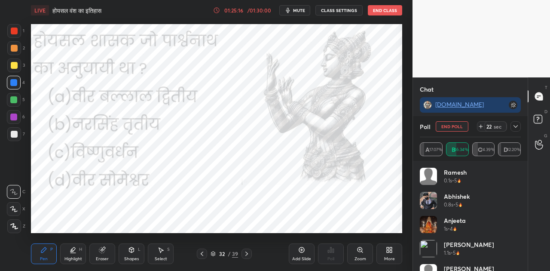
scroll to position [7787, 0]
click at [248, 252] on icon at bounding box center [246, 253] width 7 height 7
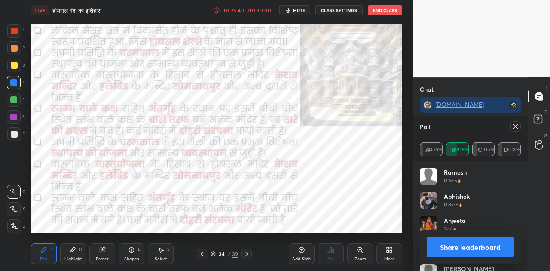
click at [456, 244] on button "Share leaderboard" at bounding box center [469, 246] width 87 height 21
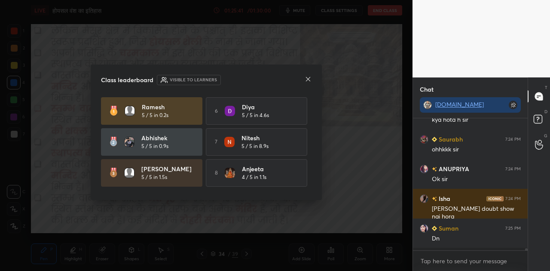
scroll to position [150, 112]
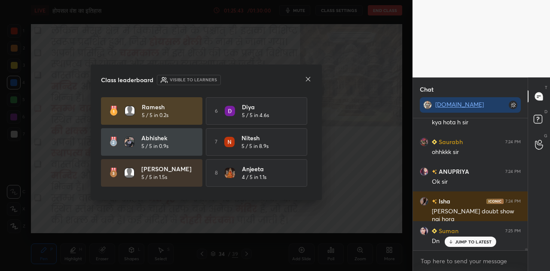
click at [305, 77] on icon at bounding box center [307, 79] width 7 height 7
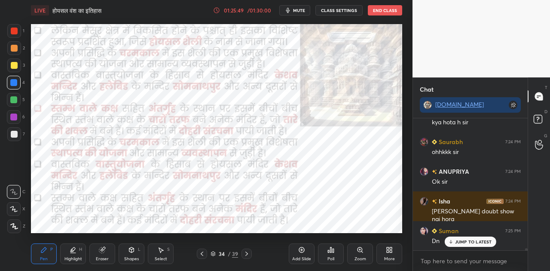
click at [244, 251] on icon at bounding box center [246, 253] width 7 height 7
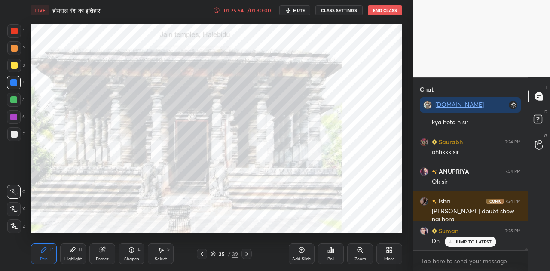
click at [247, 256] on icon at bounding box center [246, 253] width 7 height 7
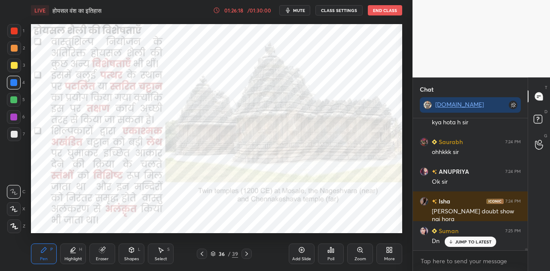
click at [457, 240] on p "JUMP TO LATEST" at bounding box center [473, 241] width 37 height 5
click at [248, 255] on icon at bounding box center [246, 253] width 7 height 7
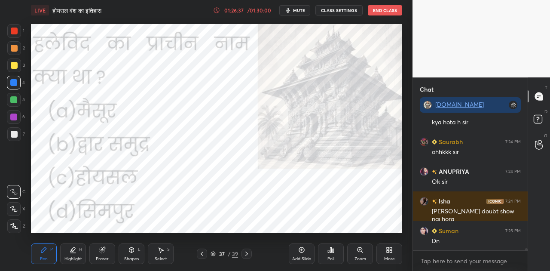
click at [332, 256] on div "Poll" at bounding box center [330, 258] width 7 height 4
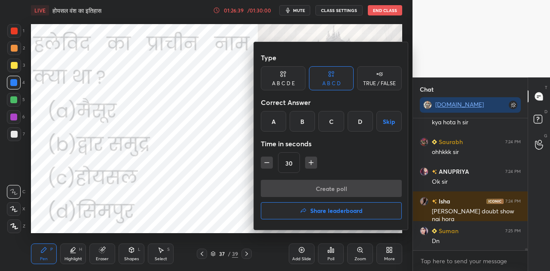
click at [302, 122] on div "B" at bounding box center [301, 121] width 25 height 21
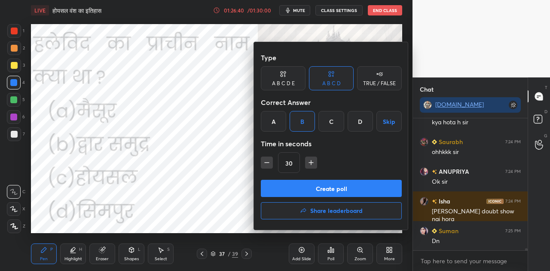
click at [331, 188] on button "Create poll" at bounding box center [331, 188] width 141 height 17
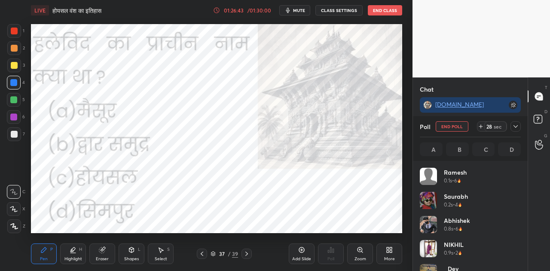
scroll to position [100, 98]
click at [301, 10] on span "mute" at bounding box center [299, 10] width 12 height 6
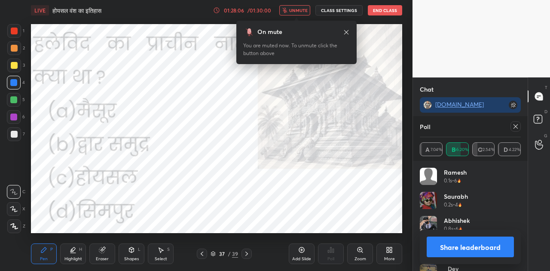
scroll to position [67, 112]
click at [472, 247] on button "Share leaderboard" at bounding box center [469, 246] width 87 height 21
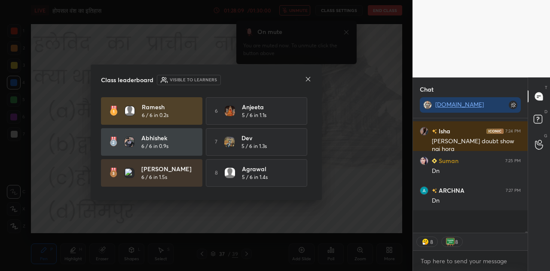
scroll to position [3, 3]
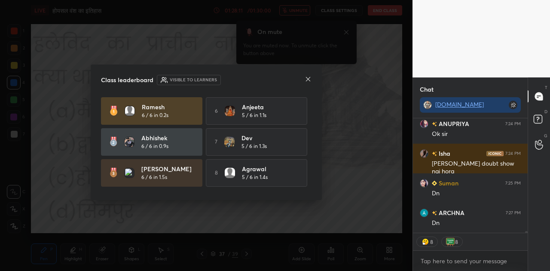
click at [307, 76] on icon at bounding box center [307, 79] width 7 height 7
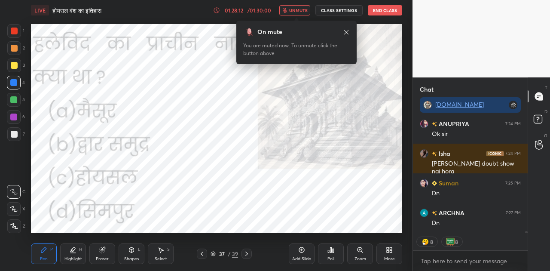
click at [293, 10] on span "unmute" at bounding box center [298, 10] width 18 height 6
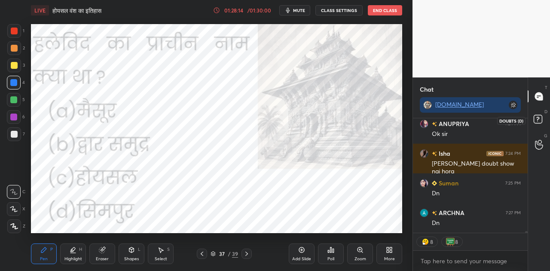
click at [539, 115] on rect at bounding box center [537, 119] width 8 height 8
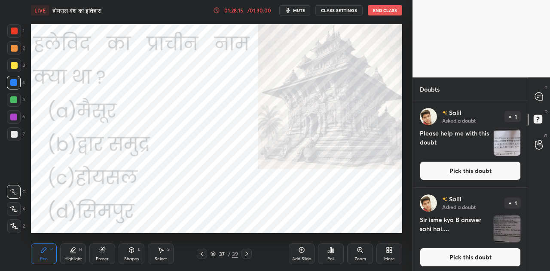
click at [466, 259] on button "Pick this doubt" at bounding box center [470, 256] width 101 height 19
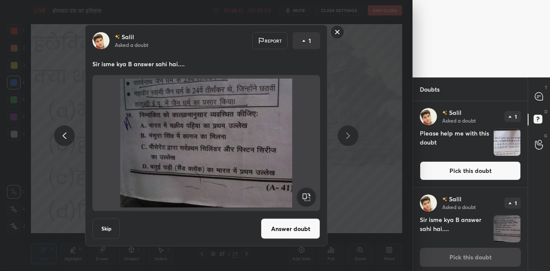
scroll to position [3, 0]
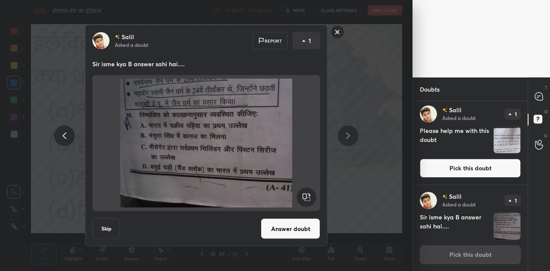
click at [469, 169] on button "Pick this doubt" at bounding box center [470, 167] width 101 height 19
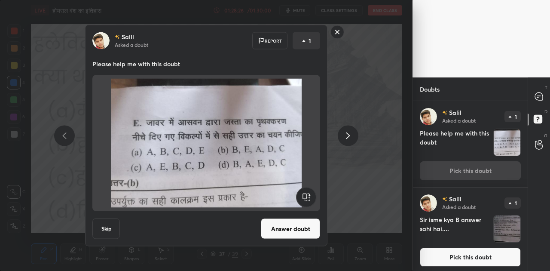
click at [283, 228] on button "Answer doubt" at bounding box center [290, 228] width 59 height 21
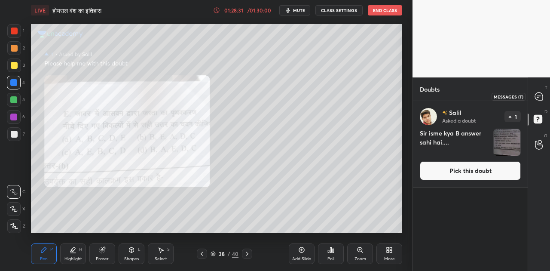
click at [537, 96] on icon at bounding box center [538, 96] width 3 height 0
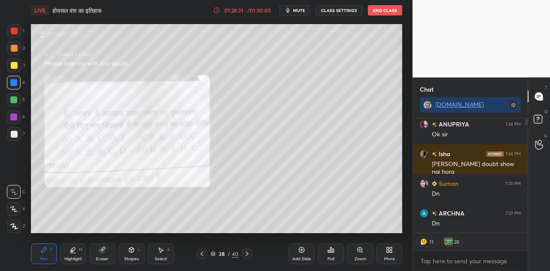
scroll to position [112, 112]
click at [469, 222] on p "JUMP TO LATEST" at bounding box center [473, 223] width 37 height 5
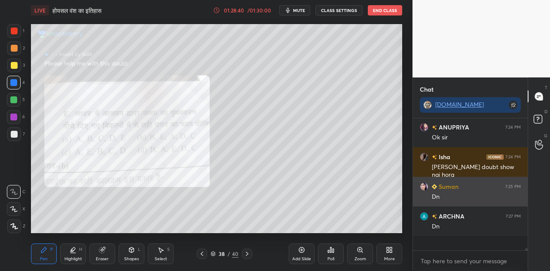
scroll to position [7735, 0]
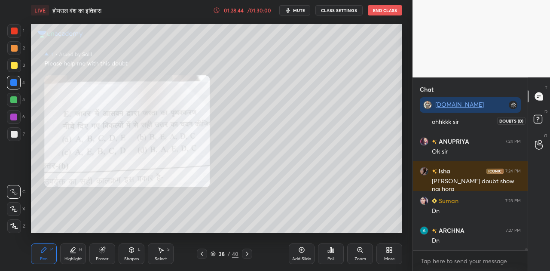
click at [536, 119] on rect at bounding box center [537, 119] width 8 height 8
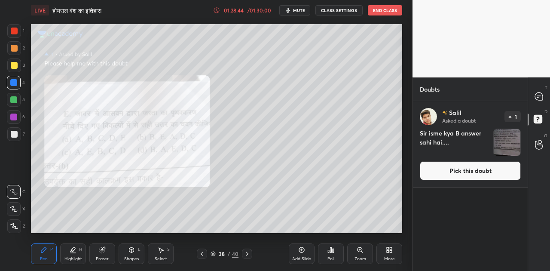
scroll to position [167, 112]
click at [487, 170] on button "Pick this doubt" at bounding box center [470, 170] width 101 height 19
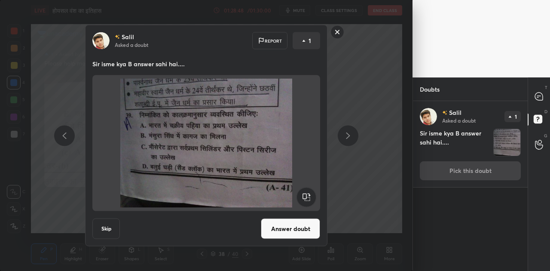
click at [295, 230] on button "Answer doubt" at bounding box center [290, 228] width 59 height 21
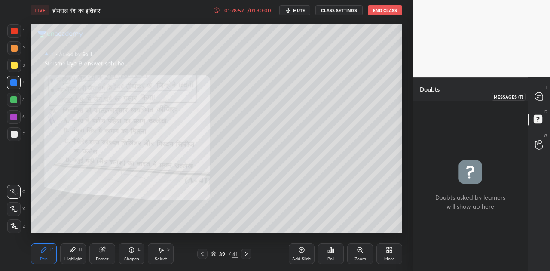
click at [535, 98] on icon at bounding box center [539, 96] width 8 height 8
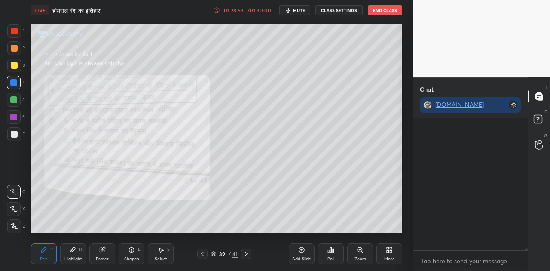
scroll to position [150, 112]
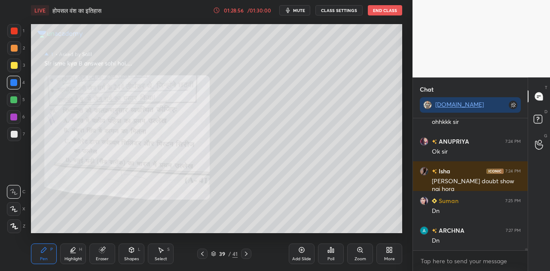
click at [365, 250] on div "Zoom" at bounding box center [360, 253] width 26 height 21
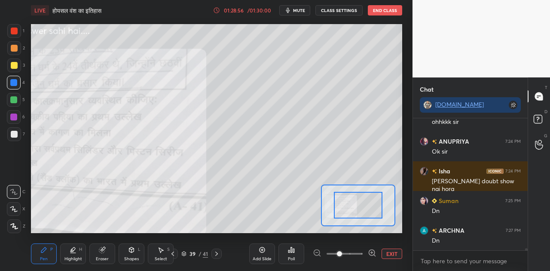
click at [365, 250] on div at bounding box center [345, 253] width 64 height 10
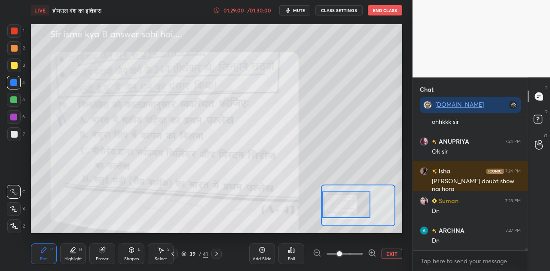
click at [320, 212] on div "Setting up your live class Poll for secs No correct answer Start poll" at bounding box center [216, 128] width 371 height 209
click at [17, 133] on div at bounding box center [14, 134] width 7 height 7
click at [389, 252] on button "EXIT" at bounding box center [391, 253] width 21 height 10
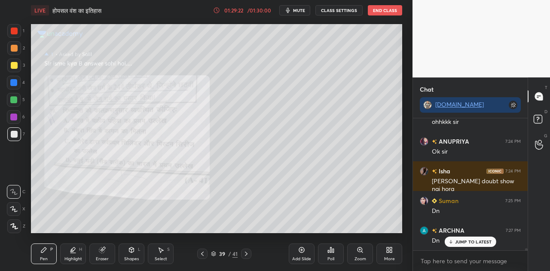
scroll to position [7728, 0]
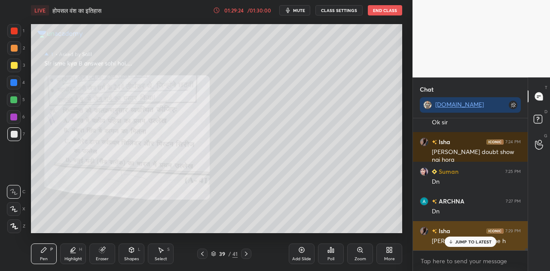
click at [457, 240] on p "JUMP TO LATEST" at bounding box center [473, 241] width 37 height 5
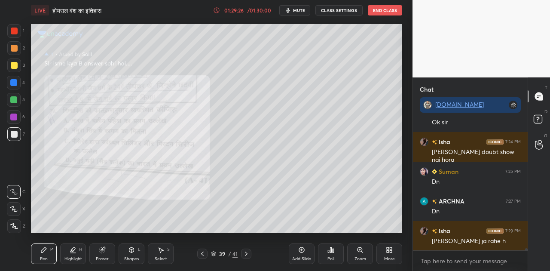
click at [248, 253] on icon at bounding box center [246, 253] width 7 height 7
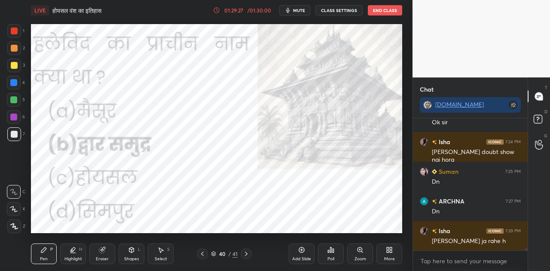
click at [246, 251] on icon at bounding box center [246, 253] width 7 height 7
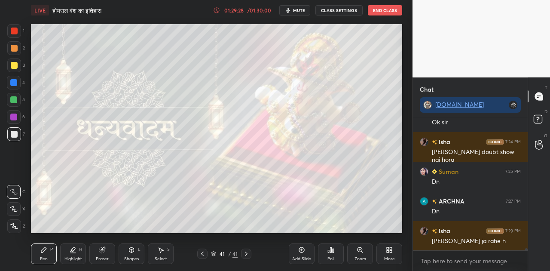
click at [203, 253] on icon at bounding box center [202, 253] width 7 height 7
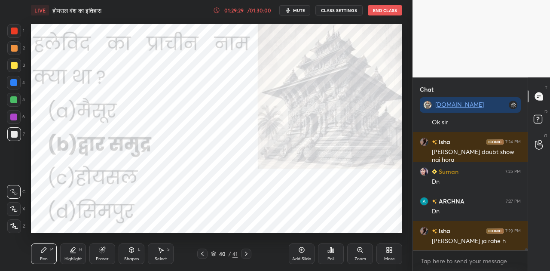
click at [201, 255] on icon at bounding box center [202, 253] width 7 height 7
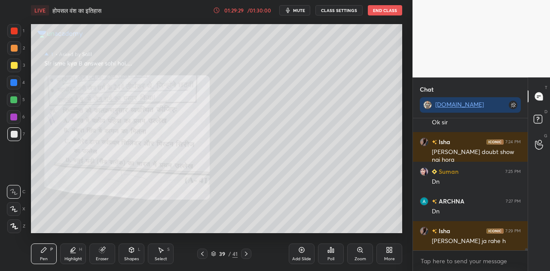
click at [202, 255] on icon at bounding box center [202, 253] width 7 height 7
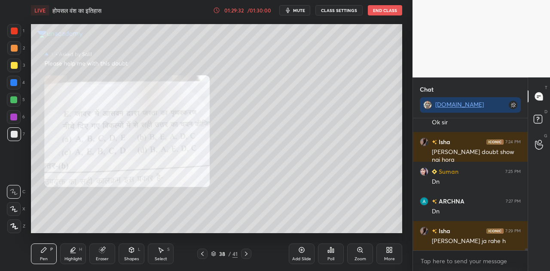
scroll to position [7758, 0]
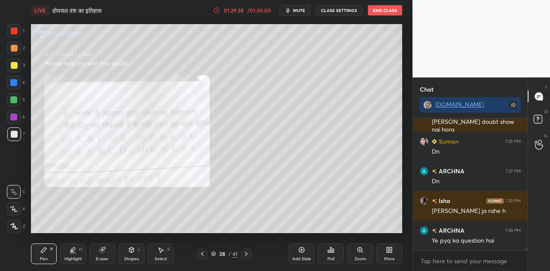
click at [205, 252] on div at bounding box center [202, 253] width 10 height 10
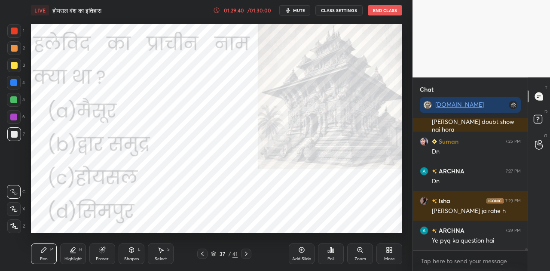
click at [204, 252] on icon at bounding box center [202, 253] width 7 height 7
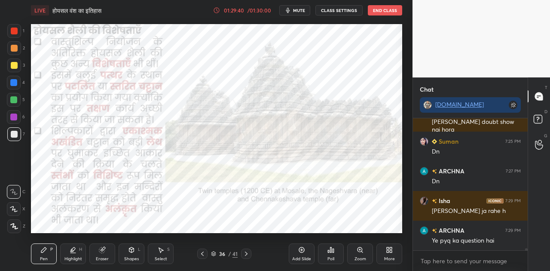
click at [204, 252] on icon at bounding box center [202, 253] width 7 height 7
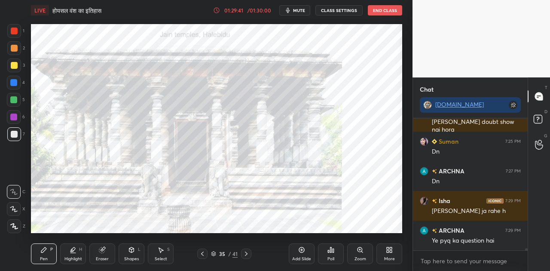
click at [204, 252] on icon at bounding box center [202, 253] width 7 height 7
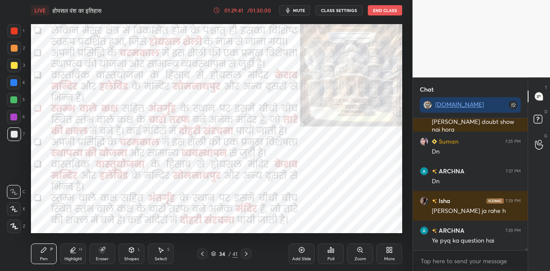
click at [204, 252] on icon at bounding box center [202, 253] width 7 height 7
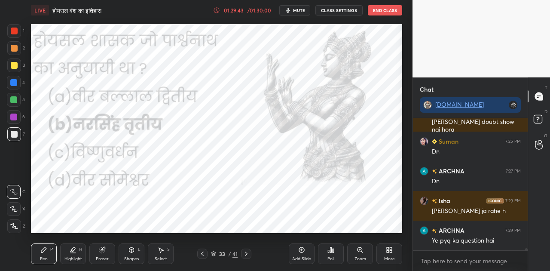
click at [247, 253] on icon at bounding box center [246, 253] width 3 height 4
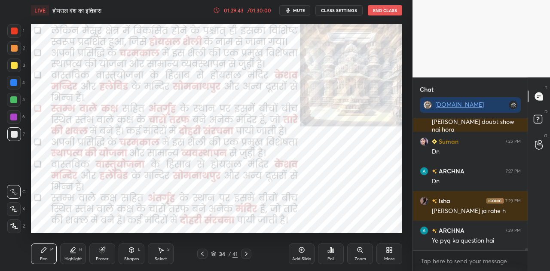
click at [247, 253] on icon at bounding box center [246, 253] width 3 height 4
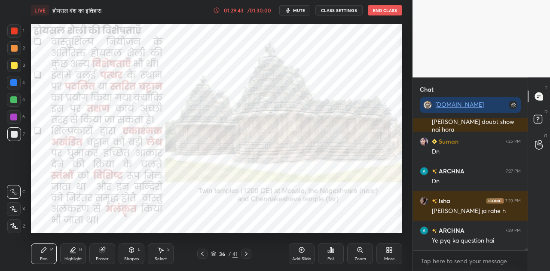
click at [247, 253] on icon at bounding box center [246, 253] width 3 height 4
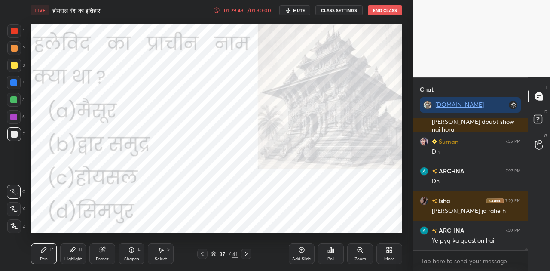
click at [247, 253] on icon at bounding box center [246, 253] width 3 height 4
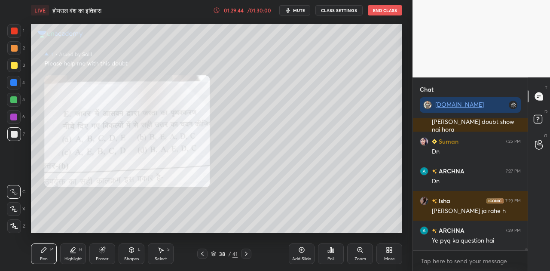
click at [247, 253] on icon at bounding box center [246, 253] width 3 height 4
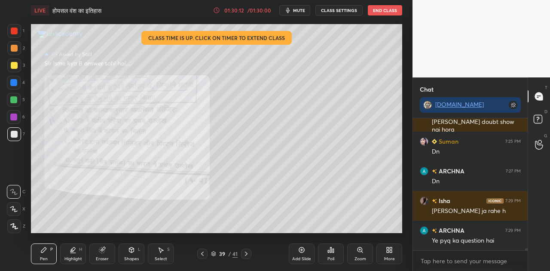
scroll to position [7787, 0]
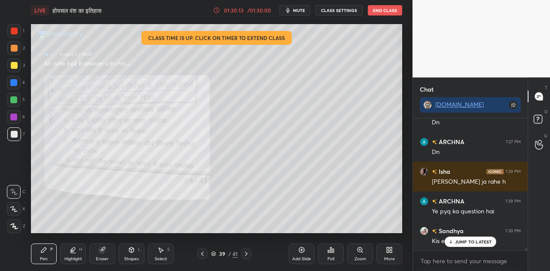
click at [246, 253] on icon at bounding box center [246, 253] width 3 height 4
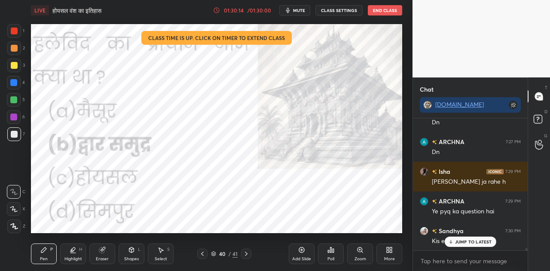
click at [456, 239] on p "JUMP TO LATEST" at bounding box center [473, 241] width 37 height 5
click at [244, 253] on icon at bounding box center [246, 253] width 7 height 7
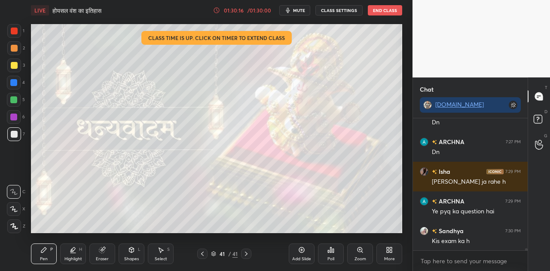
click at [244, 253] on icon at bounding box center [246, 253] width 7 height 7
click at [328, 252] on div "Poll" at bounding box center [331, 253] width 26 height 21
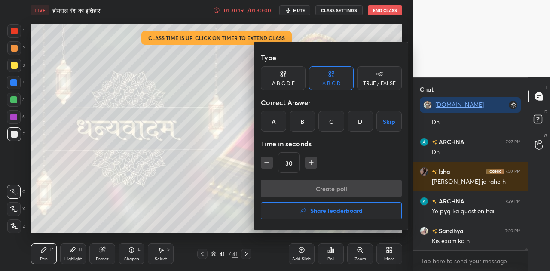
click at [323, 216] on button "Share leaderboard" at bounding box center [331, 210] width 141 height 17
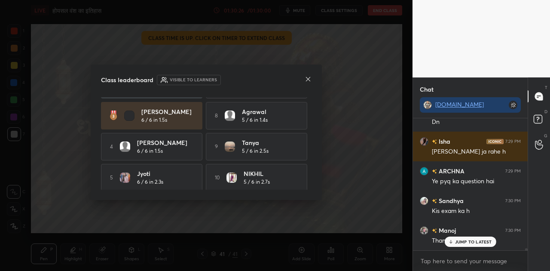
scroll to position [7846, 0]
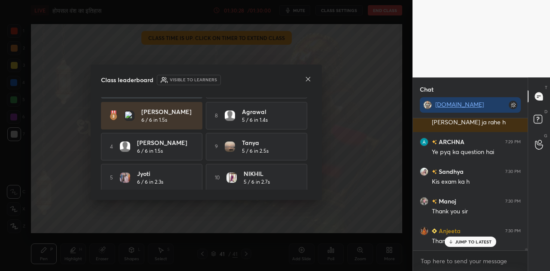
click at [310, 81] on icon at bounding box center [307, 79] width 7 height 7
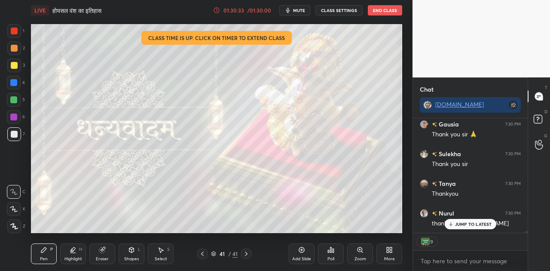
scroll to position [8130, 0]
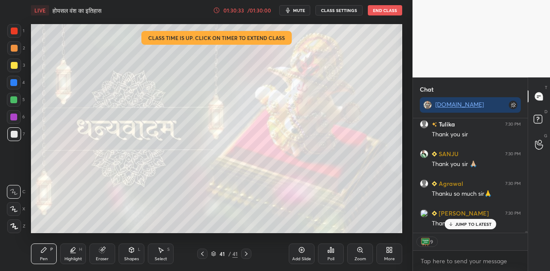
click at [372, 11] on button "End Class" at bounding box center [385, 10] width 34 height 10
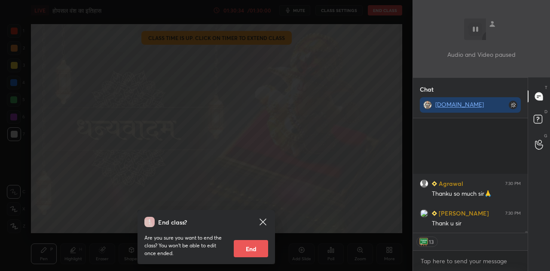
scroll to position [8220, 0]
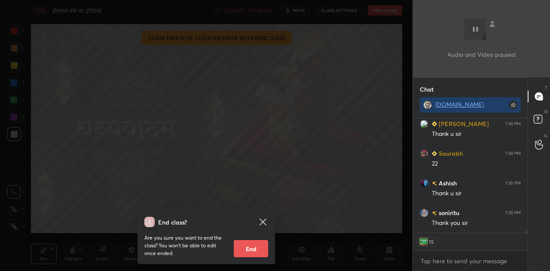
click at [263, 251] on button "End" at bounding box center [251, 248] width 34 height 17
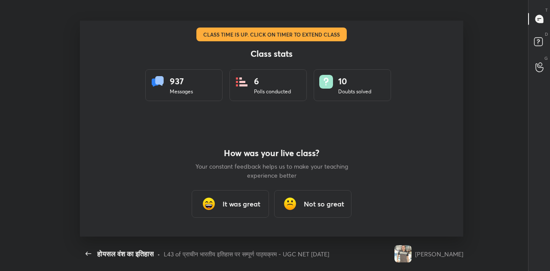
scroll to position [216, 543]
type textarea "x"
click at [251, 203] on h3 "It was great" at bounding box center [241, 203] width 38 height 10
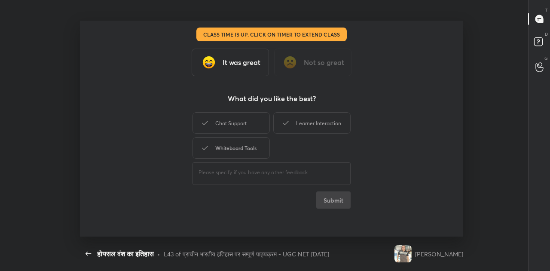
click at [229, 151] on div "Whiteboard Tools" at bounding box center [230, 147] width 77 height 21
click at [331, 198] on button "Submit" at bounding box center [333, 199] width 34 height 17
